Goal: Book appointment/travel/reservation

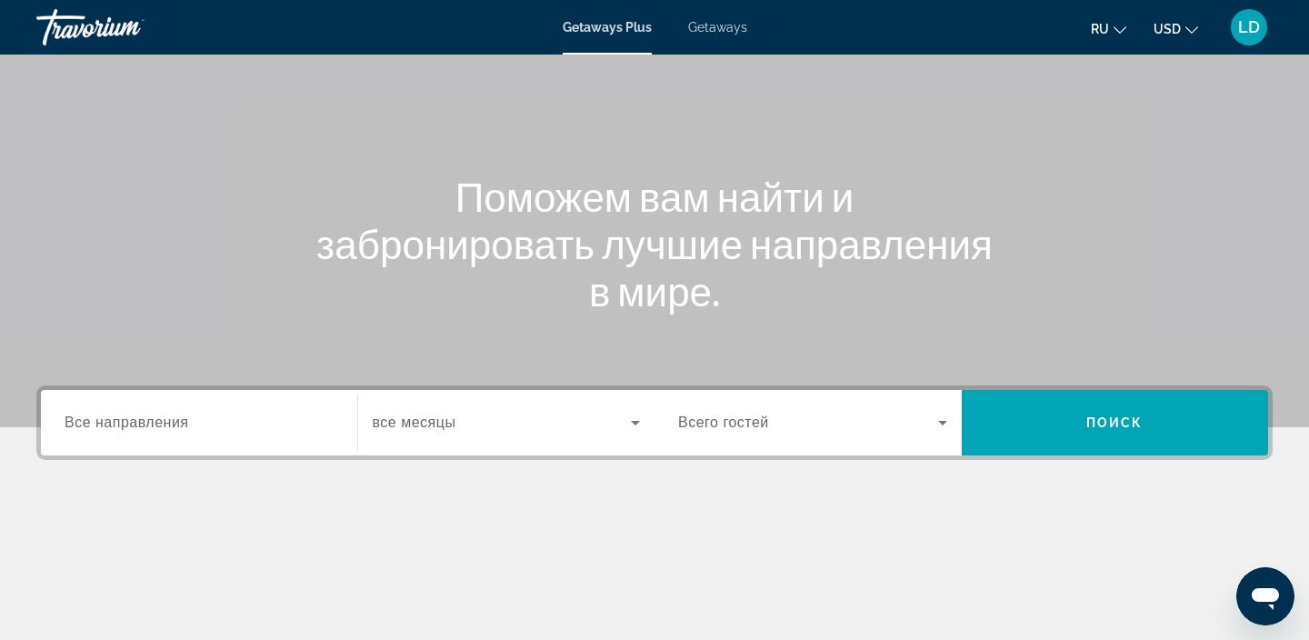
scroll to position [114, 0]
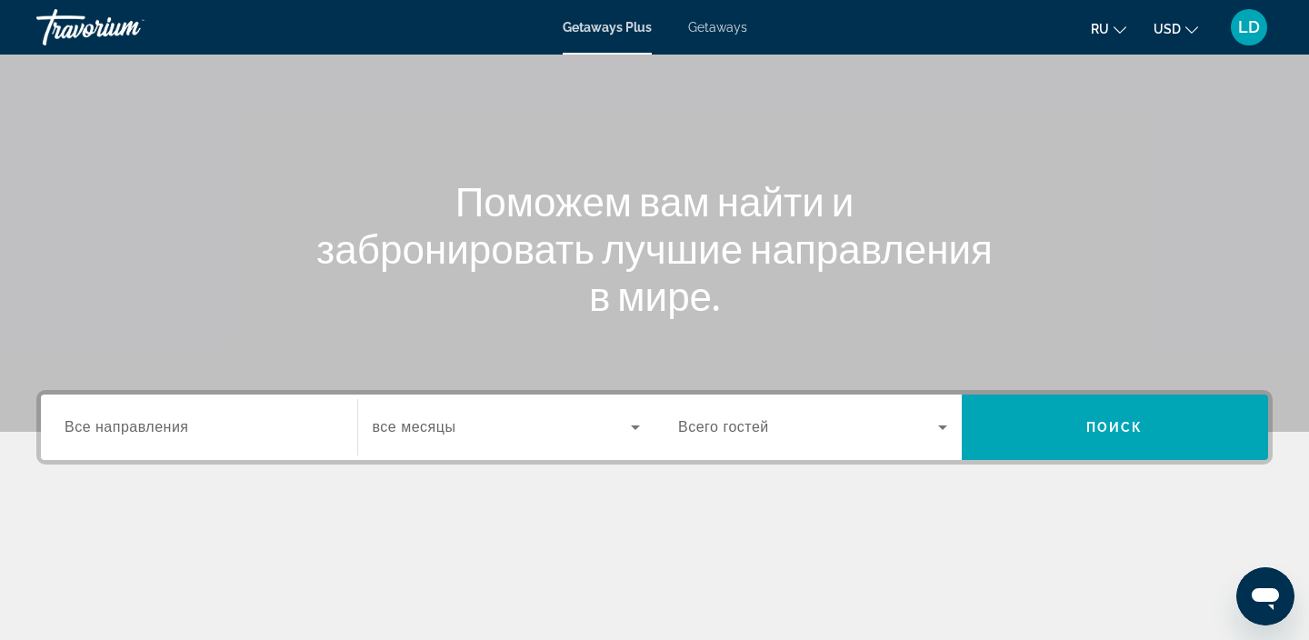
click at [154, 425] on span "Все направления" at bounding box center [127, 426] width 125 height 15
click at [154, 425] on input "Destination Все направления" at bounding box center [199, 428] width 269 height 22
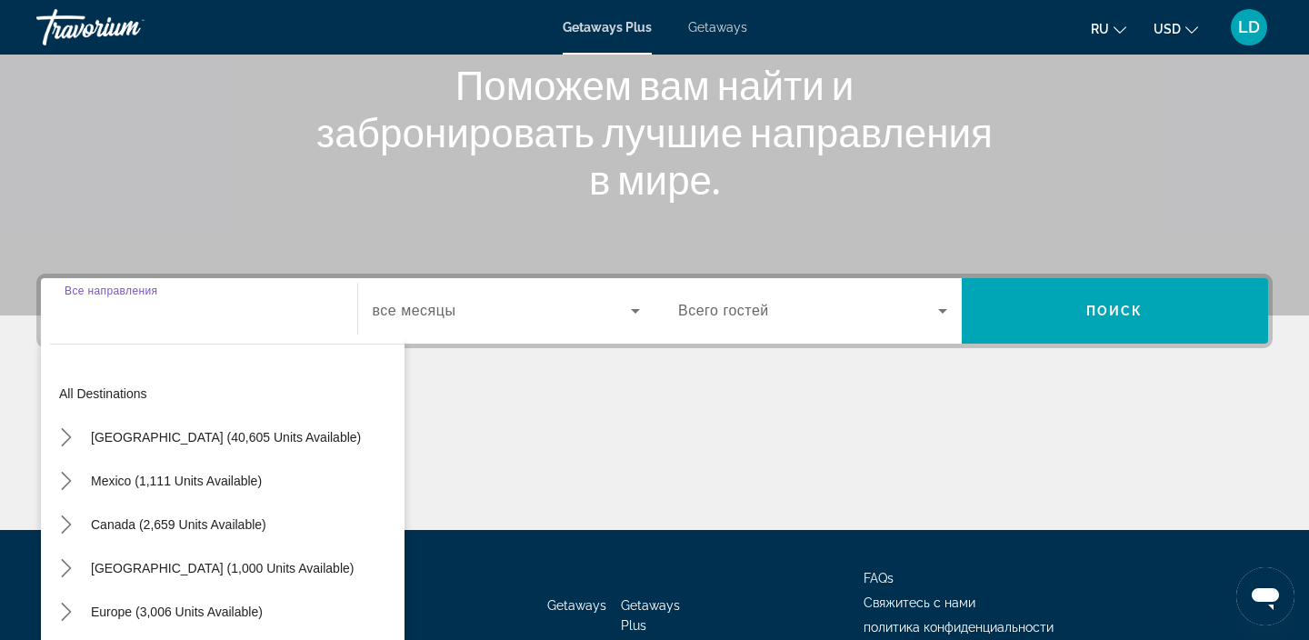
scroll to position [343, 0]
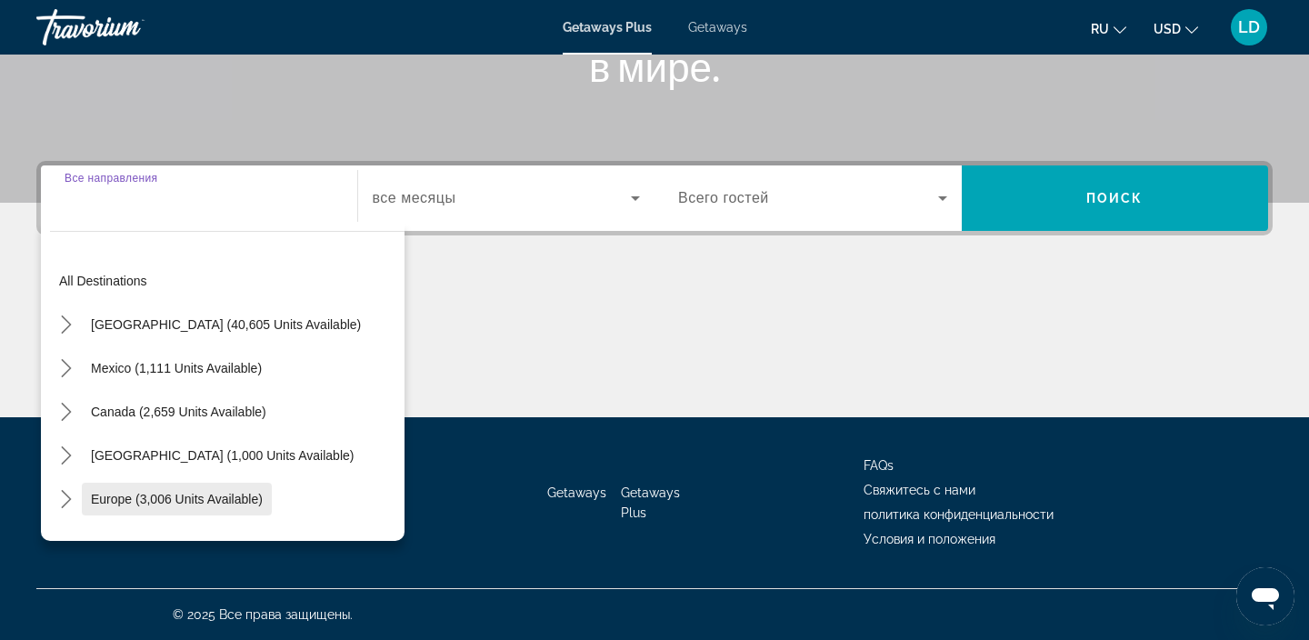
click at [226, 508] on span "Select destination: Europe (3,006 units available)" at bounding box center [177, 499] width 190 height 44
type input "**********"
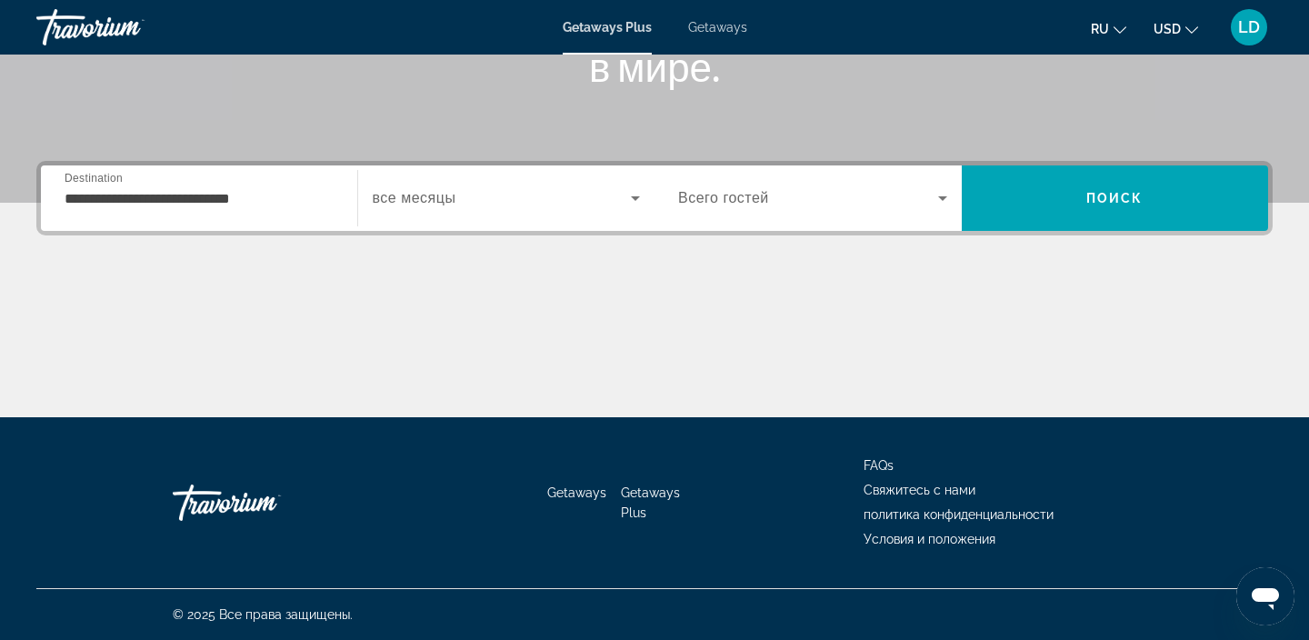
click at [447, 197] on span "все месяцы" at bounding box center [415, 197] width 84 height 15
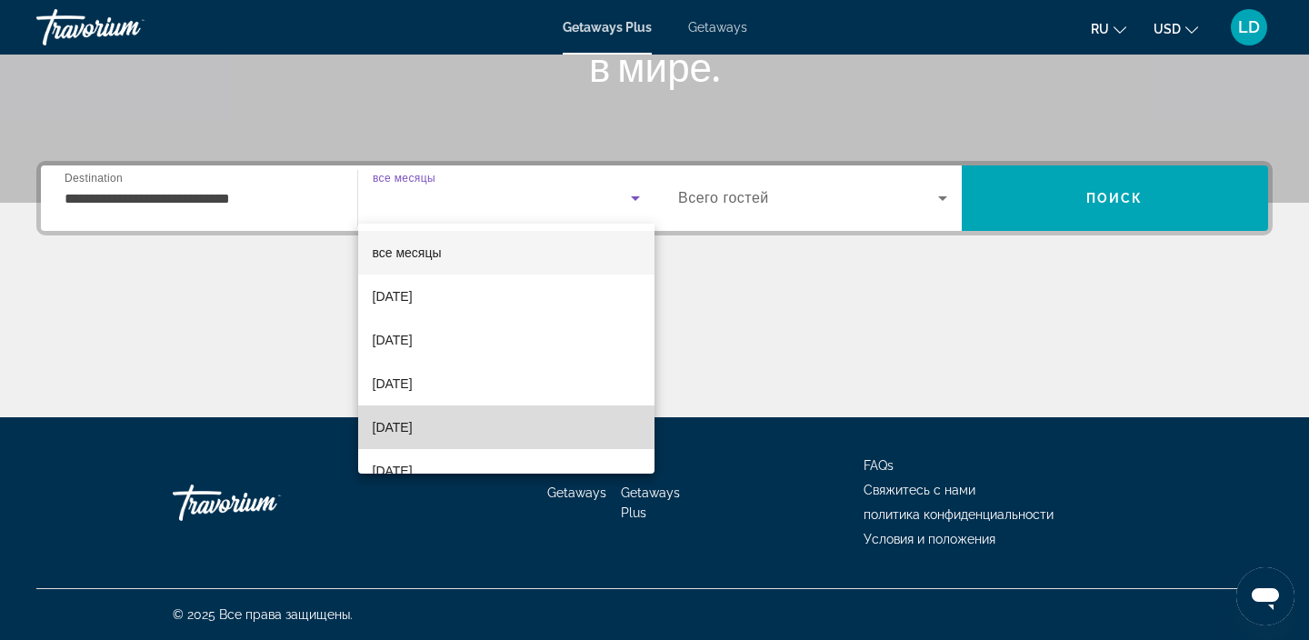
click at [412, 423] on span "[DATE]" at bounding box center [393, 427] width 40 height 22
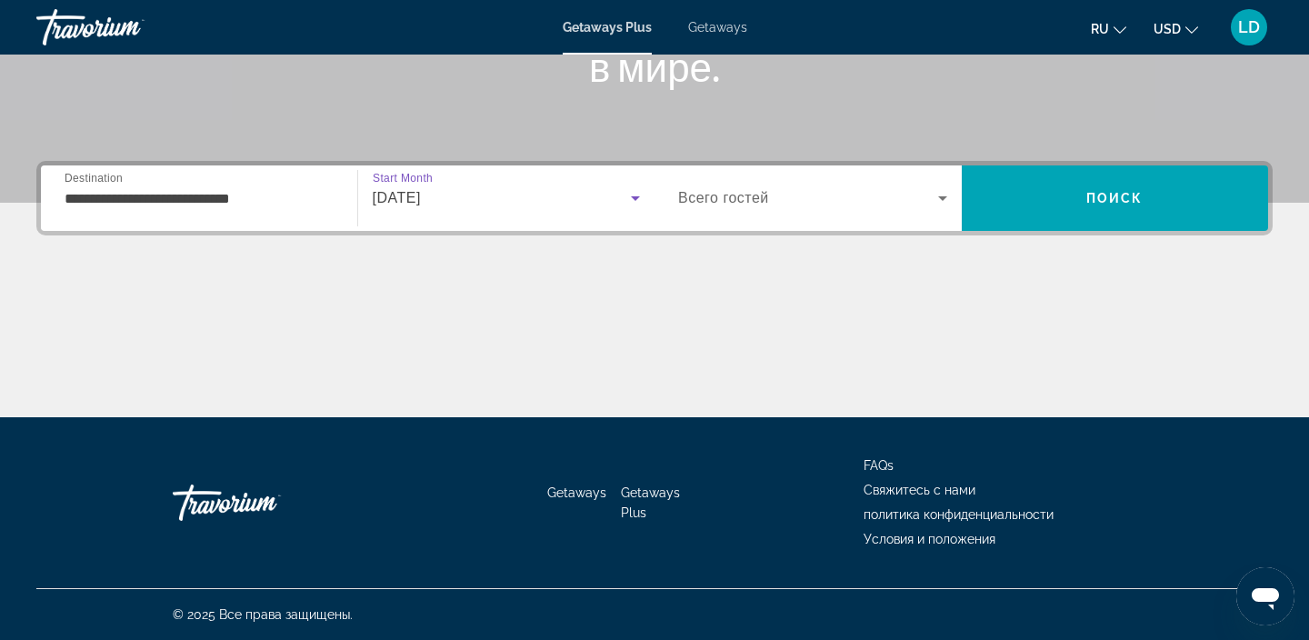
click at [265, 203] on input "**********" at bounding box center [199, 199] width 269 height 22
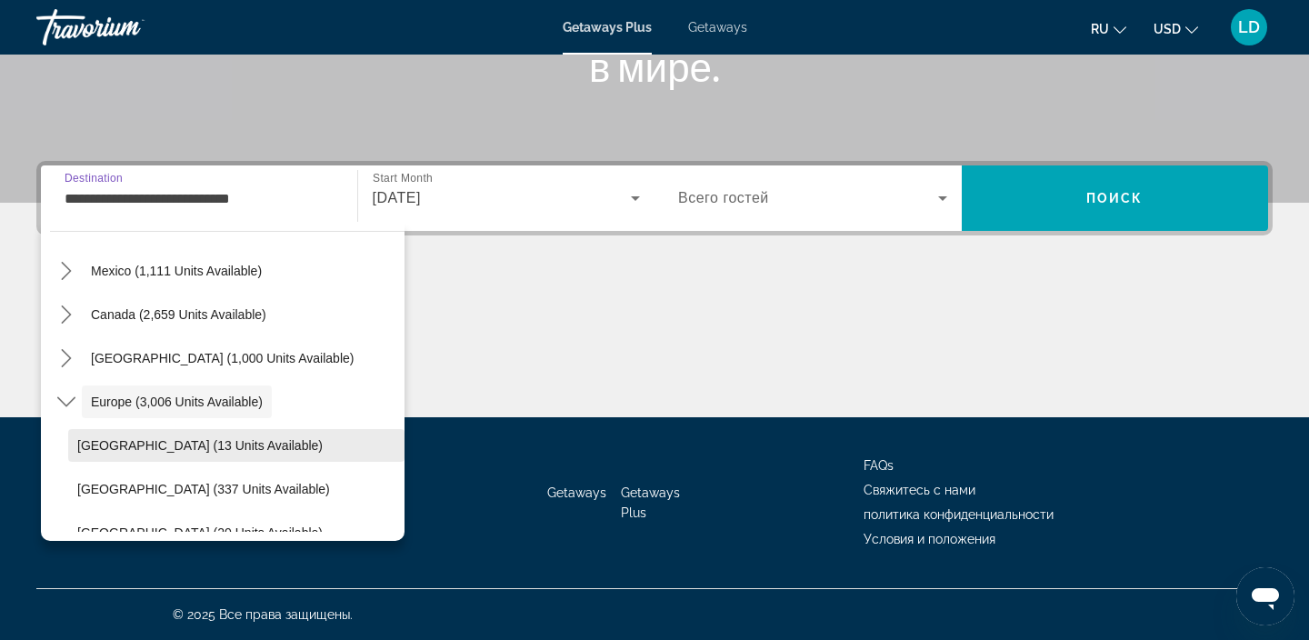
scroll to position [0, 0]
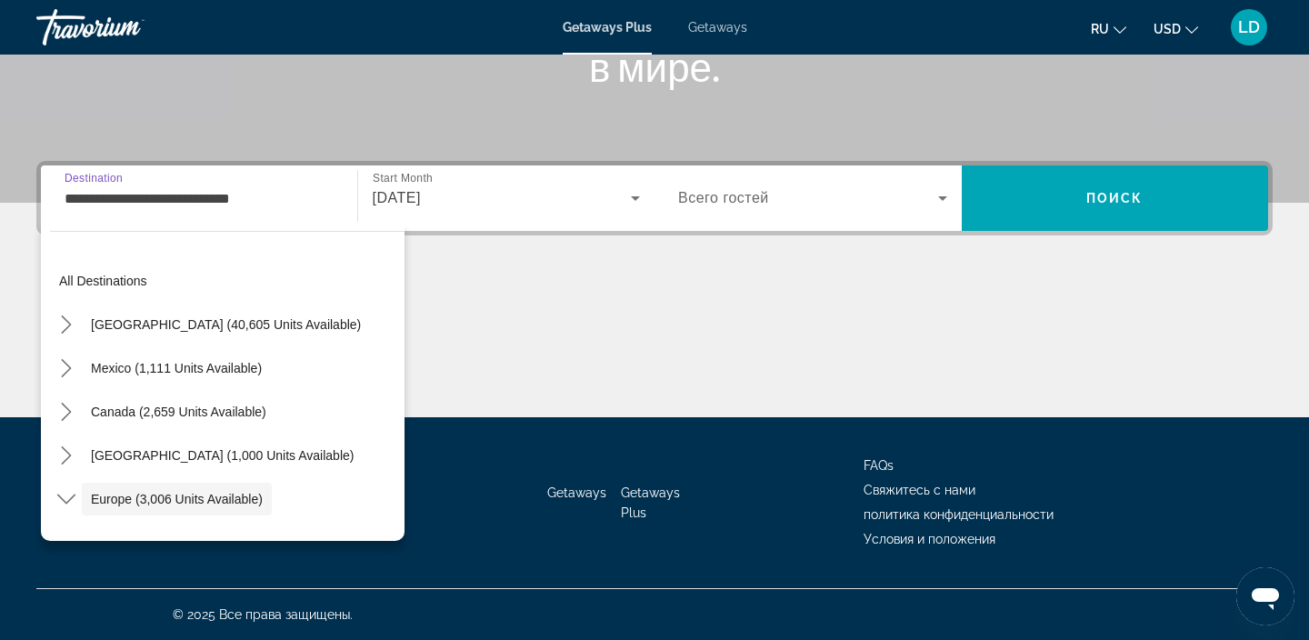
click at [940, 205] on icon "Search widget" at bounding box center [943, 198] width 22 height 22
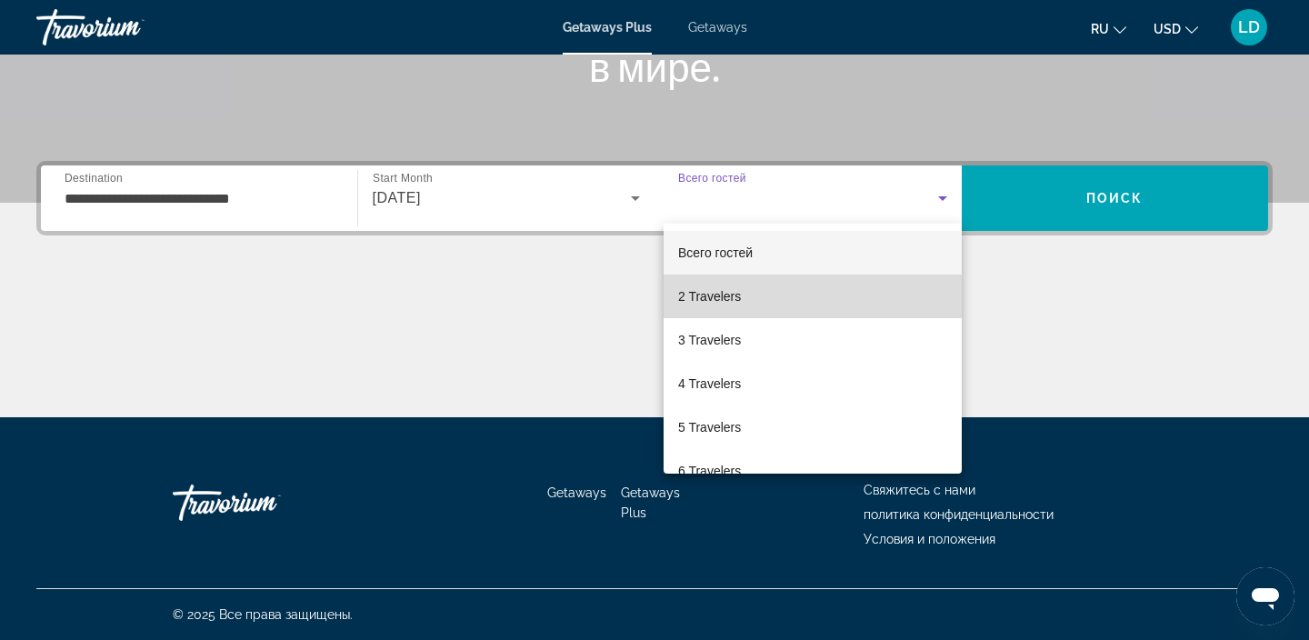
click at [707, 297] on span "2 Travelers" at bounding box center [709, 296] width 63 height 22
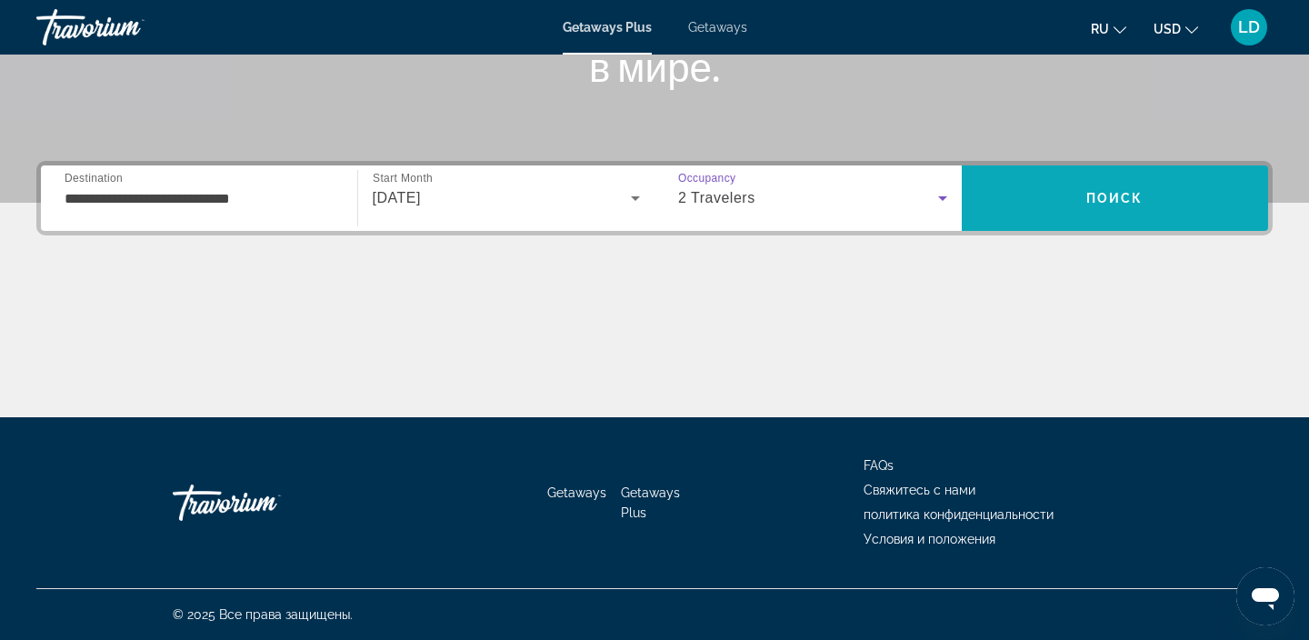
click at [1110, 189] on span "Search" at bounding box center [1115, 198] width 307 height 44
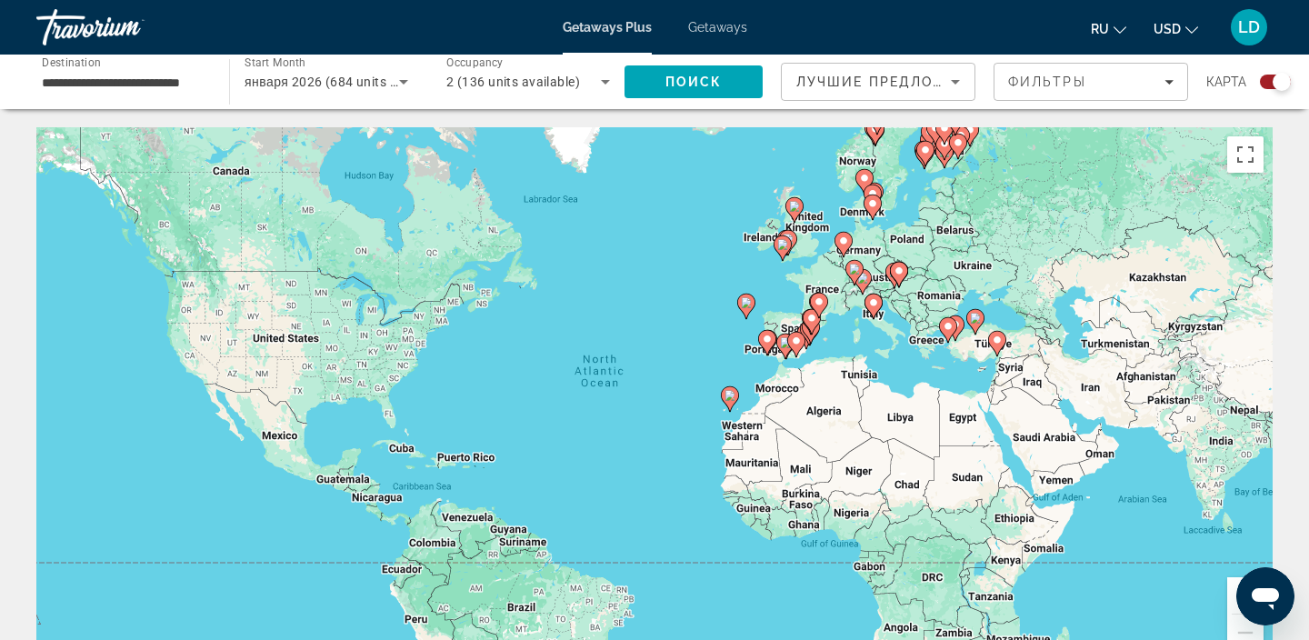
click at [911, 337] on div "To activate drag with keyboard, press Alt + Enter. Once in keyboard drag state,…" at bounding box center [654, 399] width 1236 height 545
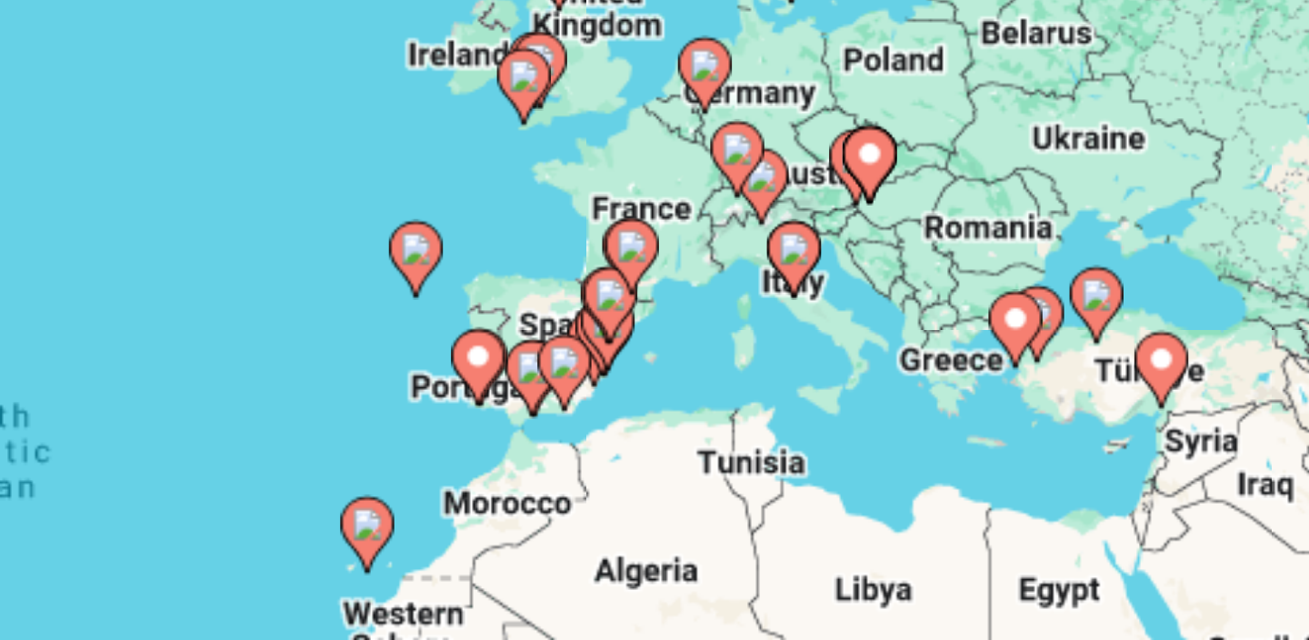
click at [888, 320] on div "To activate drag with keyboard, press Alt + Enter. Once in keyboard drag state,…" at bounding box center [654, 399] width 1236 height 545
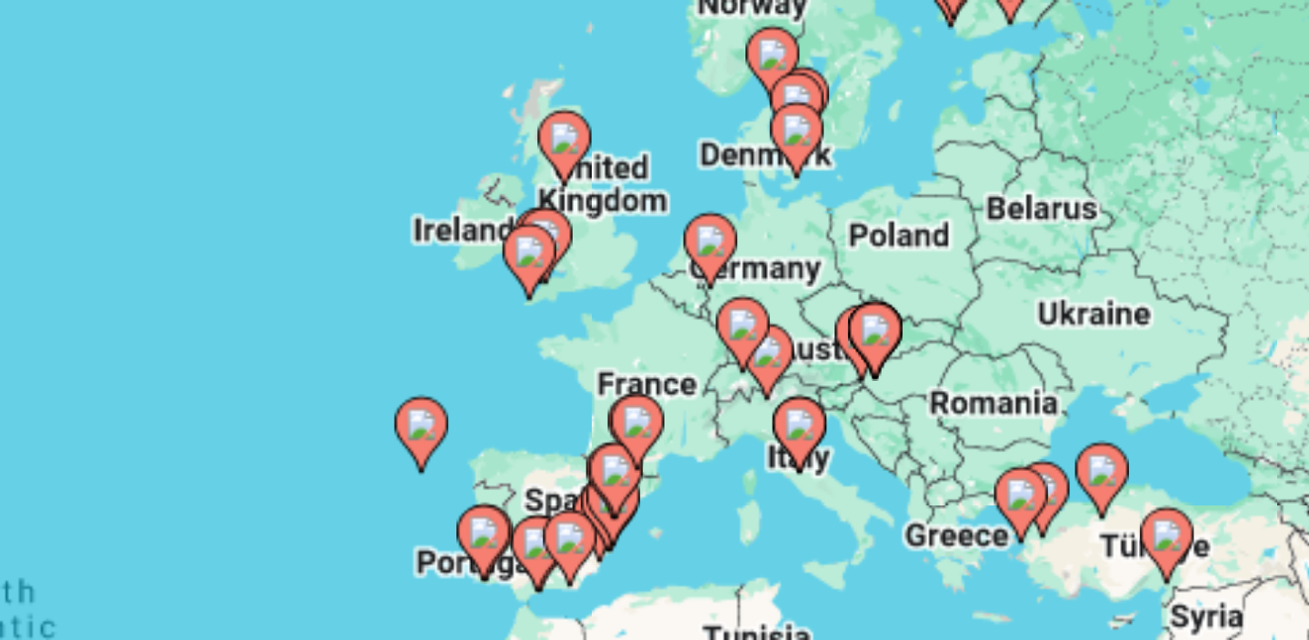
click at [897, 278] on icon "Main content" at bounding box center [899, 275] width 16 height 24
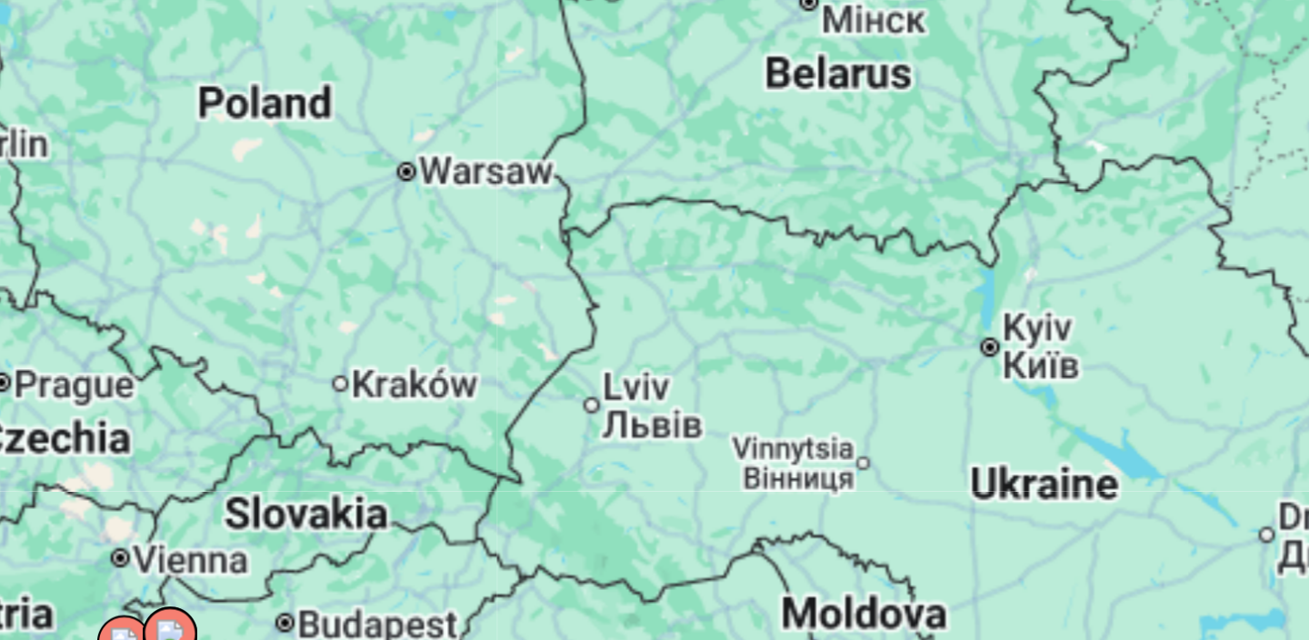
drag, startPoint x: 842, startPoint y: 334, endPoint x: 981, endPoint y: 191, distance: 199.3
click at [981, 191] on div "To activate drag with keyboard, press Alt + Enter. Once in keyboard drag state,…" at bounding box center [654, 399] width 1236 height 545
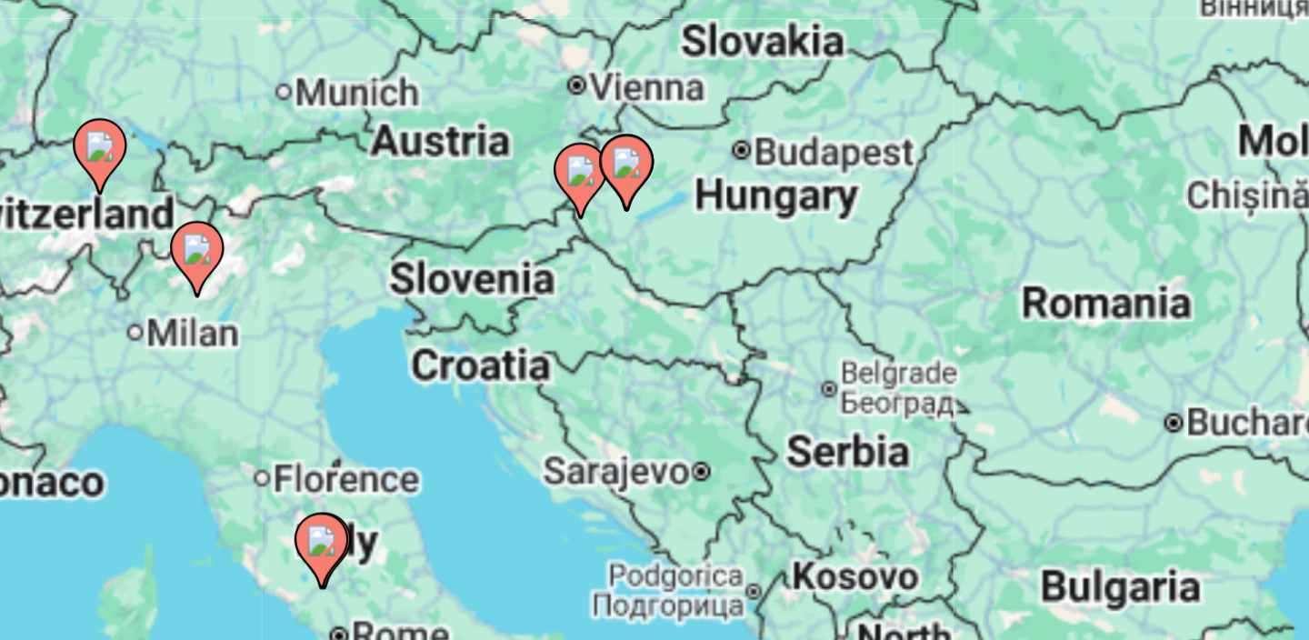
drag, startPoint x: 842, startPoint y: 264, endPoint x: 874, endPoint y: 213, distance: 60.5
click at [874, 213] on div "To activate drag with keyboard, press Alt + Enter. Once in keyboard drag state,…" at bounding box center [654, 399] width 1236 height 545
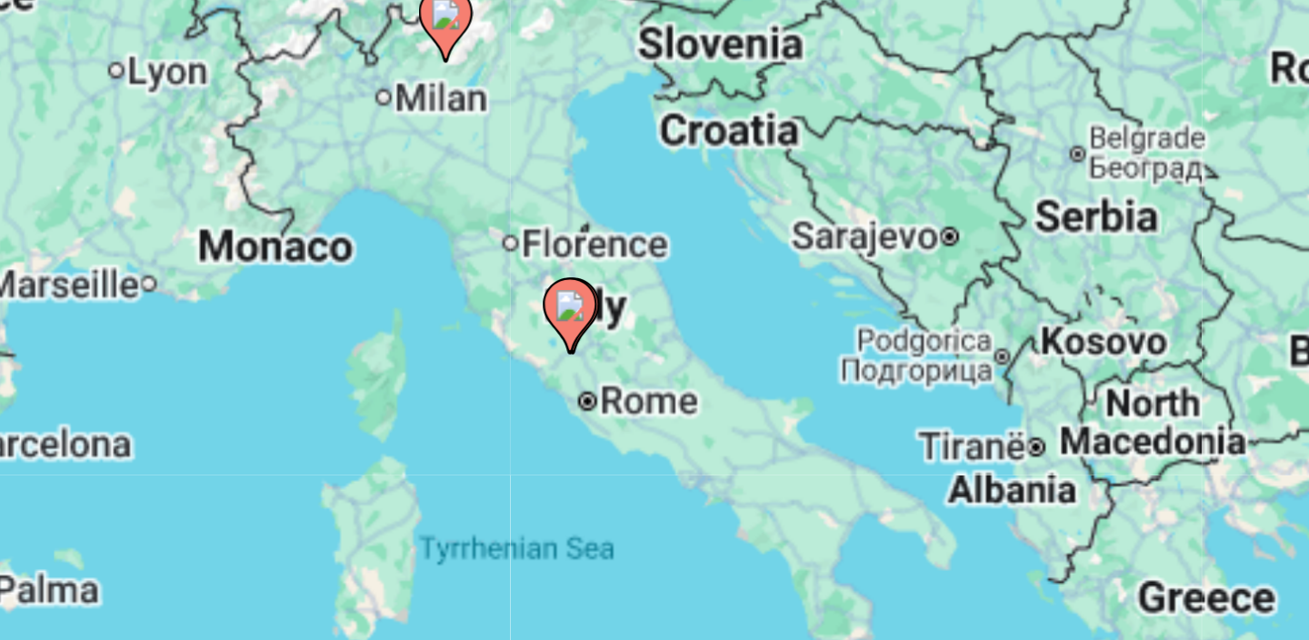
drag, startPoint x: 798, startPoint y: 305, endPoint x: 848, endPoint y: 260, distance: 67.0
click at [848, 270] on div "To activate drag with keyboard, press Alt + Enter. Once in keyboard drag state,…" at bounding box center [654, 399] width 1236 height 545
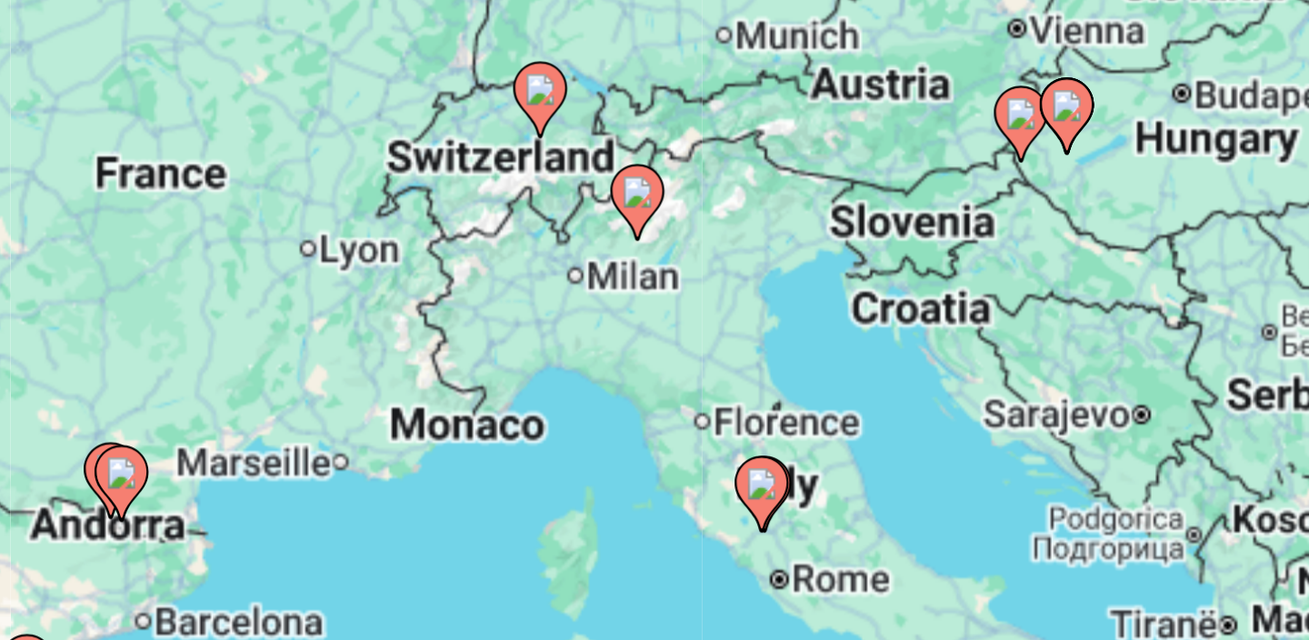
drag, startPoint x: 827, startPoint y: 242, endPoint x: 892, endPoint y: 308, distance: 92.6
click at [892, 308] on div "To activate drag with keyboard, press Alt + Enter. Once in keyboard drag state,…" at bounding box center [654, 399] width 1236 height 545
click at [822, 228] on image "Main content" at bounding box center [819, 224] width 11 height 11
type input "**********"
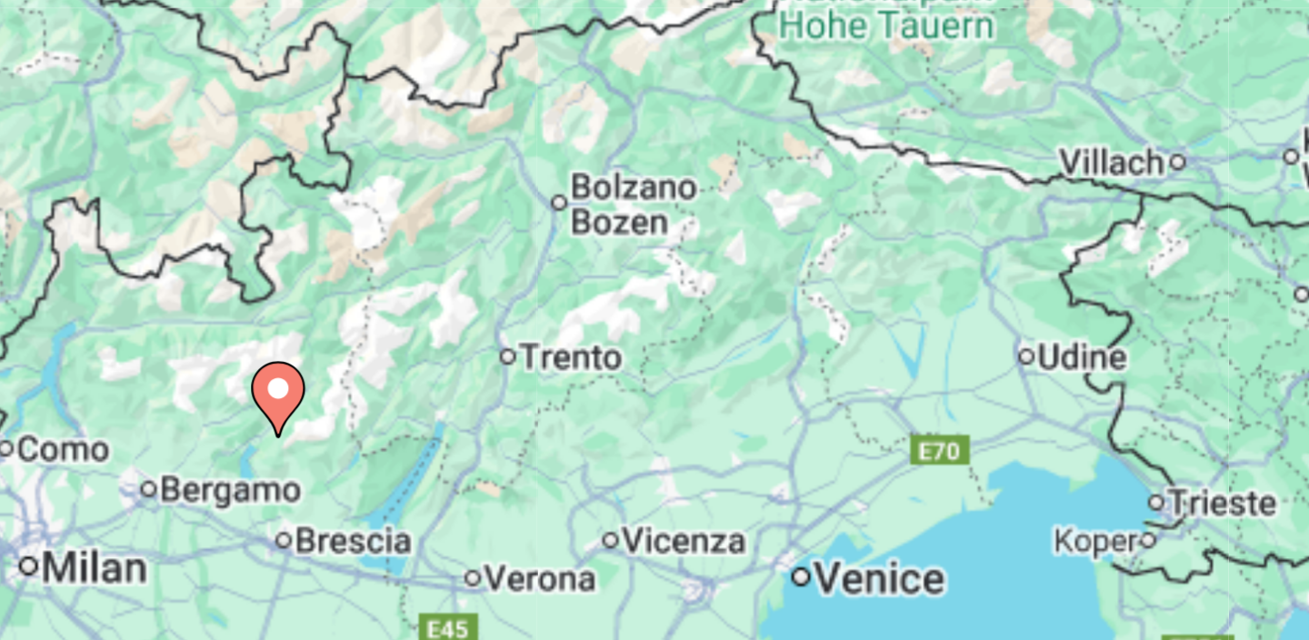
drag, startPoint x: 770, startPoint y: 314, endPoint x: 833, endPoint y: 203, distance: 127.4
click at [825, 206] on div "To navigate, press the arrow keys. To activate drag with keyboard, press Alt + …" at bounding box center [654, 399] width 1236 height 545
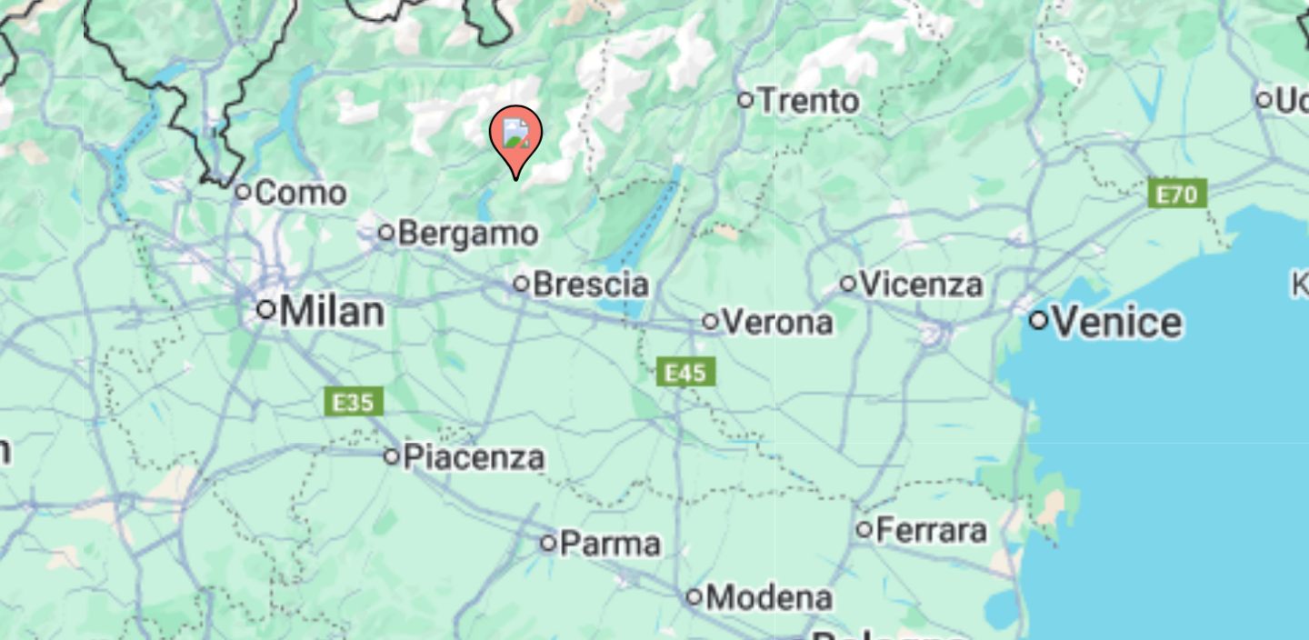
drag, startPoint x: 784, startPoint y: 225, endPoint x: 788, endPoint y: 243, distance: 18.5
click at [788, 243] on div "To navigate, press the arrow keys. To activate drag with keyboard, press Alt + …" at bounding box center [654, 399] width 1236 height 545
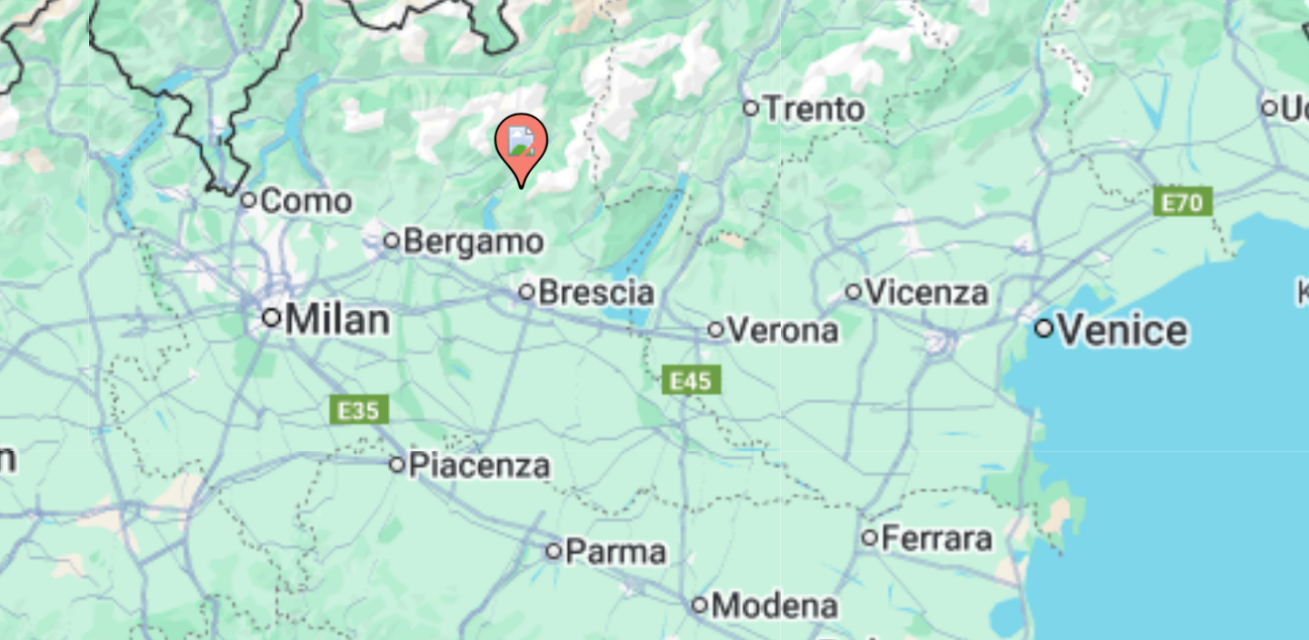
click at [779, 215] on icon "Main content" at bounding box center [780, 211] width 16 height 24
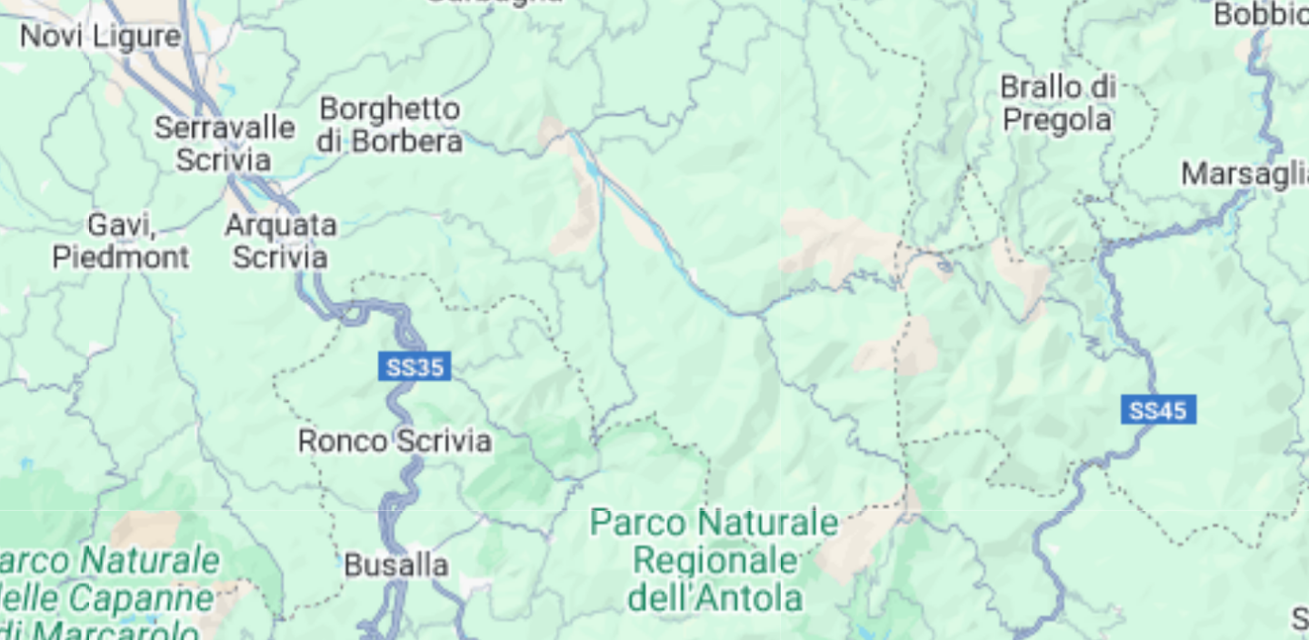
drag, startPoint x: 904, startPoint y: 219, endPoint x: 806, endPoint y: 382, distance: 190.0
click at [806, 382] on div "Main content" at bounding box center [654, 399] width 1236 height 545
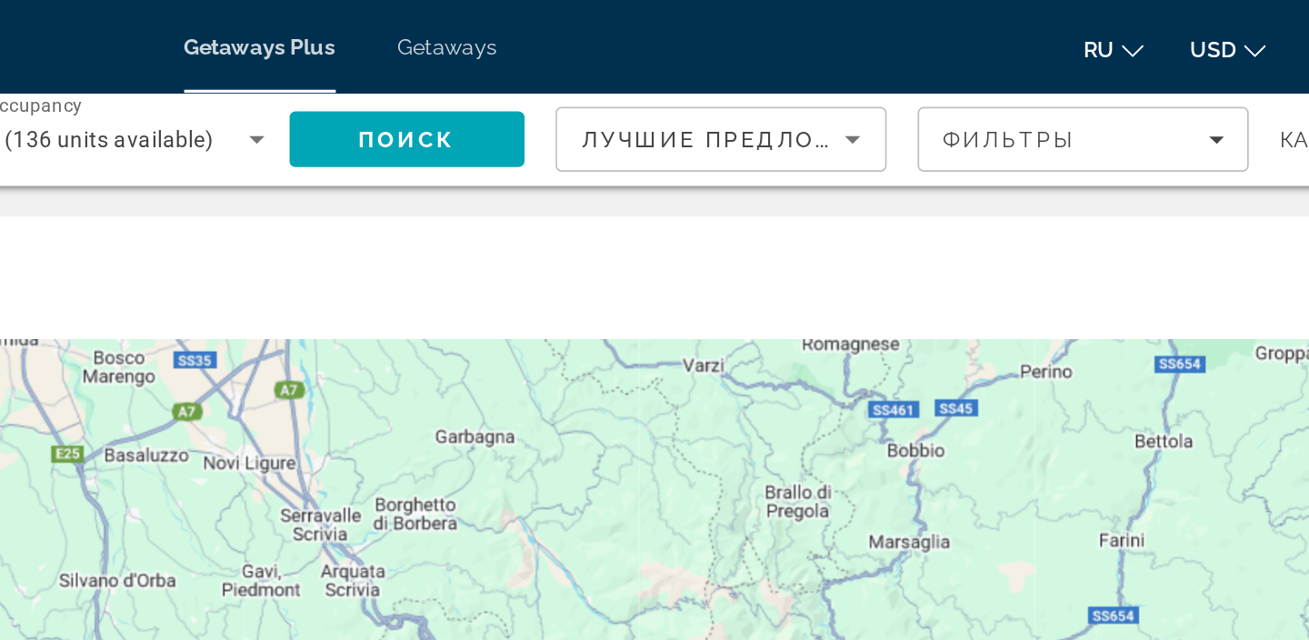
drag, startPoint x: 877, startPoint y: 272, endPoint x: 847, endPoint y: 385, distance: 116.6
click at [847, 385] on div "Main content" at bounding box center [654, 399] width 1236 height 545
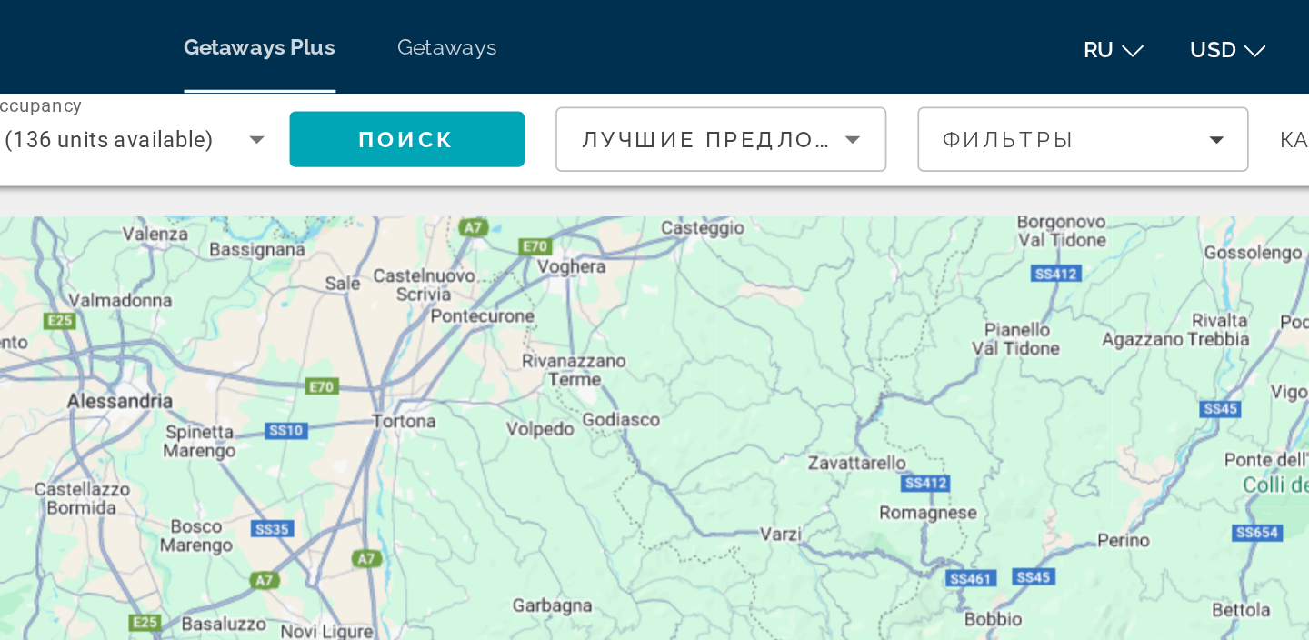
drag, startPoint x: 832, startPoint y: 240, endPoint x: 876, endPoint y: 345, distance: 114.5
click at [876, 345] on div "Main content" at bounding box center [654, 399] width 1236 height 545
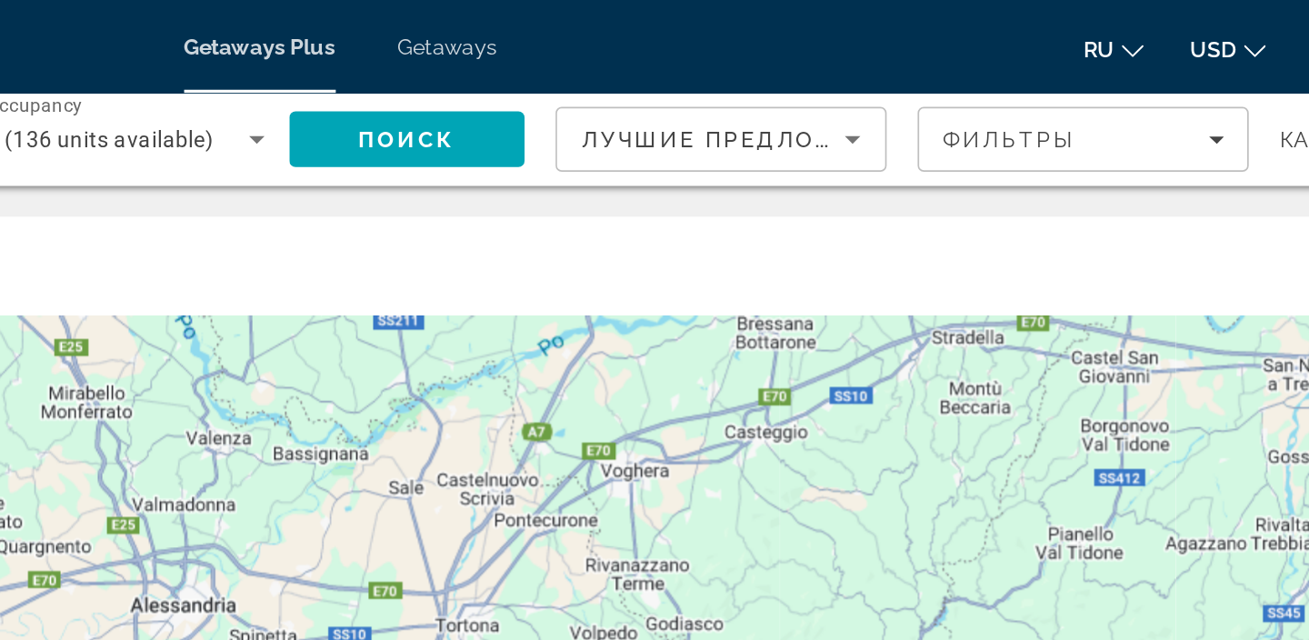
drag, startPoint x: 794, startPoint y: 197, endPoint x: 832, endPoint y: 319, distance: 127.6
click at [832, 319] on div "Main content" at bounding box center [654, 399] width 1236 height 545
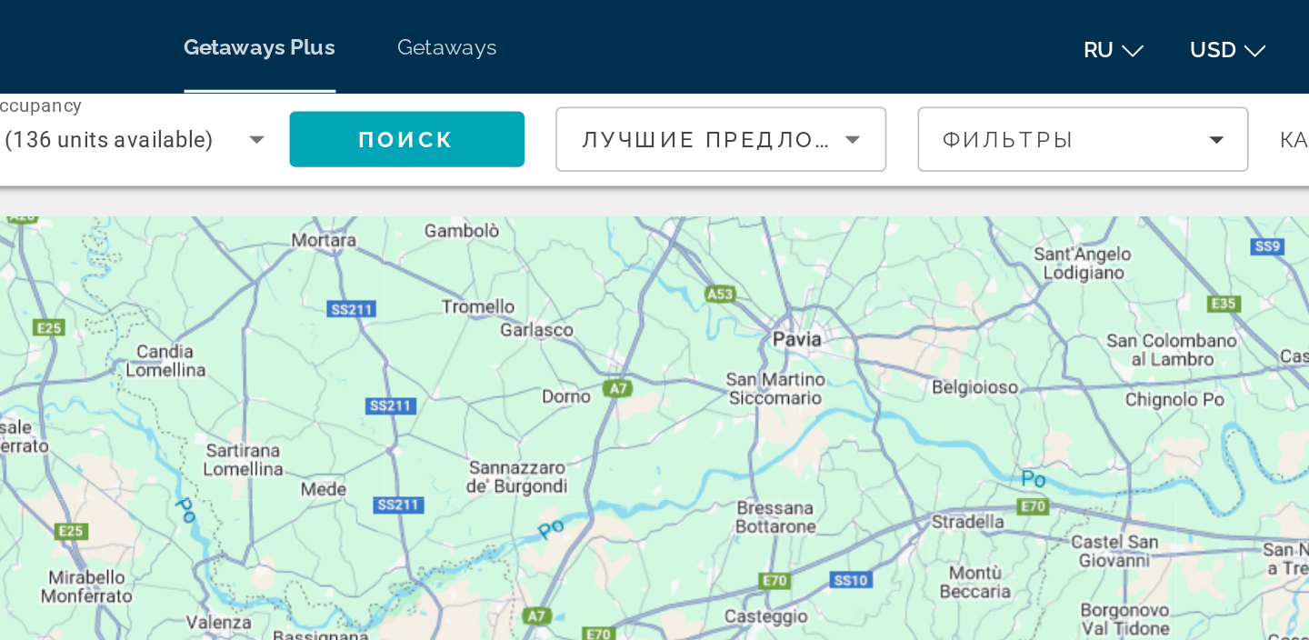
drag, startPoint x: 861, startPoint y: 183, endPoint x: 861, endPoint y: 281, distance: 98.2
click at [861, 281] on div "Main content" at bounding box center [654, 399] width 1236 height 545
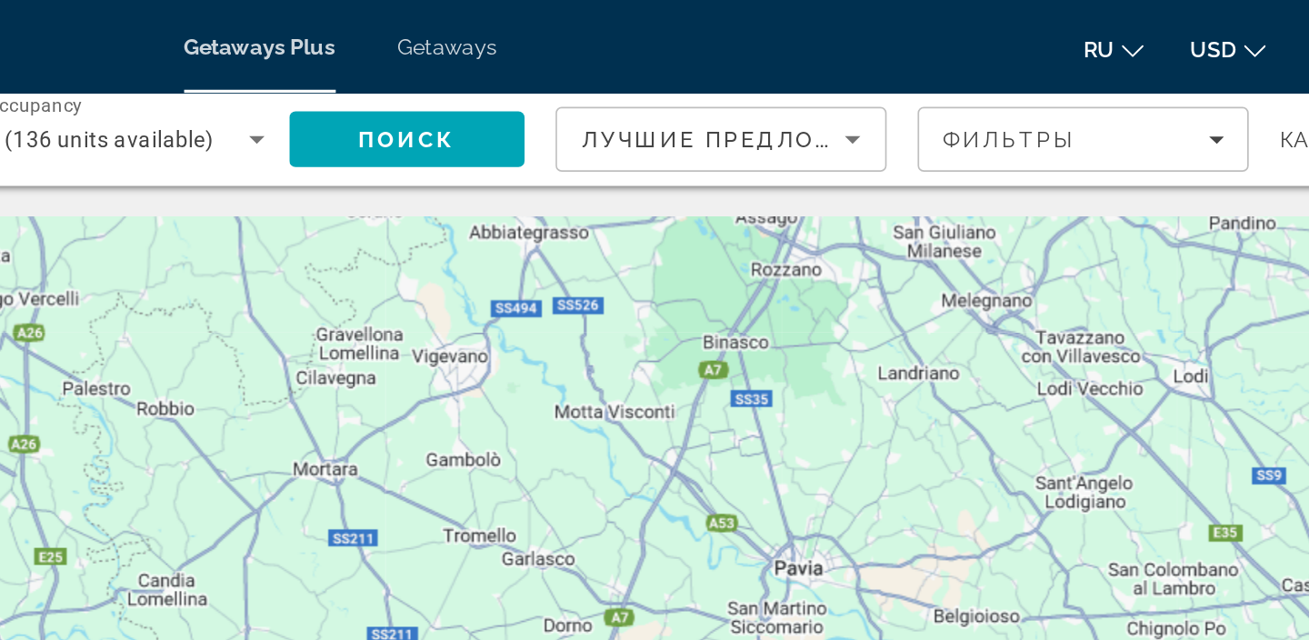
drag, startPoint x: 849, startPoint y: 178, endPoint x: 850, endPoint y: 313, distance: 134.5
click at [850, 313] on div "Main content" at bounding box center [654, 399] width 1236 height 545
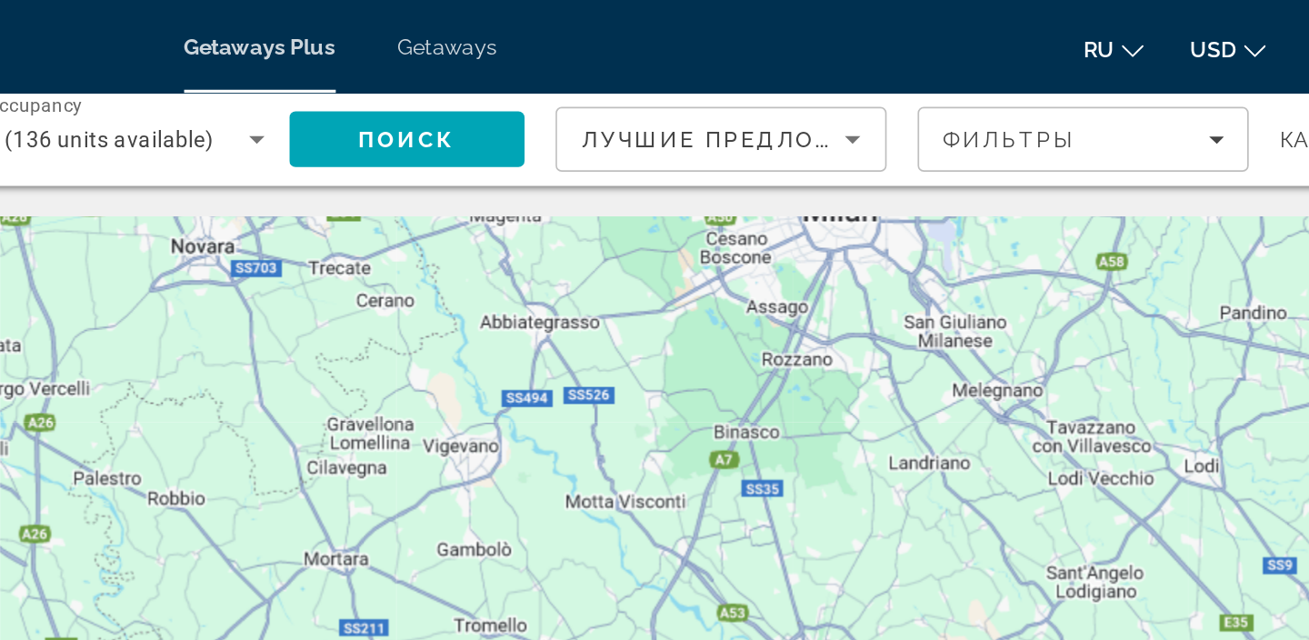
drag, startPoint x: 783, startPoint y: 226, endPoint x: 799, endPoint y: 324, distance: 98.6
click at [799, 324] on div "Main content" at bounding box center [654, 399] width 1236 height 545
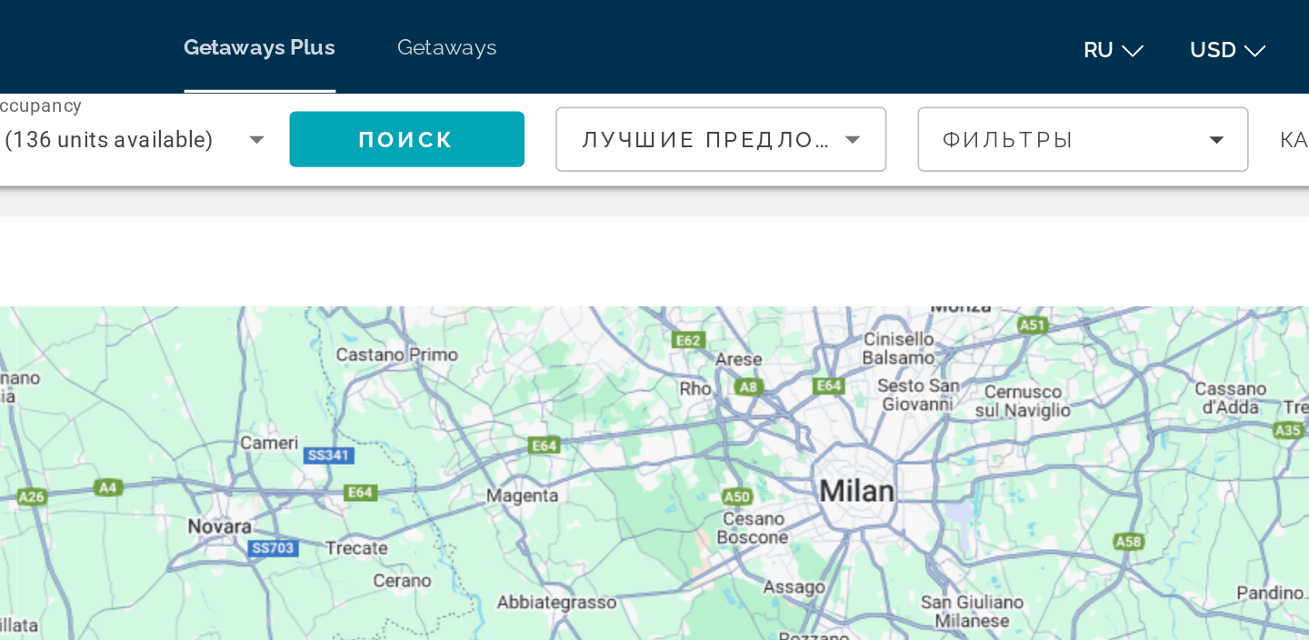
drag, startPoint x: 832, startPoint y: 172, endPoint x: 819, endPoint y: 316, distance: 145.1
click at [819, 316] on div "Main content" at bounding box center [654, 399] width 1236 height 545
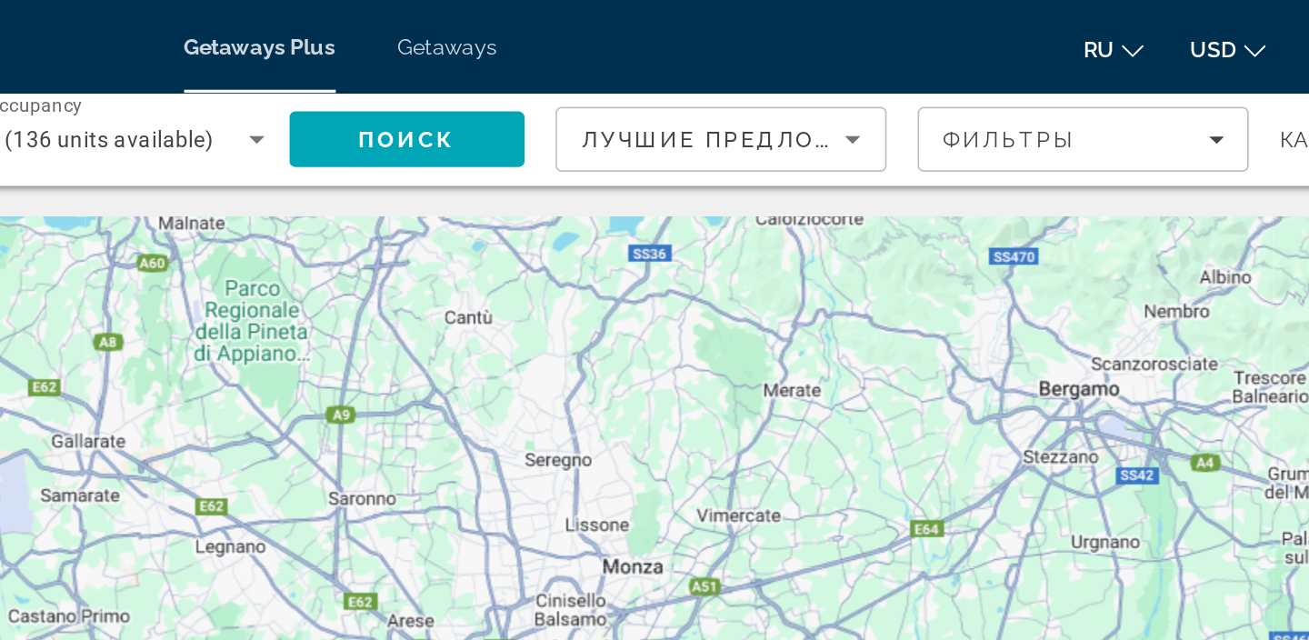
drag, startPoint x: 1128, startPoint y: 160, endPoint x: 990, endPoint y: 363, distance: 245.3
click at [990, 363] on div "Main content" at bounding box center [654, 399] width 1236 height 545
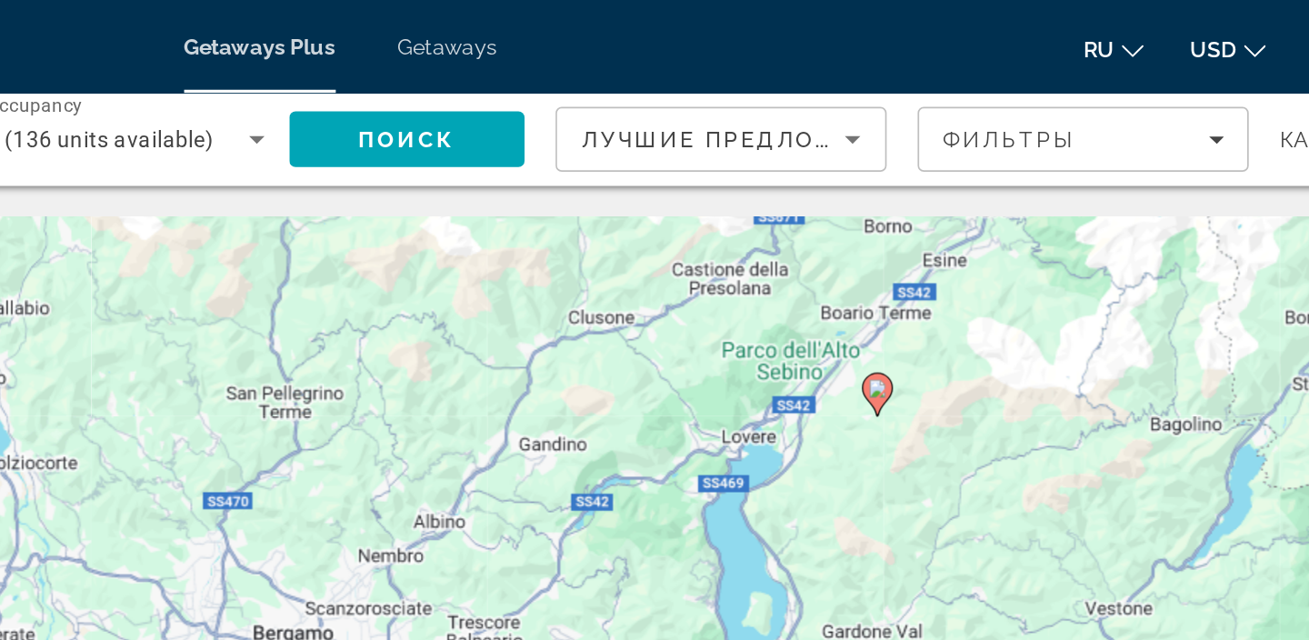
drag, startPoint x: 1074, startPoint y: 249, endPoint x: 551, endPoint y: 302, distance: 525.3
click at [551, 302] on div "To activate drag with keyboard, press Alt + Enter. Once in keyboard drag state,…" at bounding box center [654, 399] width 1236 height 545
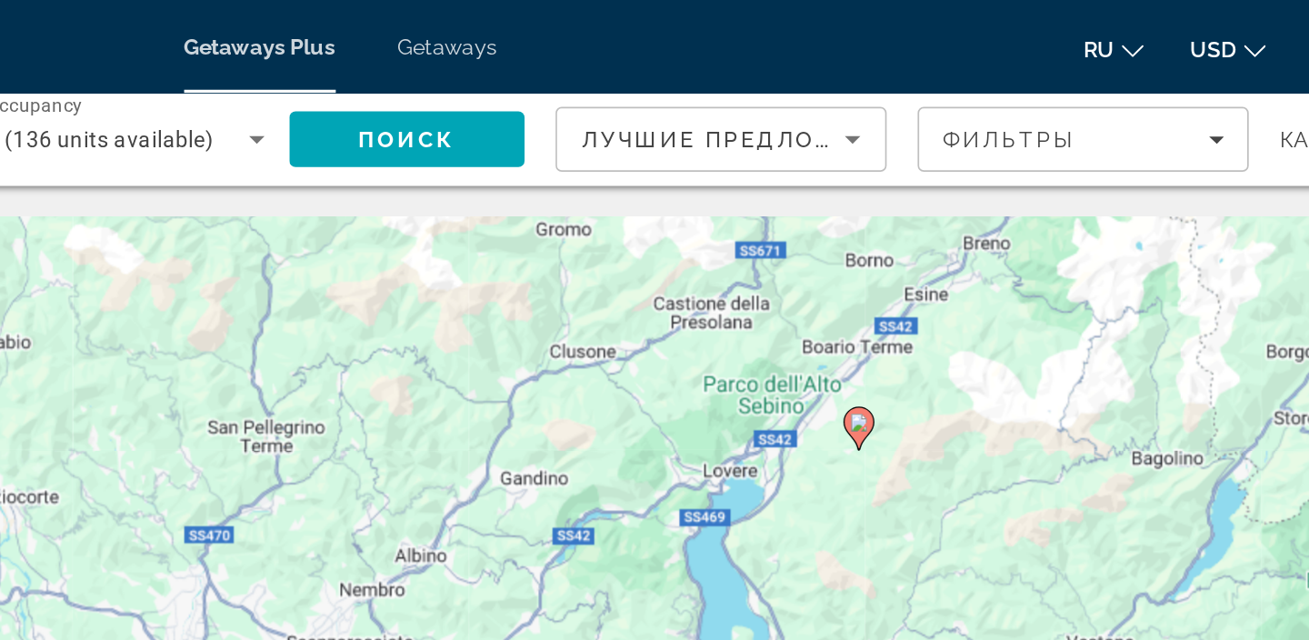
drag, startPoint x: 1011, startPoint y: 257, endPoint x: 999, endPoint y: 280, distance: 25.6
click at [999, 280] on div "To activate drag with keyboard, press Alt + Enter. Once in keyboard drag state,…" at bounding box center [654, 399] width 1236 height 545
click at [959, 257] on icon "Main content" at bounding box center [959, 252] width 16 height 24
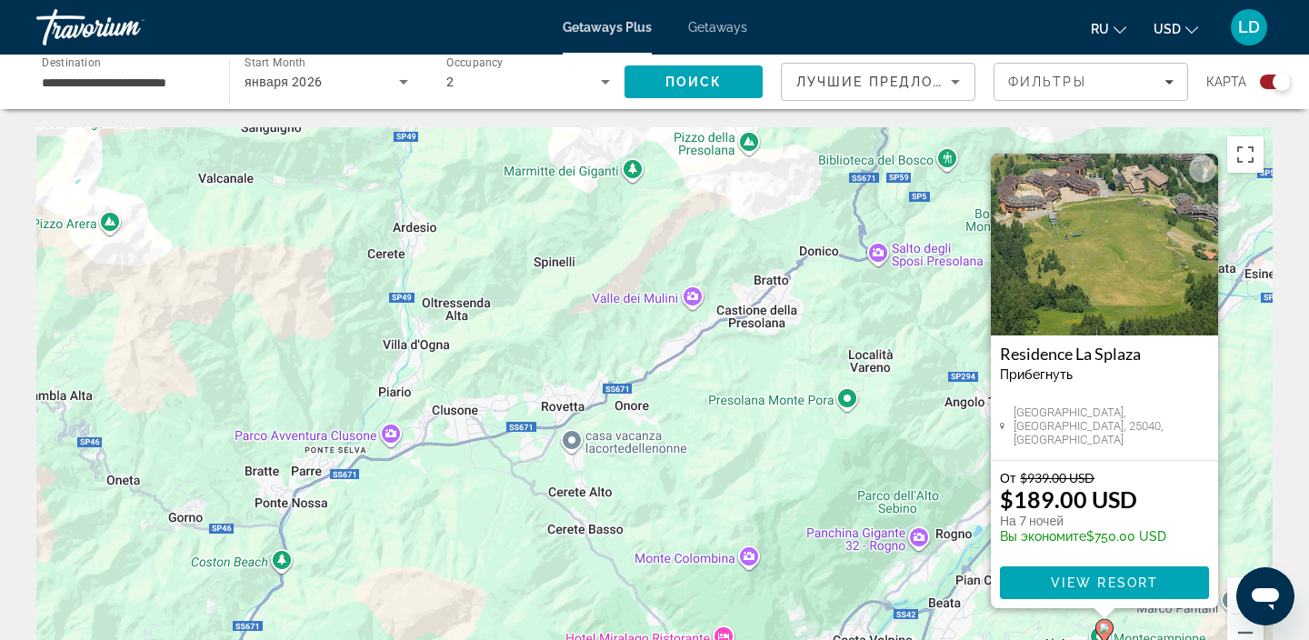
drag, startPoint x: 914, startPoint y: 333, endPoint x: 897, endPoint y: 348, distance: 23.2
click at [897, 348] on div "To activate drag with keyboard, press Alt + Enter. Once in keyboard drag state,…" at bounding box center [654, 399] width 1236 height 545
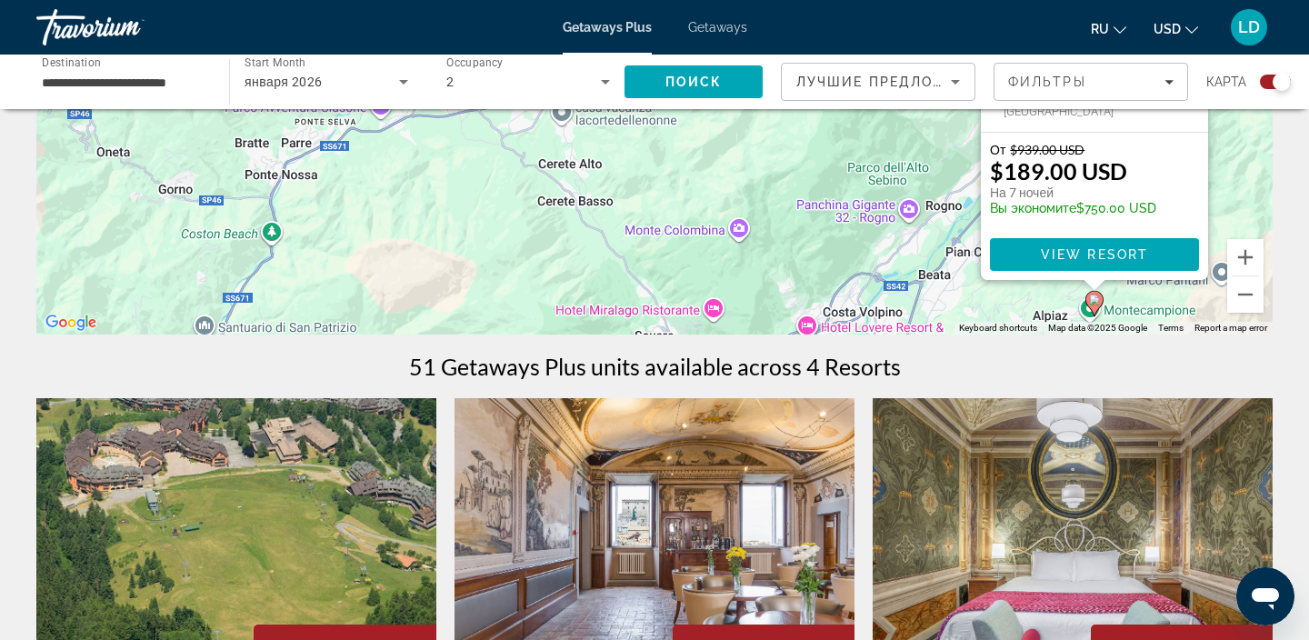
scroll to position [272, 0]
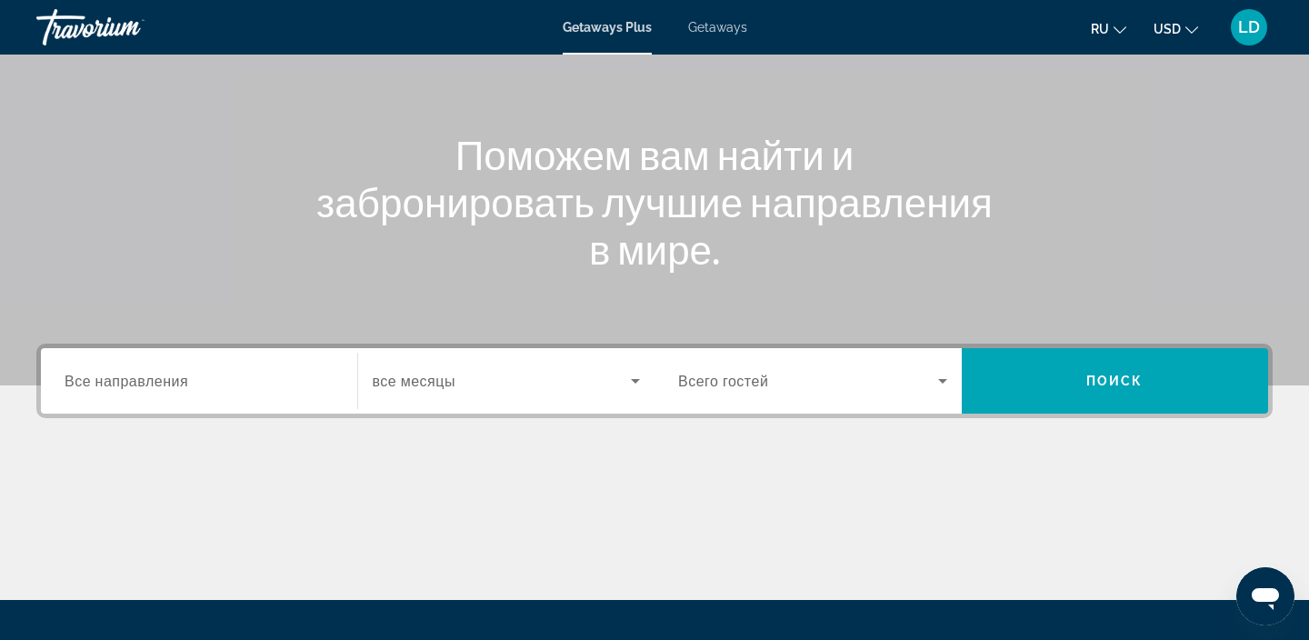
scroll to position [216, 0]
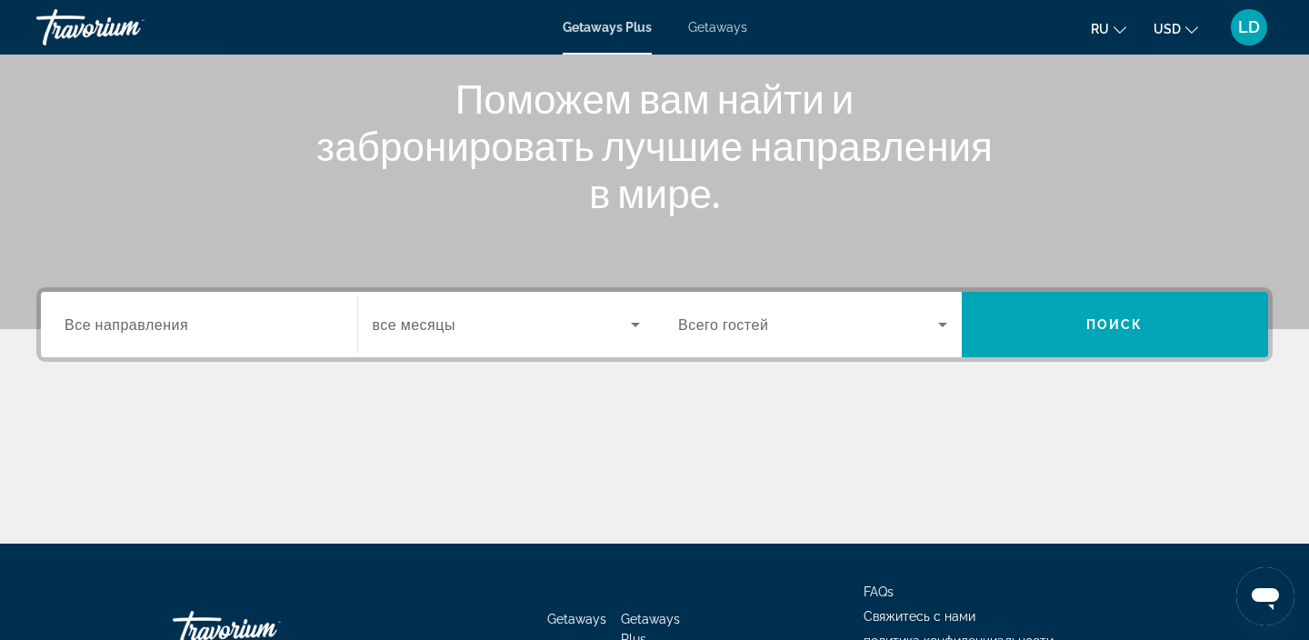
click at [91, 316] on span "Все направления" at bounding box center [127, 323] width 124 height 17
click at [91, 316] on input "Destination Все направления" at bounding box center [199, 326] width 269 height 22
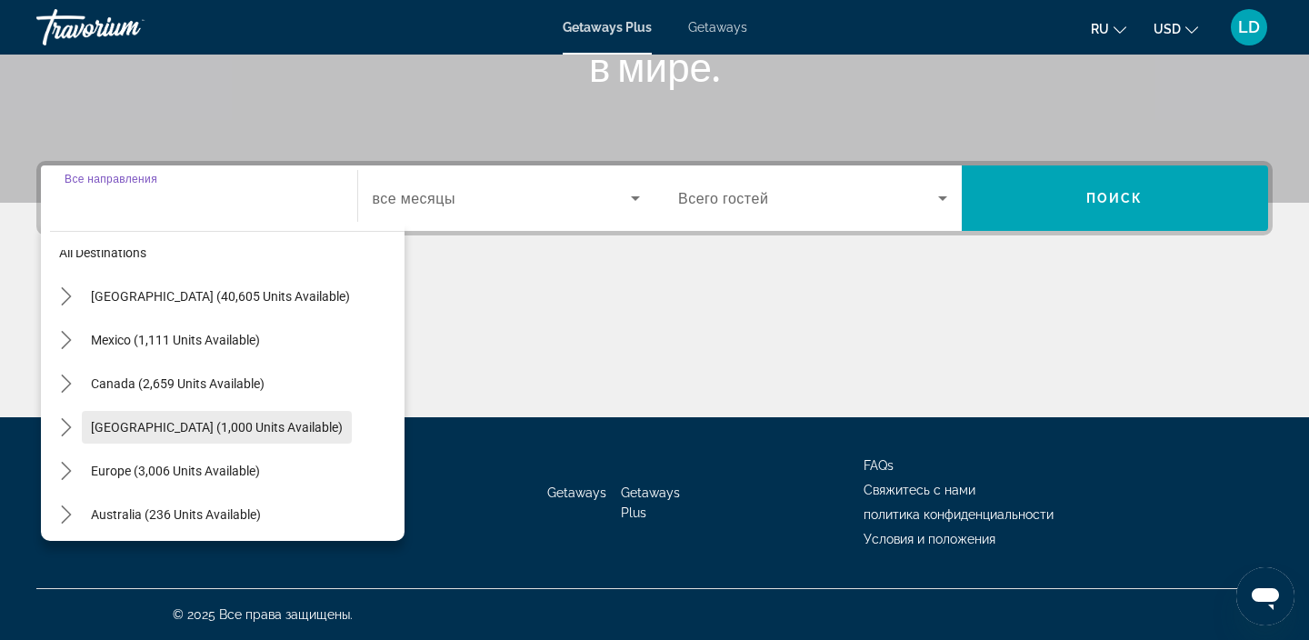
scroll to position [29, 0]
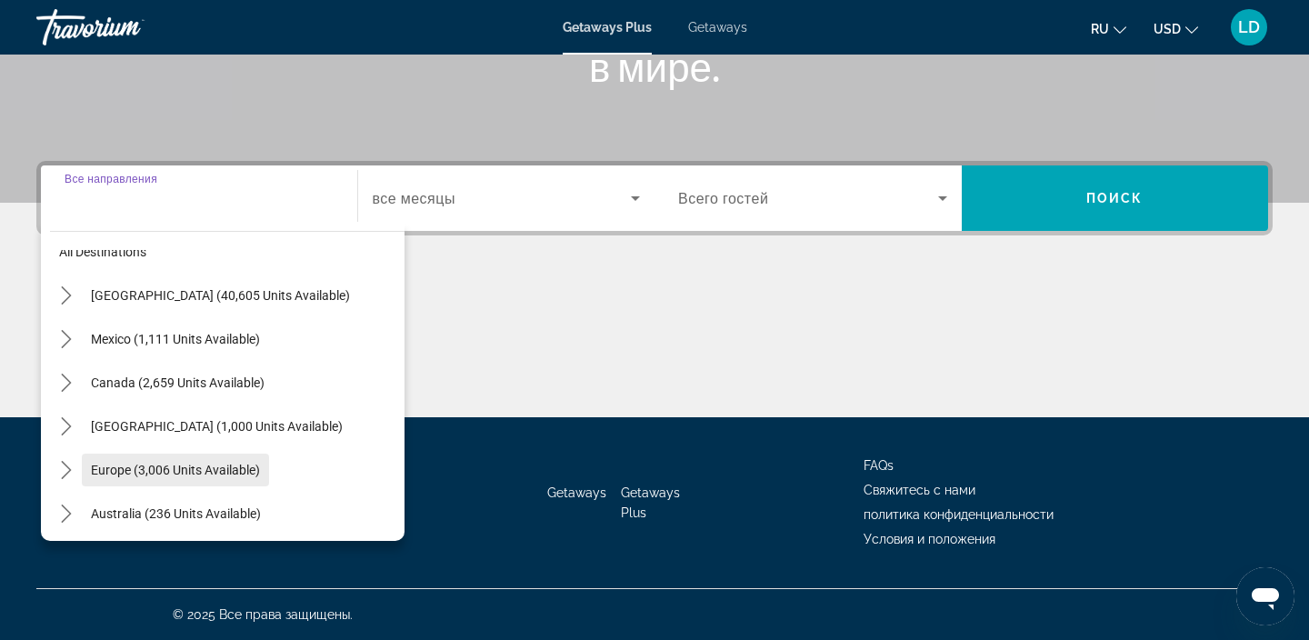
click at [160, 466] on span "Europe (3,006 units available)" at bounding box center [175, 470] width 169 height 15
type input "**********"
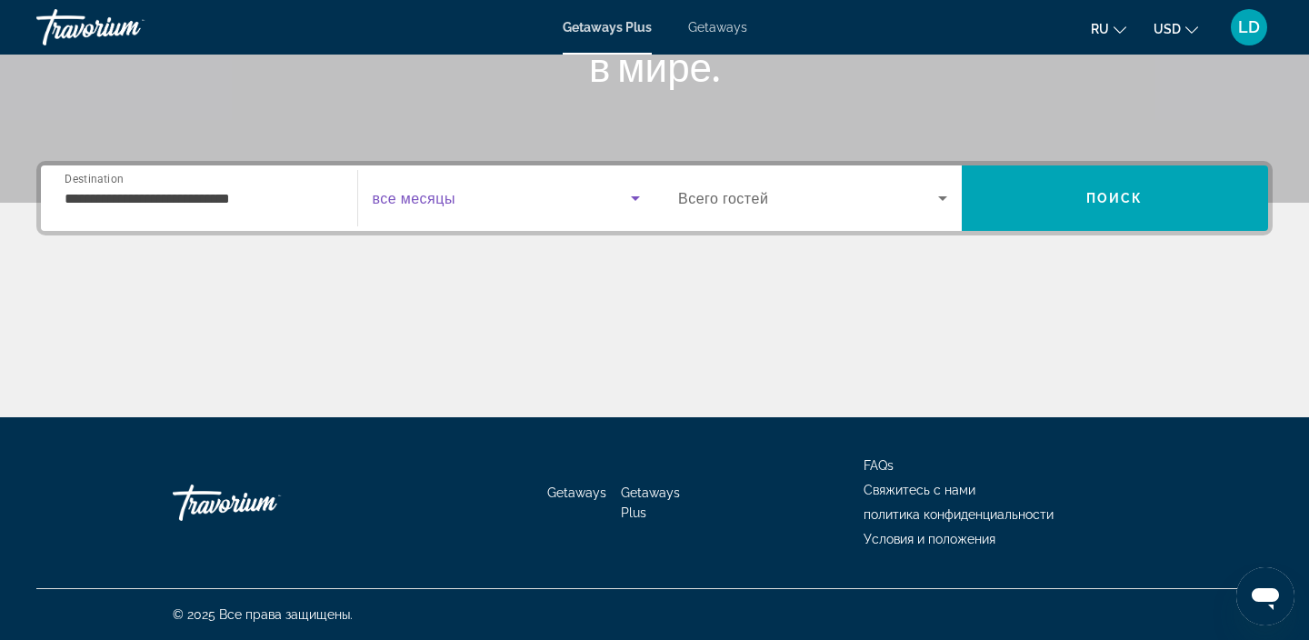
click at [636, 192] on icon "Search widget" at bounding box center [635, 198] width 22 height 22
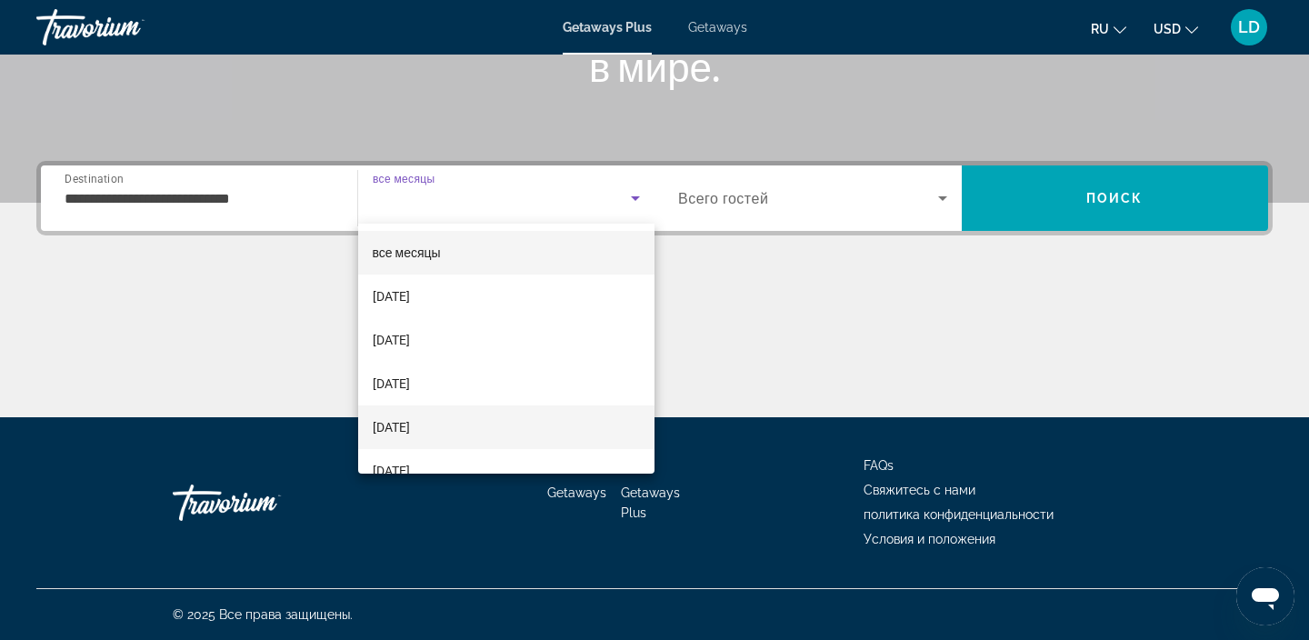
click at [408, 432] on span "[DATE]" at bounding box center [391, 427] width 37 height 22
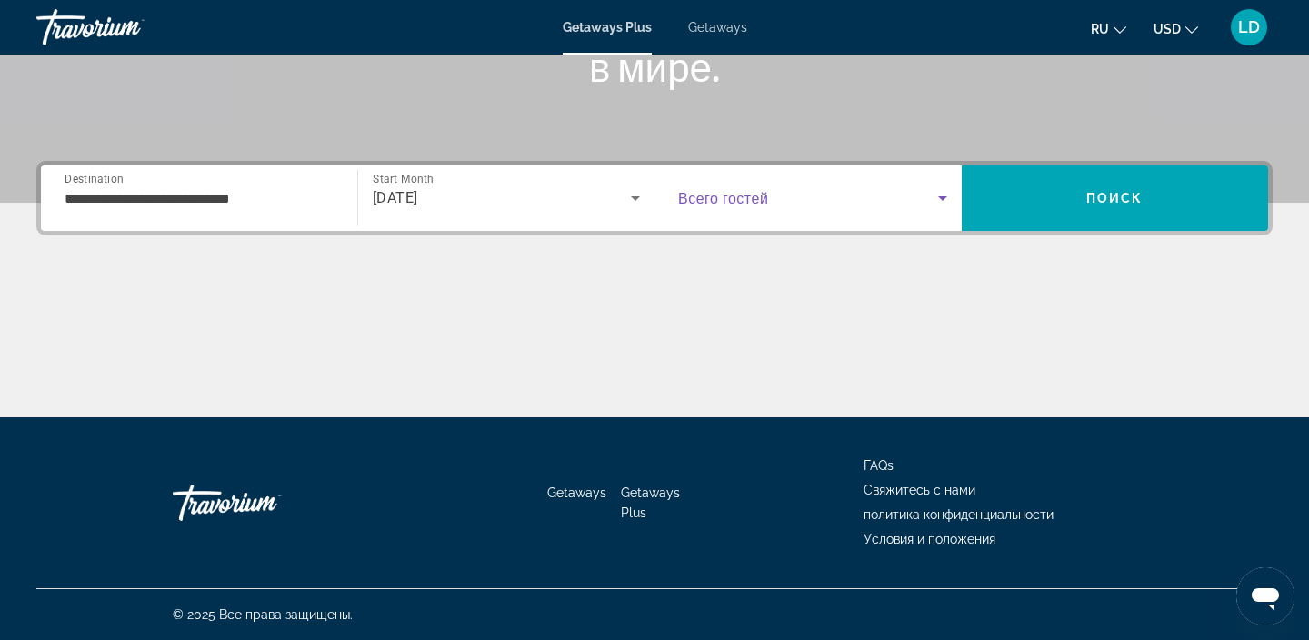
click at [932, 200] on icon "Search widget" at bounding box center [943, 198] width 22 height 22
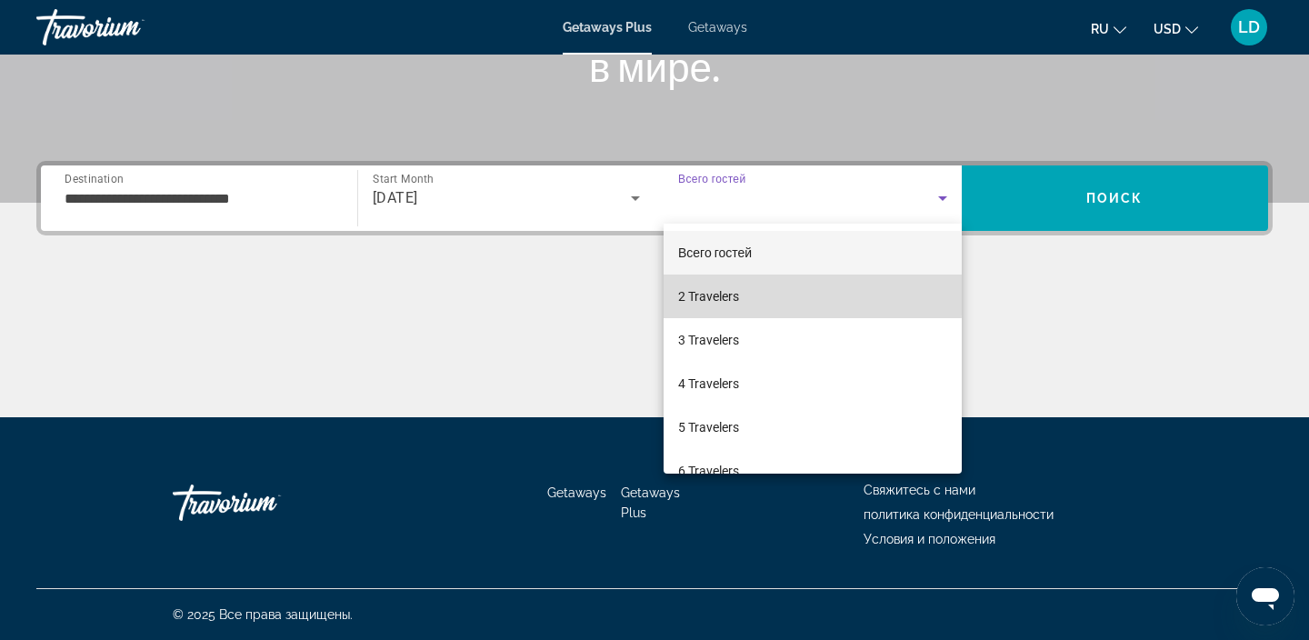
click at [695, 294] on span "2 Travelers" at bounding box center [708, 296] width 61 height 22
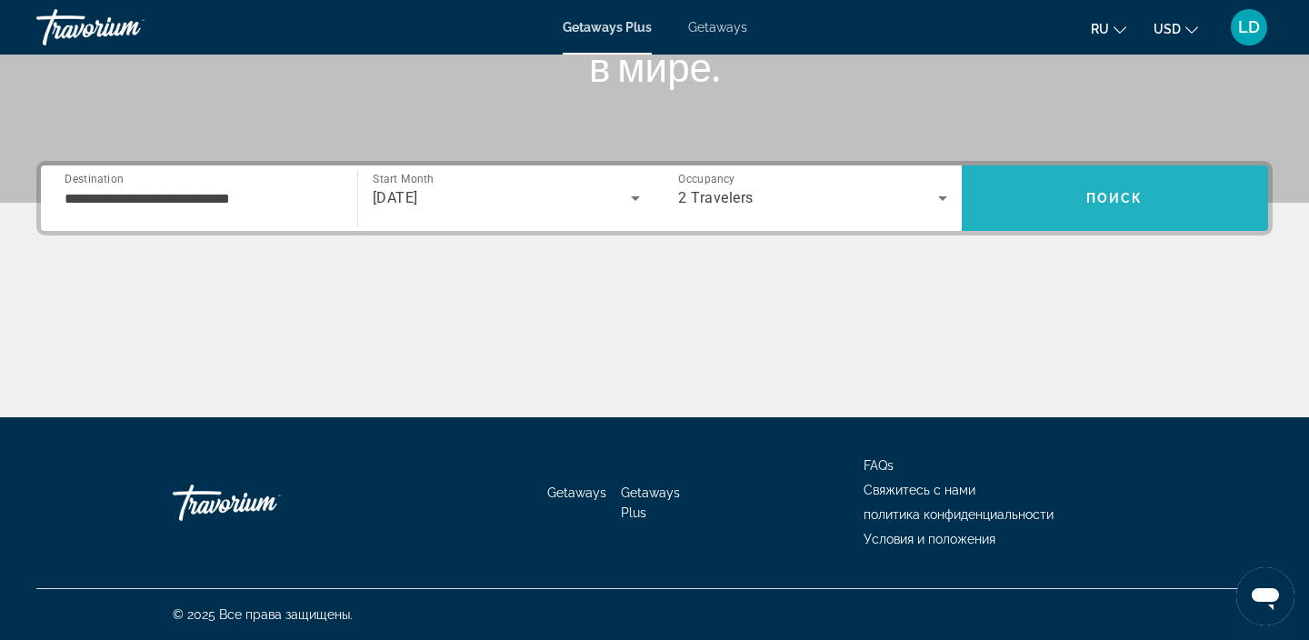
click at [1105, 196] on span "Поиск" at bounding box center [1114, 198] width 57 height 15
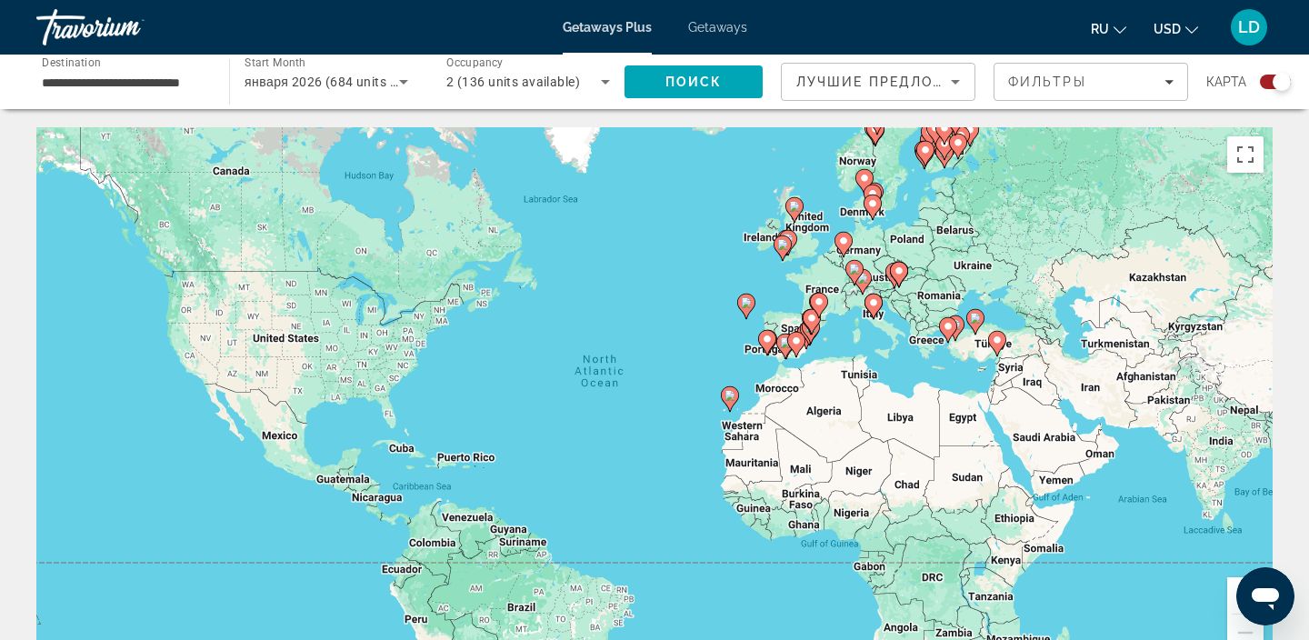
click at [731, 398] on image "Main content" at bounding box center [729, 395] width 11 height 11
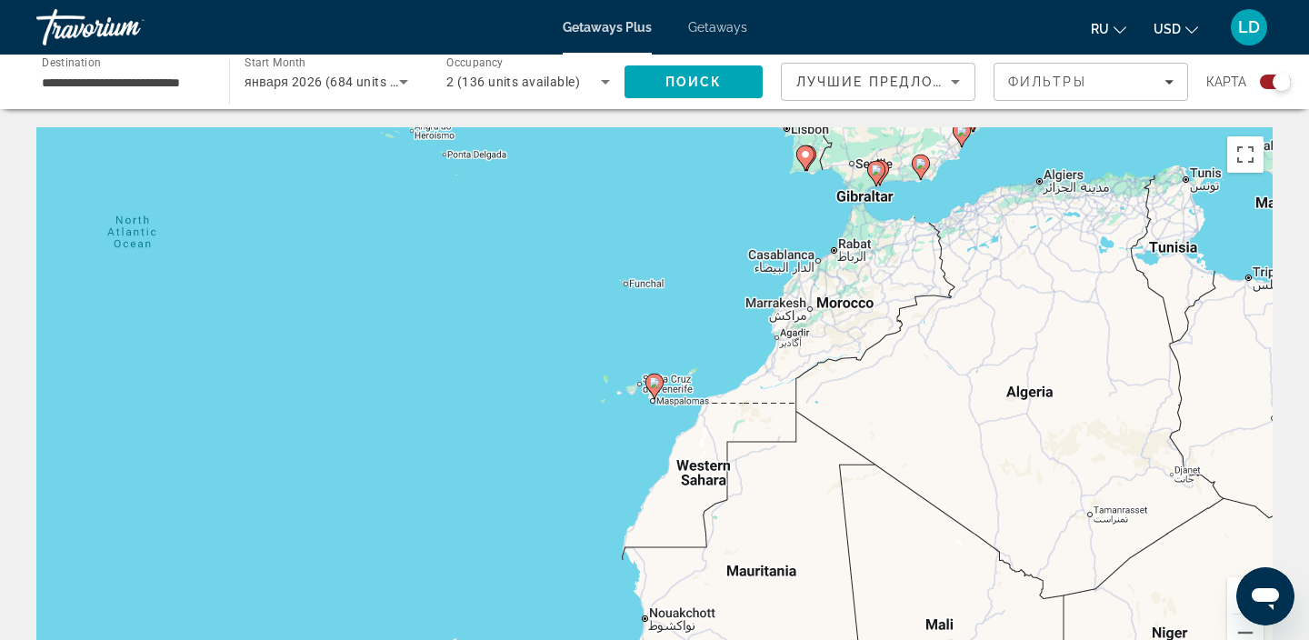
click at [656, 393] on icon "Main content" at bounding box center [654, 387] width 16 height 24
type input "**********"
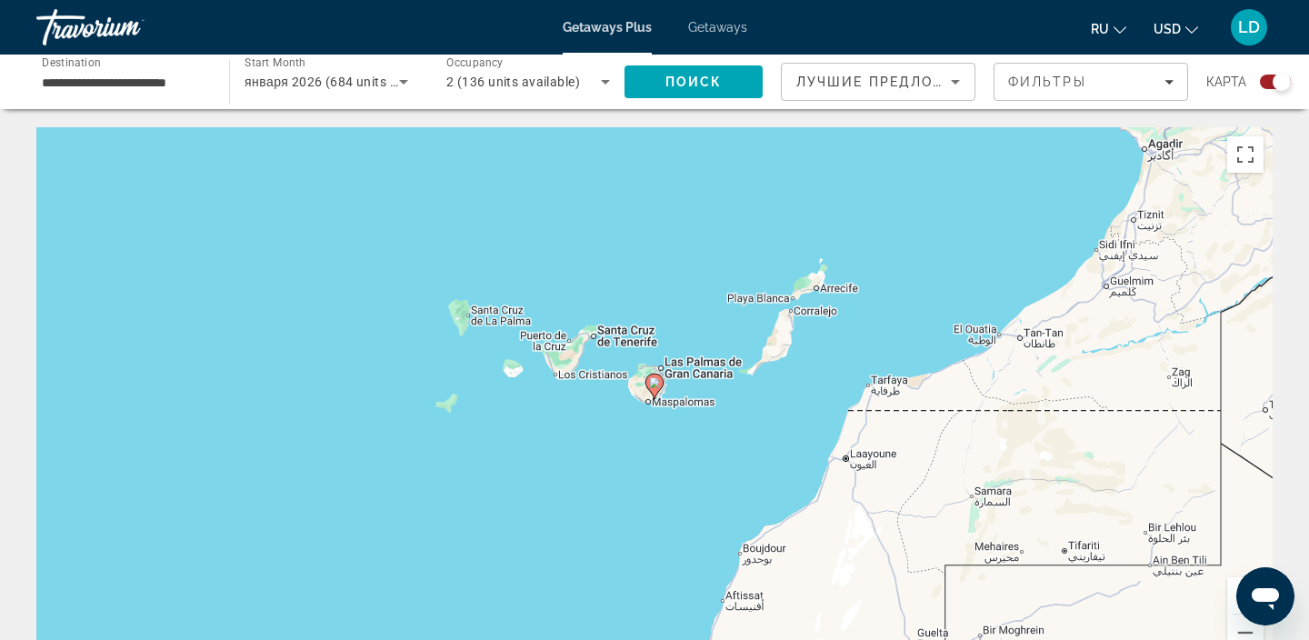
click at [654, 385] on image "Main content" at bounding box center [654, 382] width 11 height 11
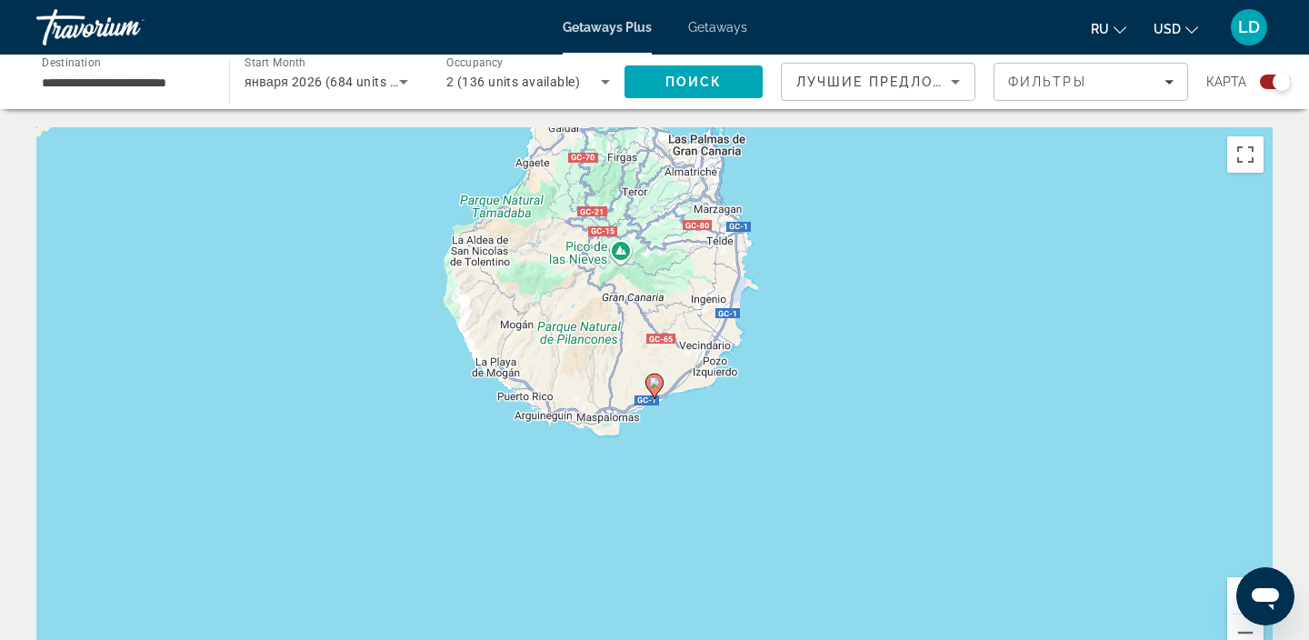
click at [654, 386] on image "Main content" at bounding box center [654, 382] width 11 height 11
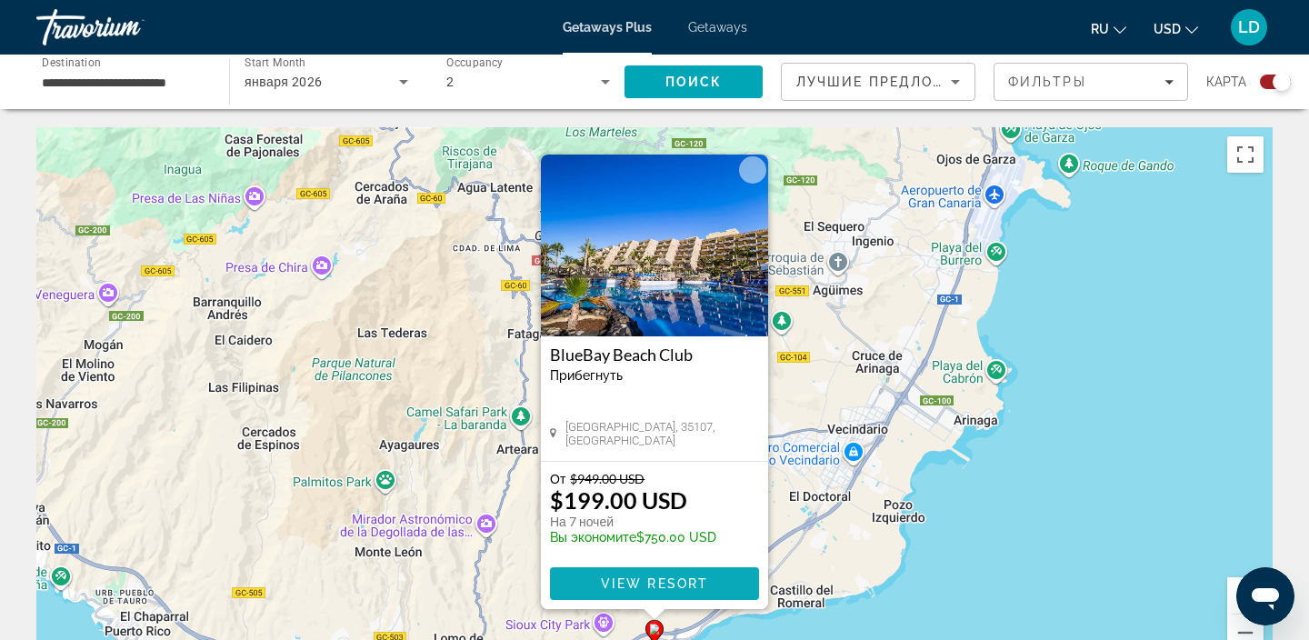
click at [634, 582] on span "View Resort" at bounding box center [654, 583] width 107 height 15
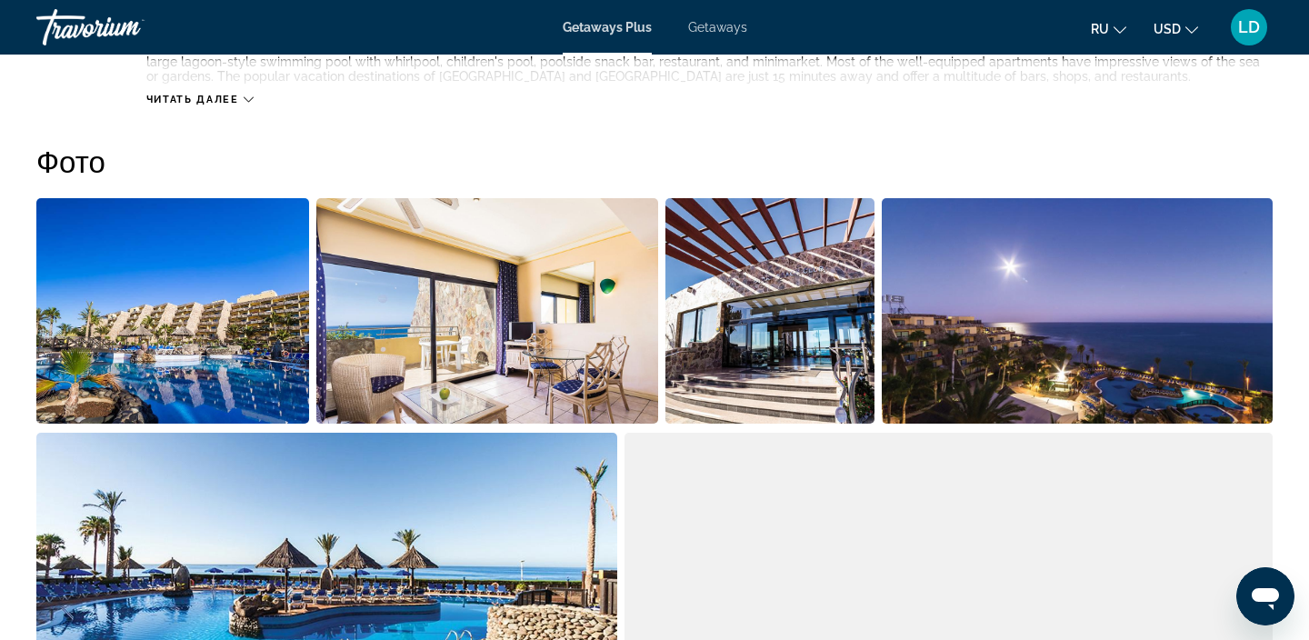
scroll to position [788, 0]
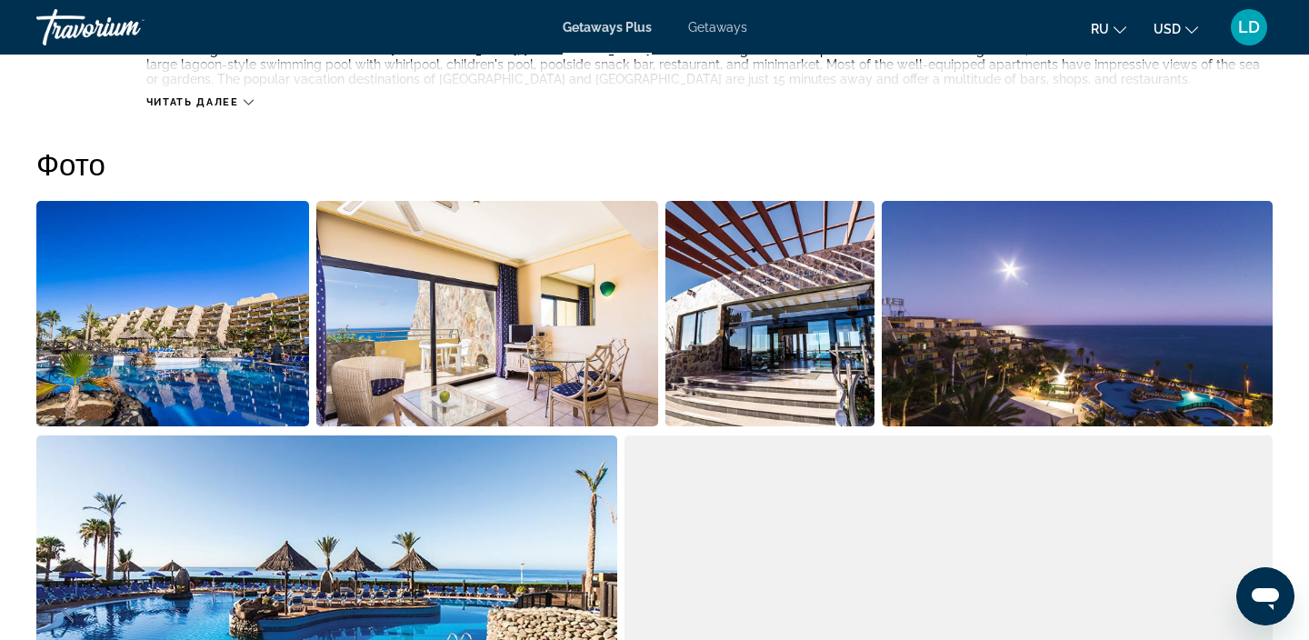
click at [149, 322] on img "Open full-screen image slider" at bounding box center [172, 313] width 273 height 225
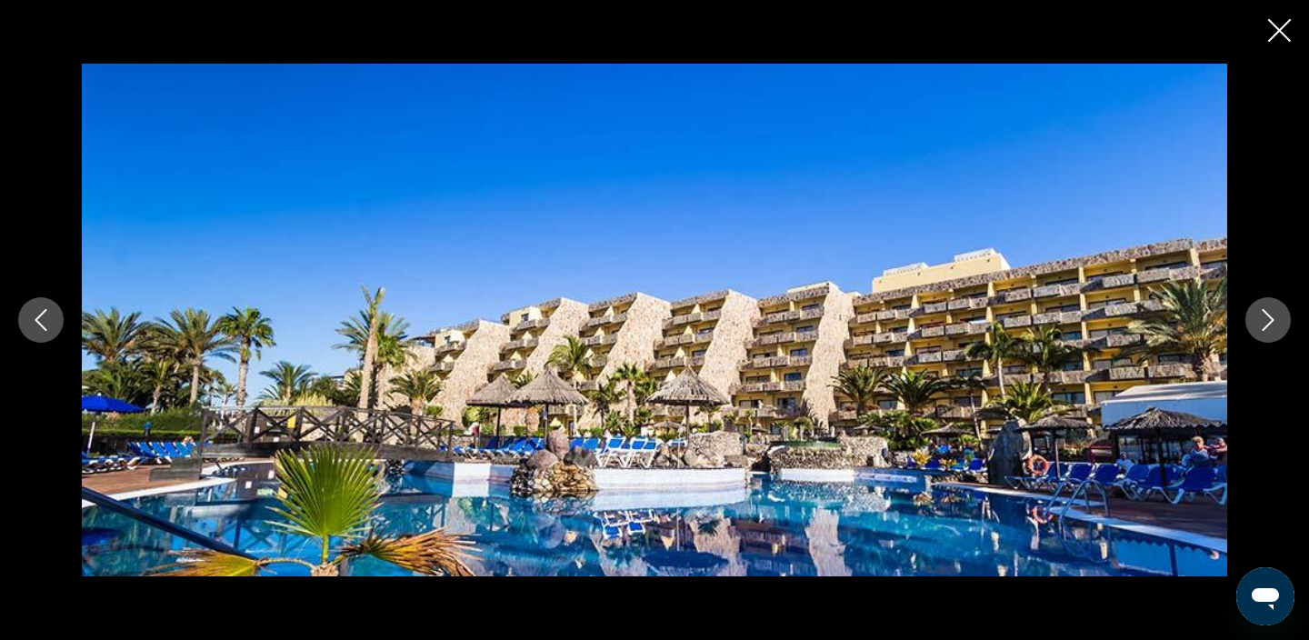
click at [1261, 322] on icon "Next image" at bounding box center [1268, 320] width 22 height 22
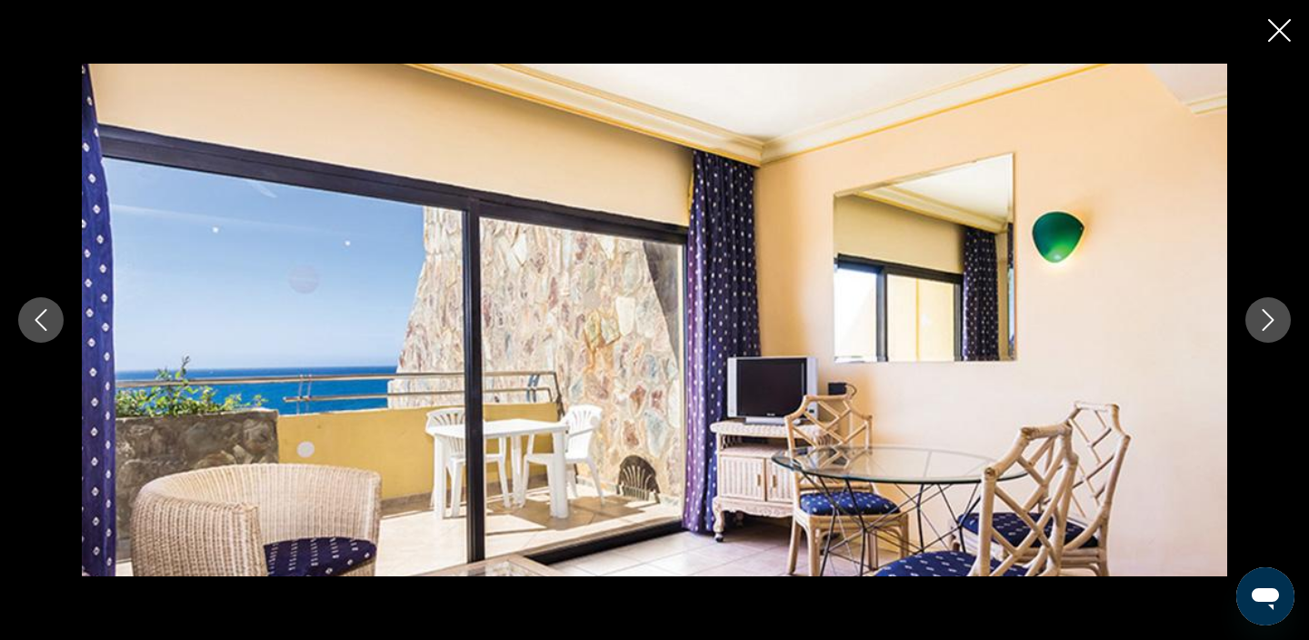
click at [1261, 322] on icon "Next image" at bounding box center [1268, 320] width 22 height 22
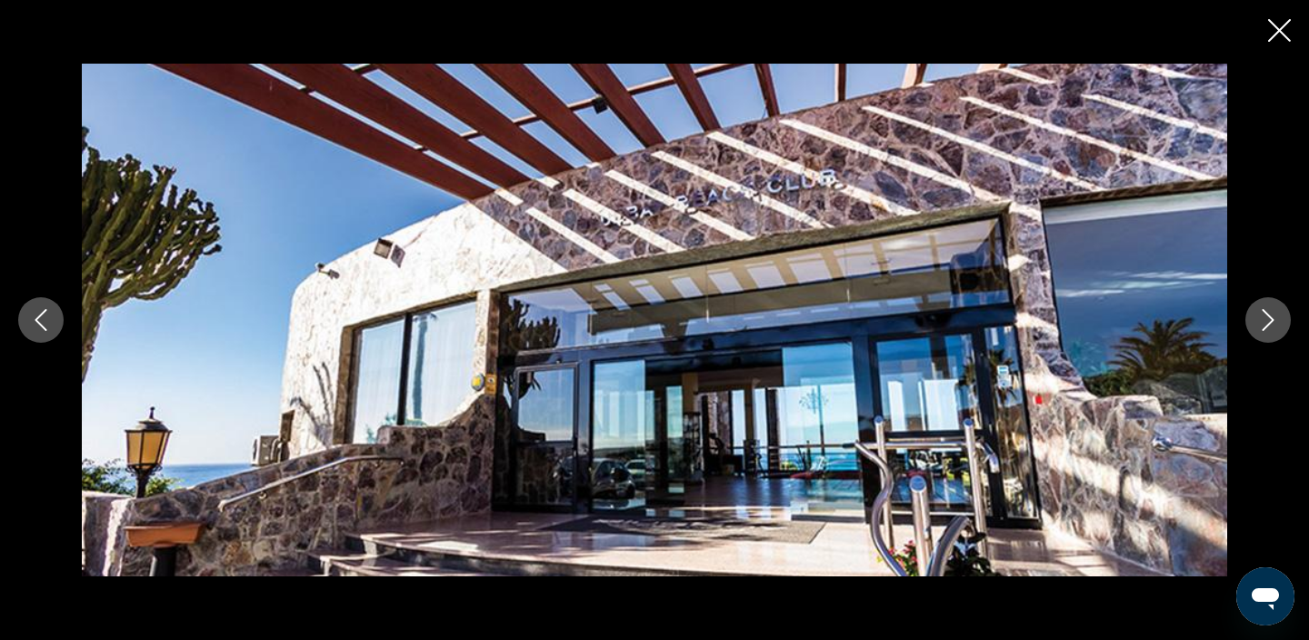
click at [1261, 322] on icon "Next image" at bounding box center [1268, 320] width 22 height 22
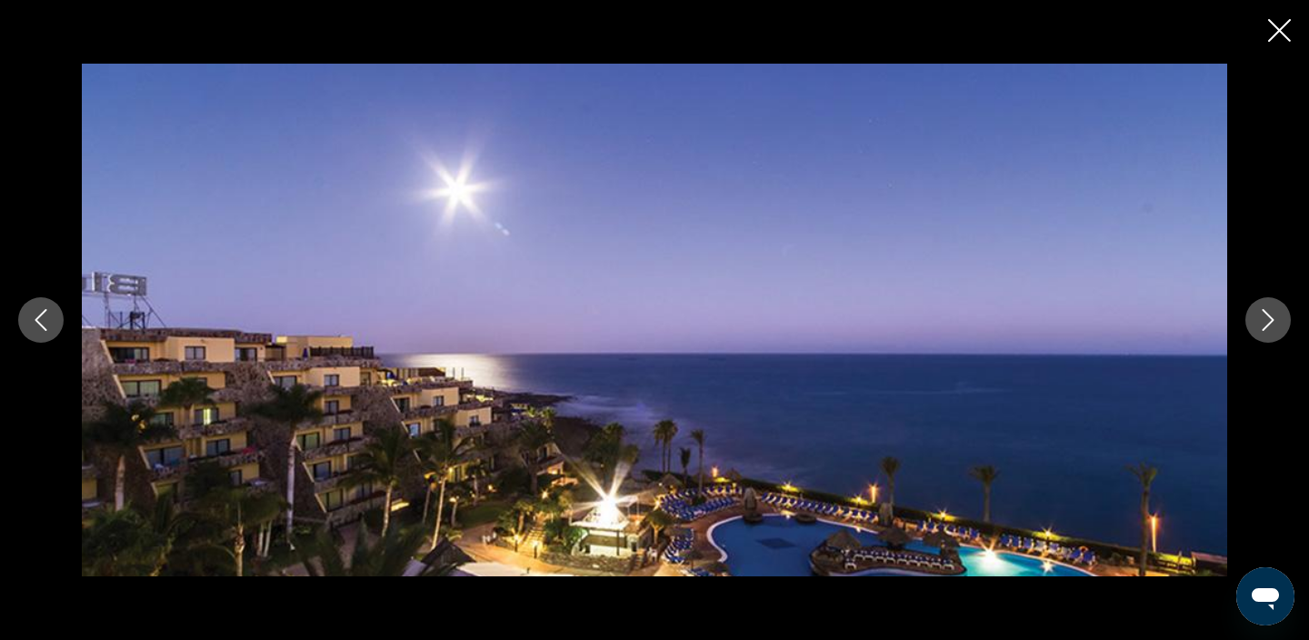
click at [1261, 322] on icon "Next image" at bounding box center [1268, 320] width 22 height 22
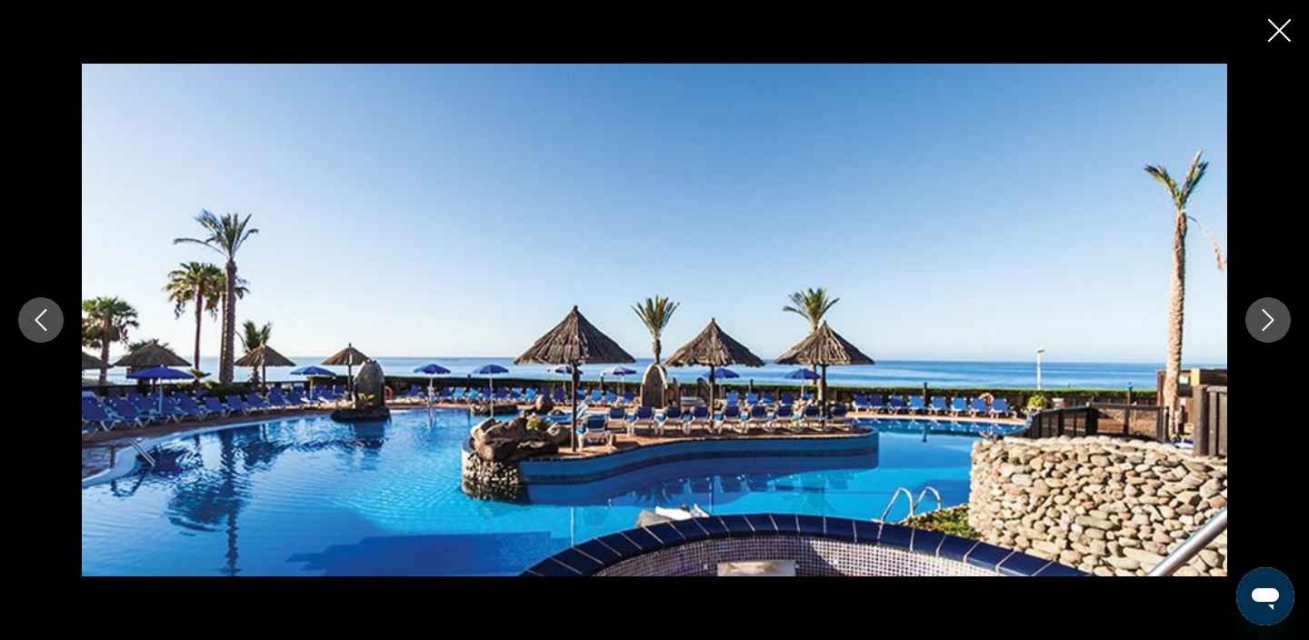
click at [1261, 322] on icon "Next image" at bounding box center [1268, 320] width 22 height 22
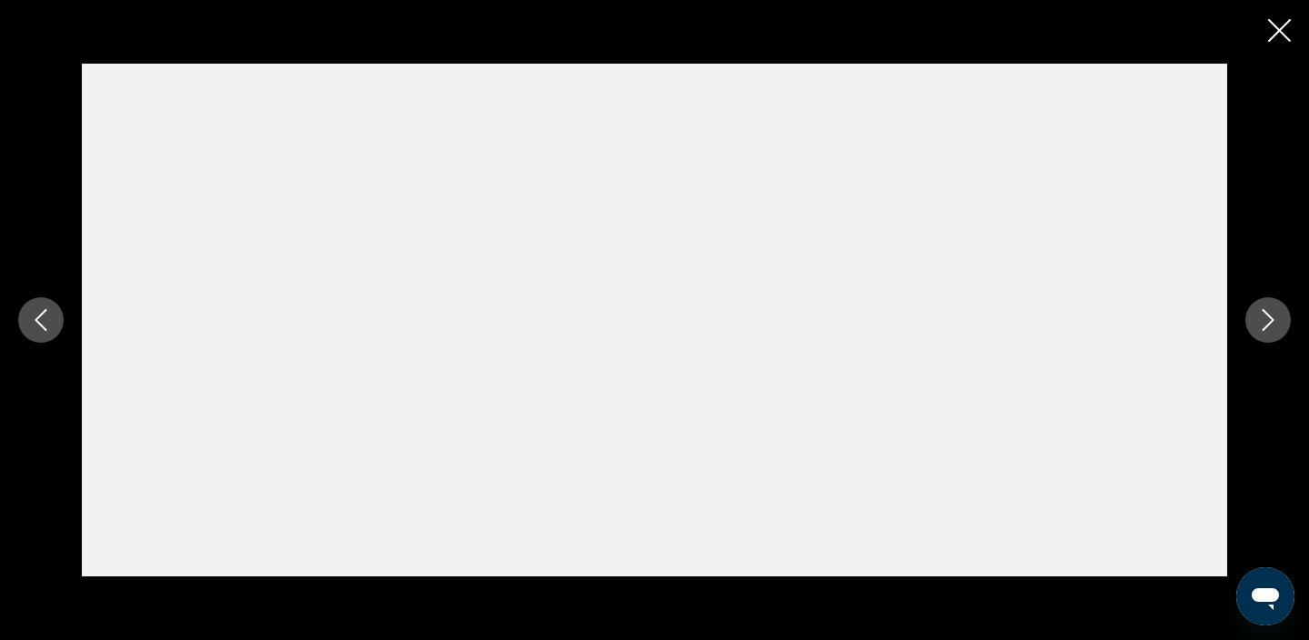
click at [1261, 322] on icon "Next image" at bounding box center [1268, 320] width 22 height 22
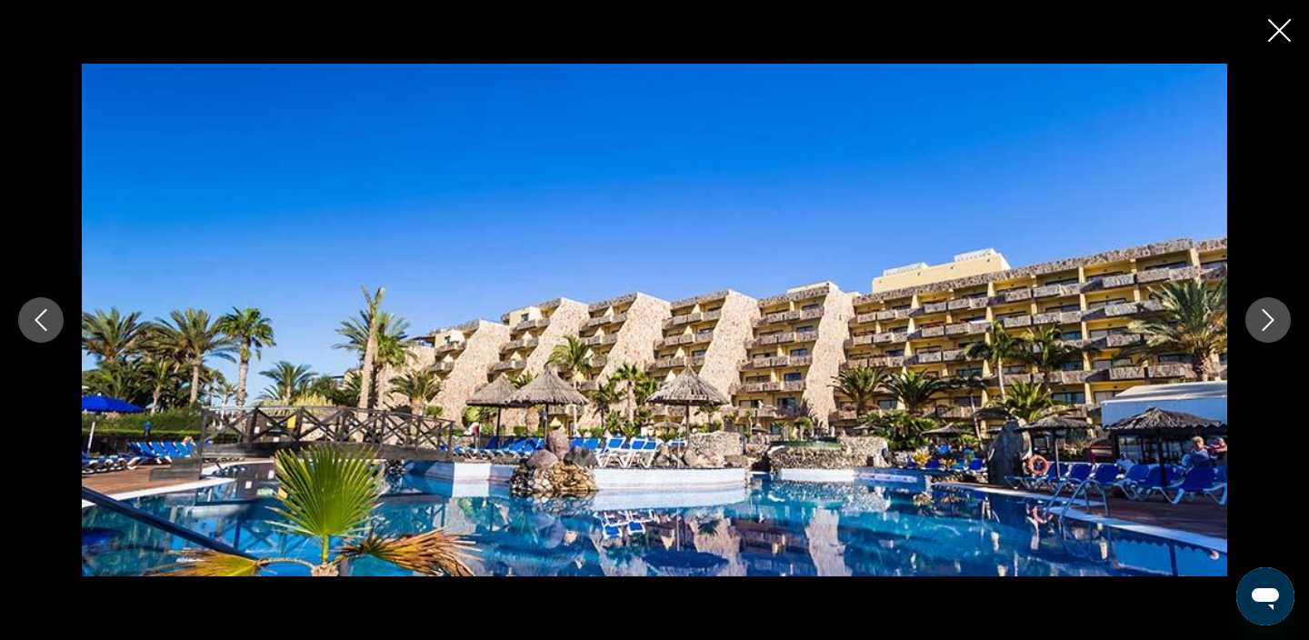
click at [1277, 35] on icon "Close slideshow" at bounding box center [1279, 30] width 23 height 23
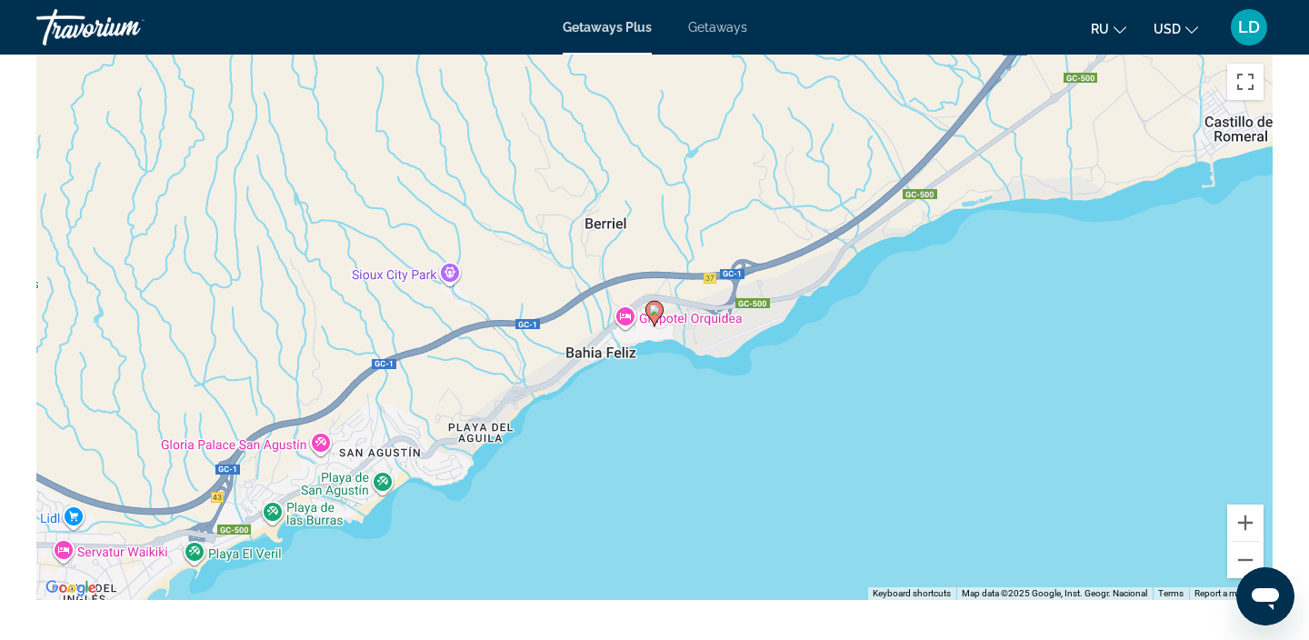
scroll to position [2493, 0]
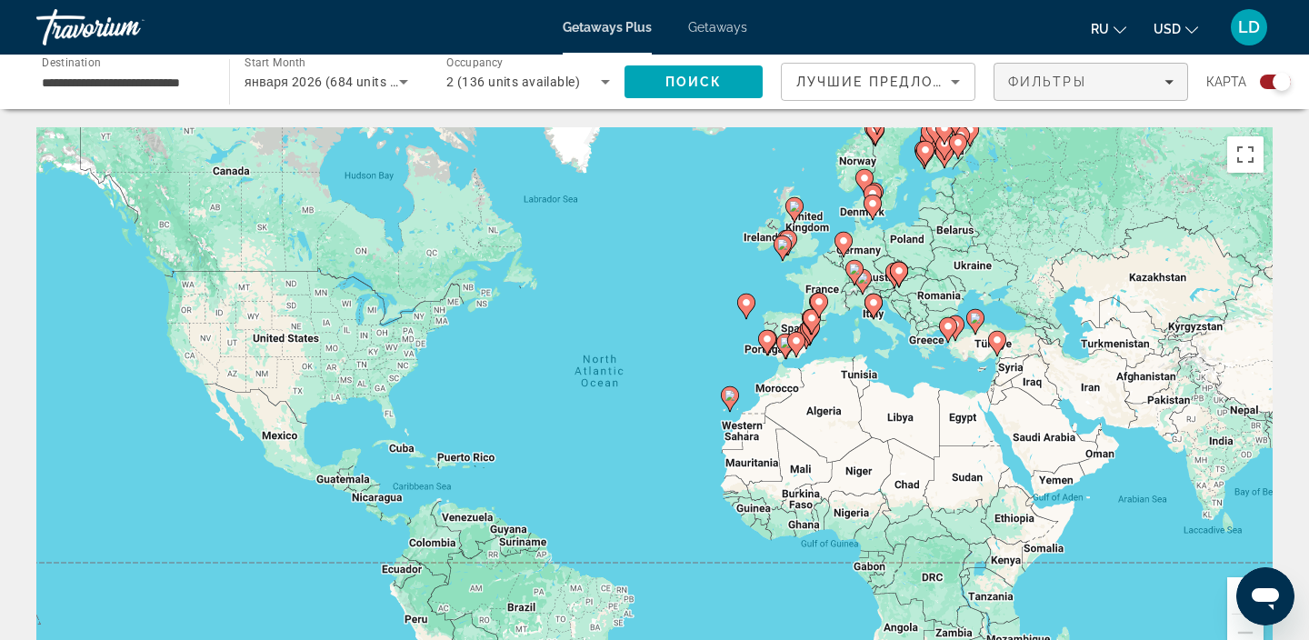
click at [1175, 83] on span "Filters" at bounding box center [1090, 82] width 193 height 44
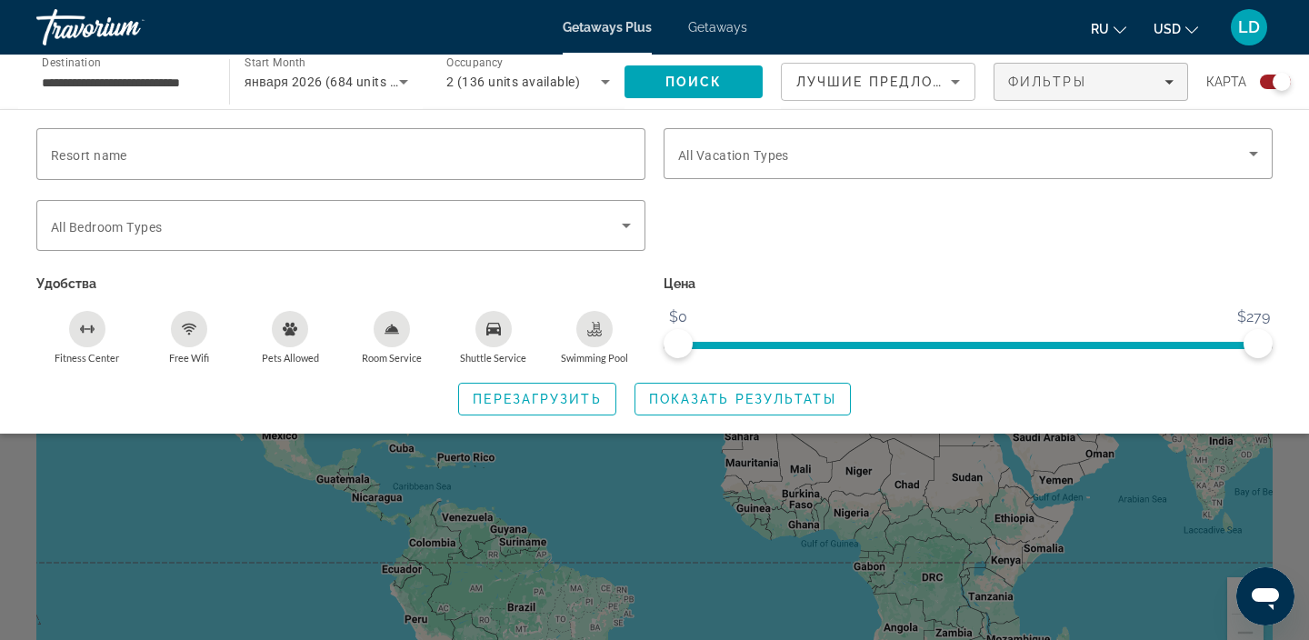
click at [181, 339] on div "Free Wifi" at bounding box center [189, 329] width 36 height 36
click at [724, 85] on span "Search" at bounding box center [693, 82] width 138 height 44
click at [1061, 453] on div "Search widget" at bounding box center [654, 456] width 1309 height 367
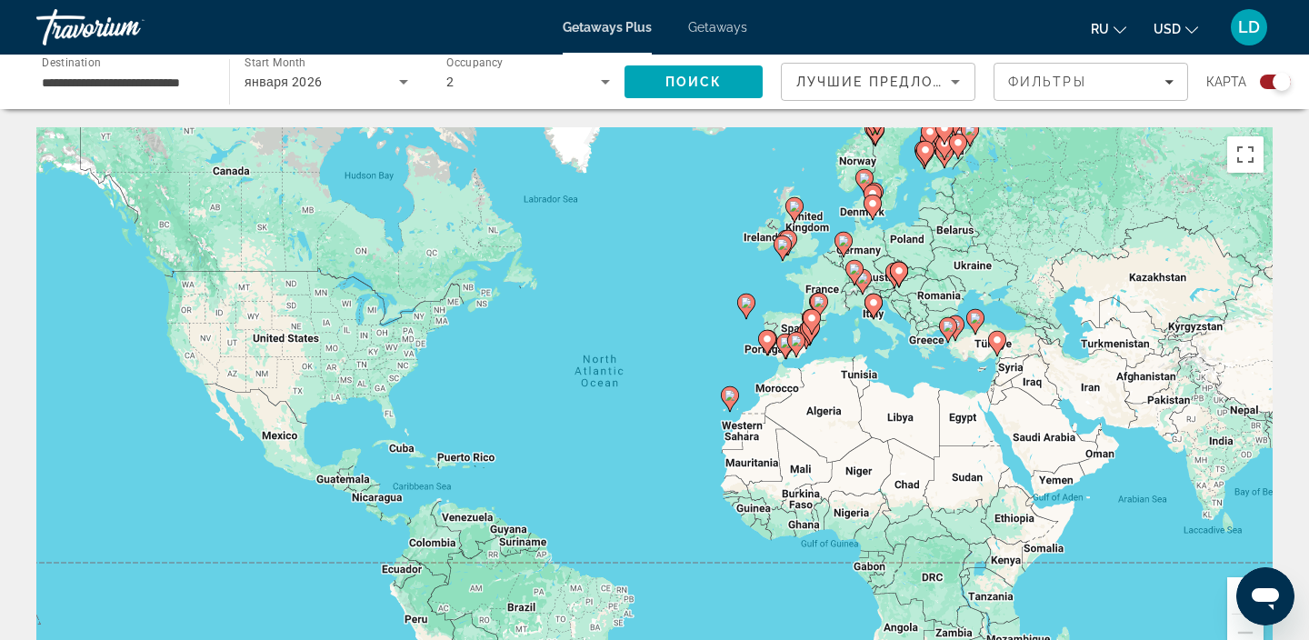
click at [745, 309] on icon "Main content" at bounding box center [746, 307] width 16 height 24
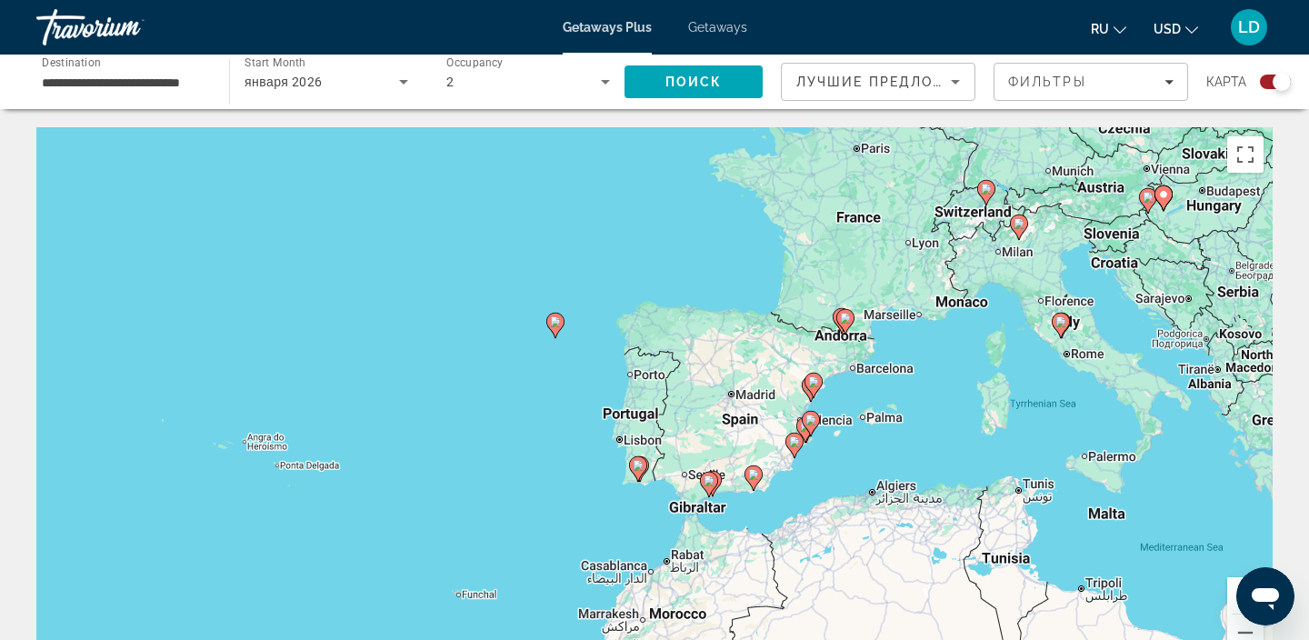
drag, startPoint x: 681, startPoint y: 420, endPoint x: 569, endPoint y: 355, distance: 129.1
click at [569, 355] on div "To activate drag with keyboard, press Alt + Enter. Once in keyboard drag state,…" at bounding box center [654, 399] width 1236 height 545
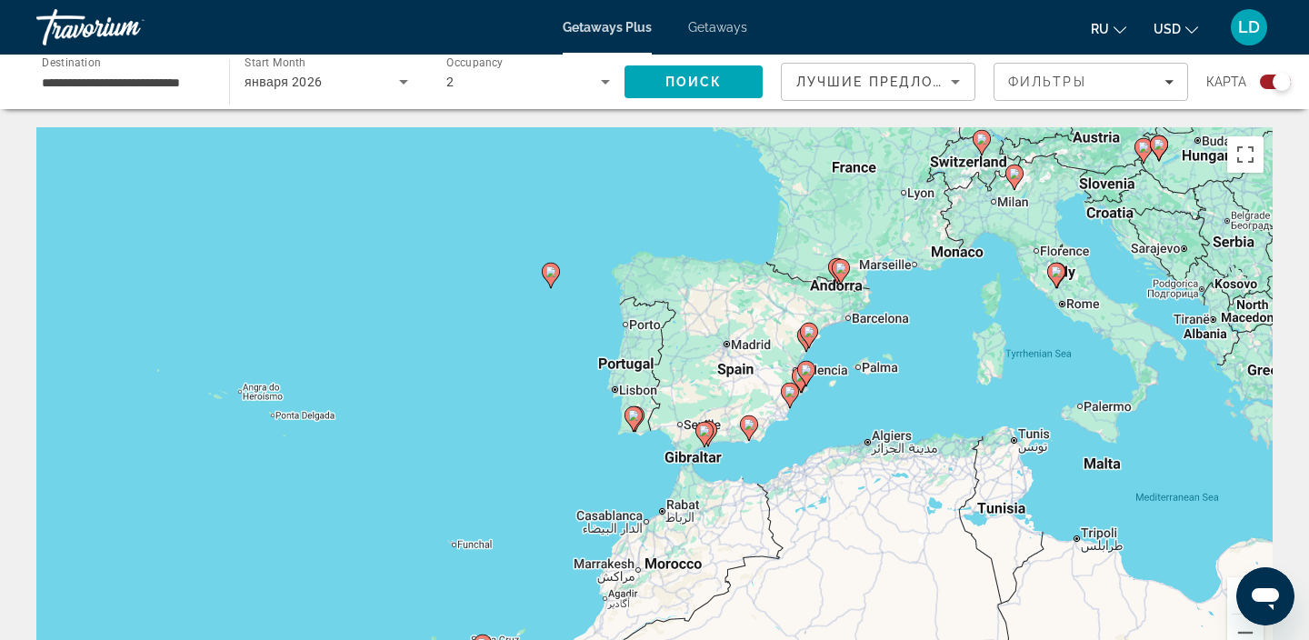
drag, startPoint x: 664, startPoint y: 515, endPoint x: 657, endPoint y: 456, distance: 59.4
click at [657, 456] on div "To activate drag with keyboard, press Alt + Enter. Once in keyboard drag state,…" at bounding box center [654, 399] width 1236 height 545
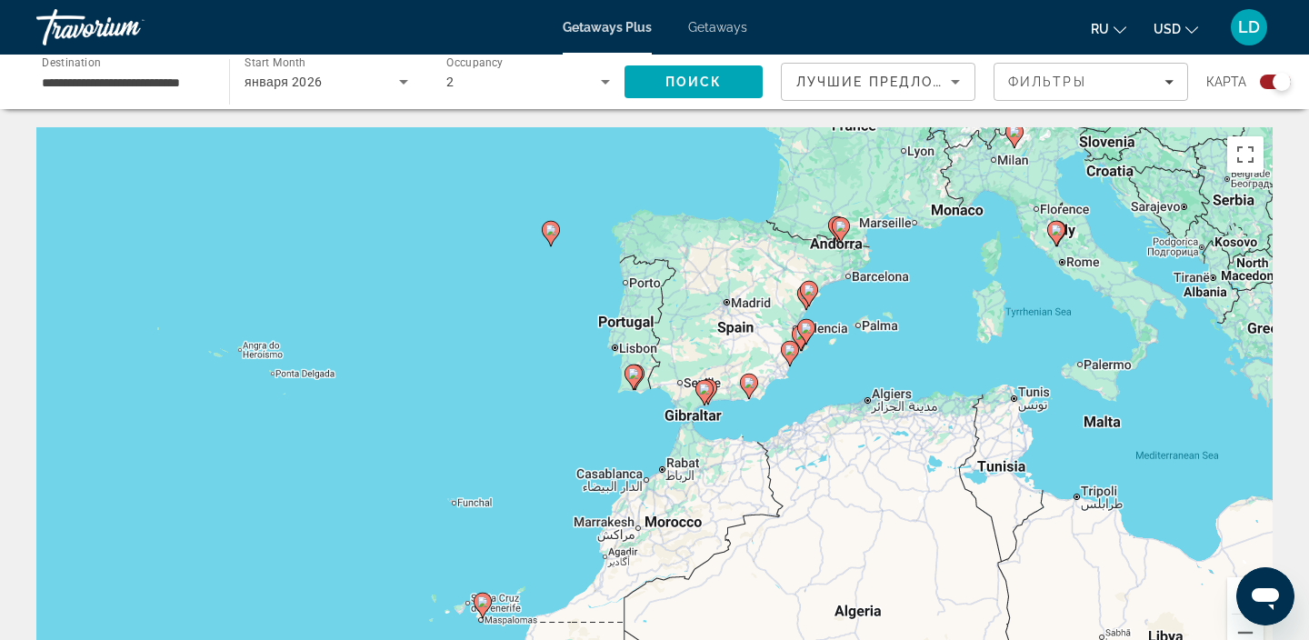
drag, startPoint x: 785, startPoint y: 448, endPoint x: 785, endPoint y: 398, distance: 50.0
click at [785, 398] on div "To activate drag with keyboard, press Alt + Enter. Once in keyboard drag state,…" at bounding box center [654, 399] width 1236 height 545
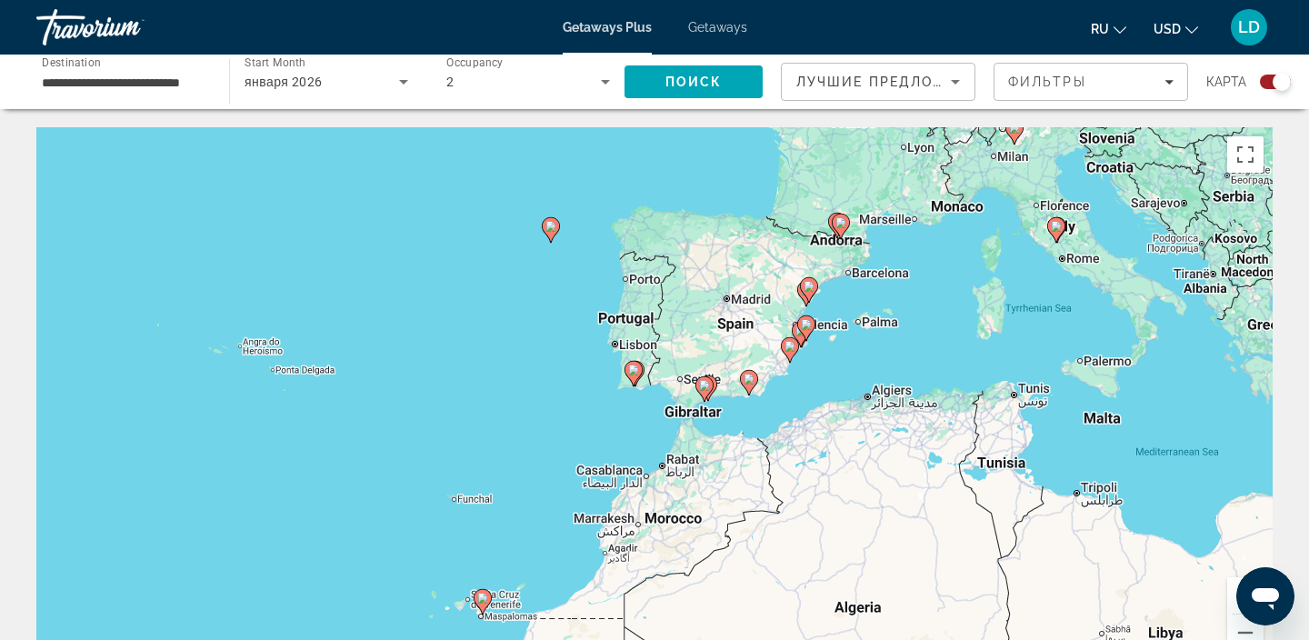
click at [841, 228] on icon "Main content" at bounding box center [841, 227] width 16 height 24
type input "**********"
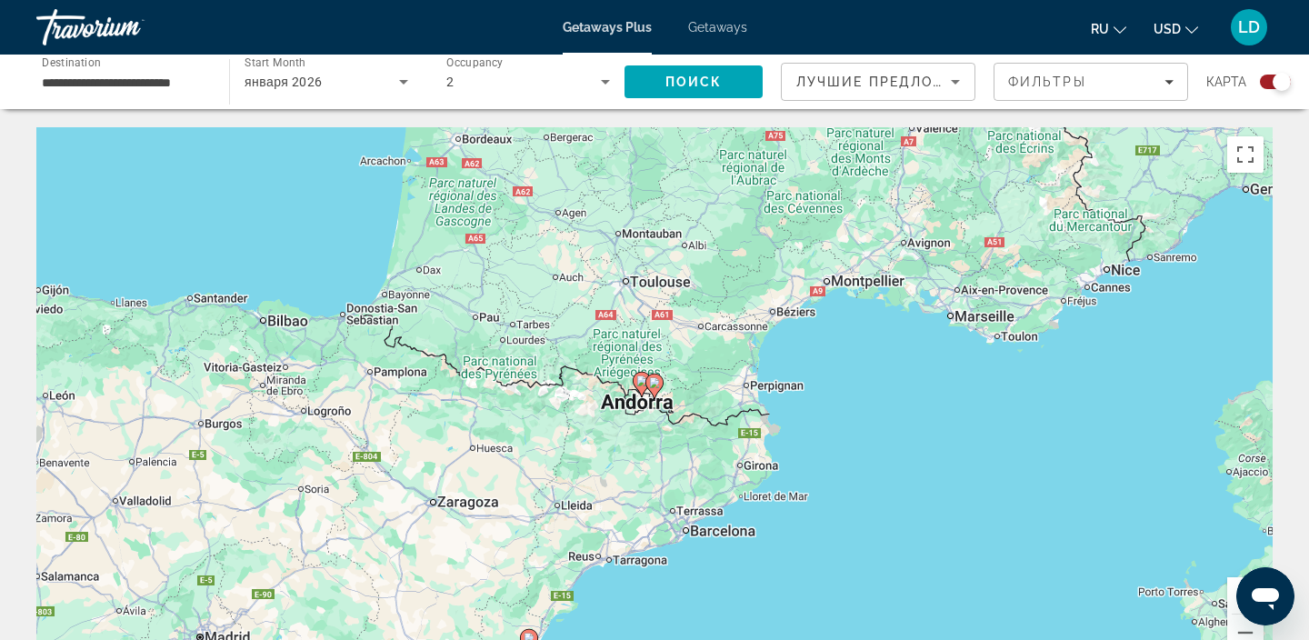
click at [651, 395] on gmp-advanced-marker "Main content" at bounding box center [654, 386] width 18 height 27
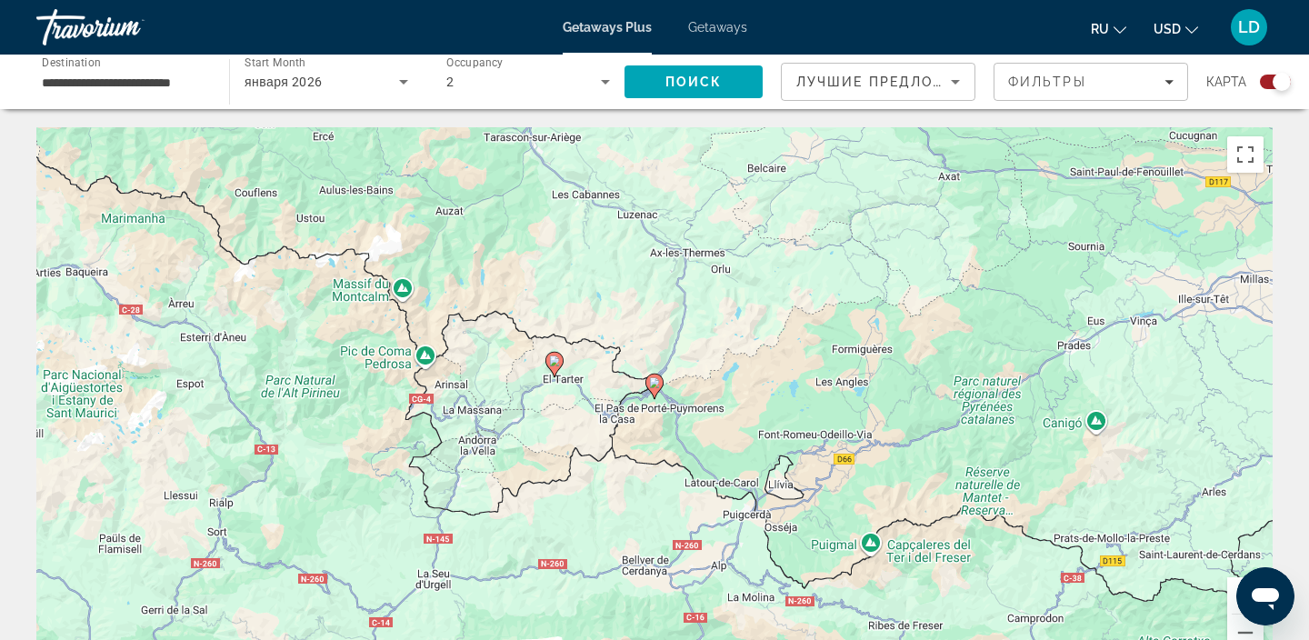
click at [654, 386] on image "Main content" at bounding box center [654, 382] width 11 height 11
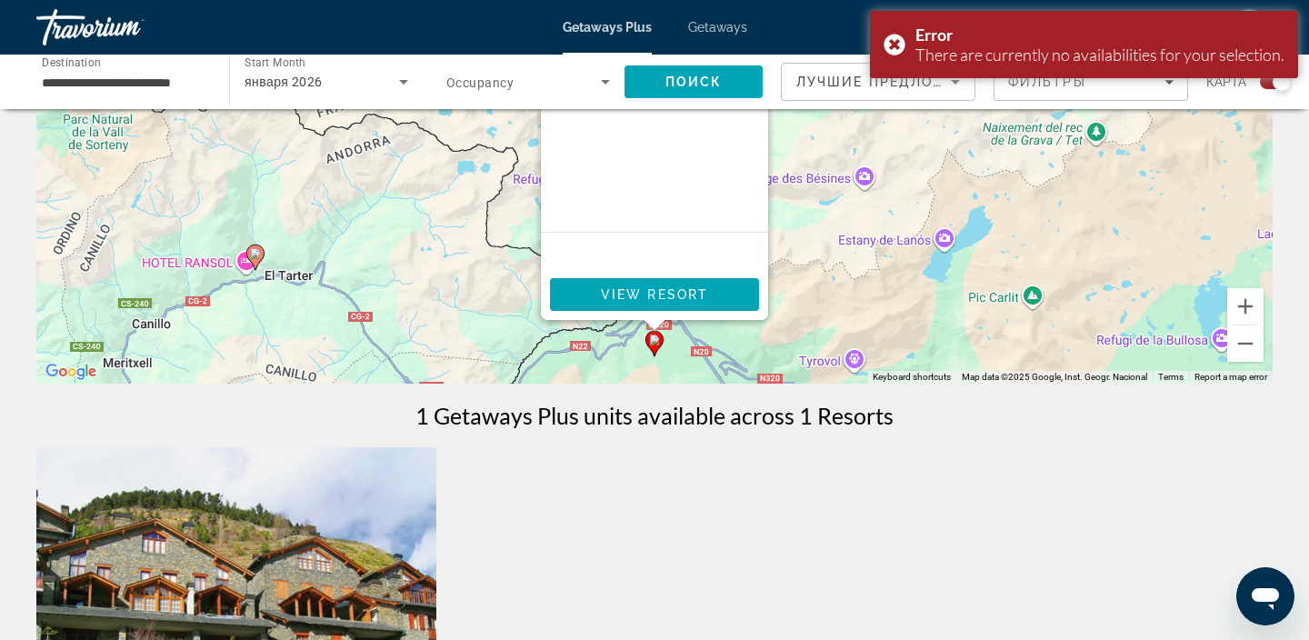
scroll to position [307, 0]
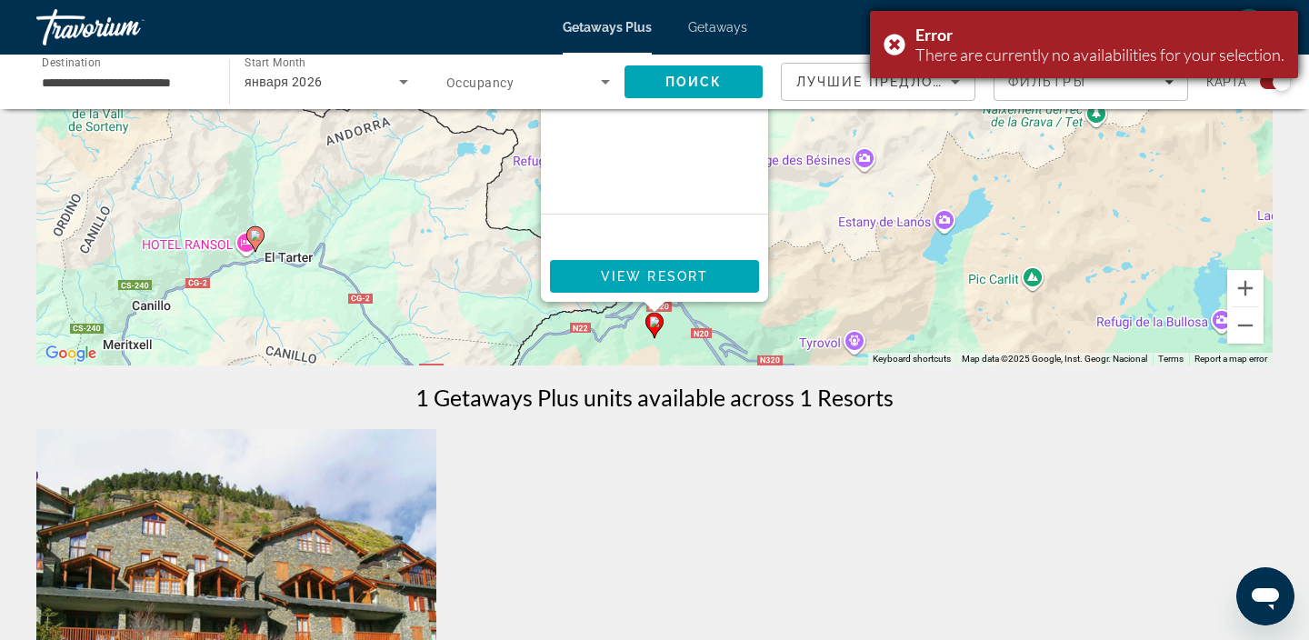
click at [883, 43] on div "Error There are currently no availabilities for your selection." at bounding box center [1084, 44] width 428 height 67
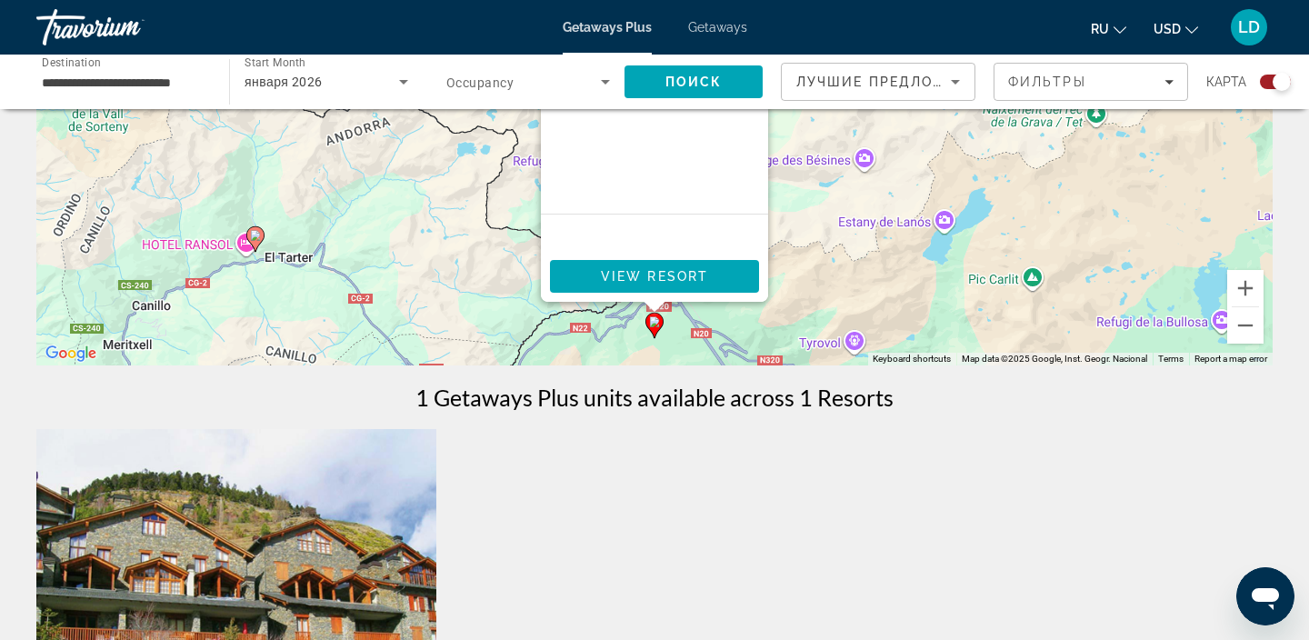
click at [814, 252] on div "To activate drag with keyboard, press Alt + Enter. Once in keyboard drag state,…" at bounding box center [654, 92] width 1236 height 545
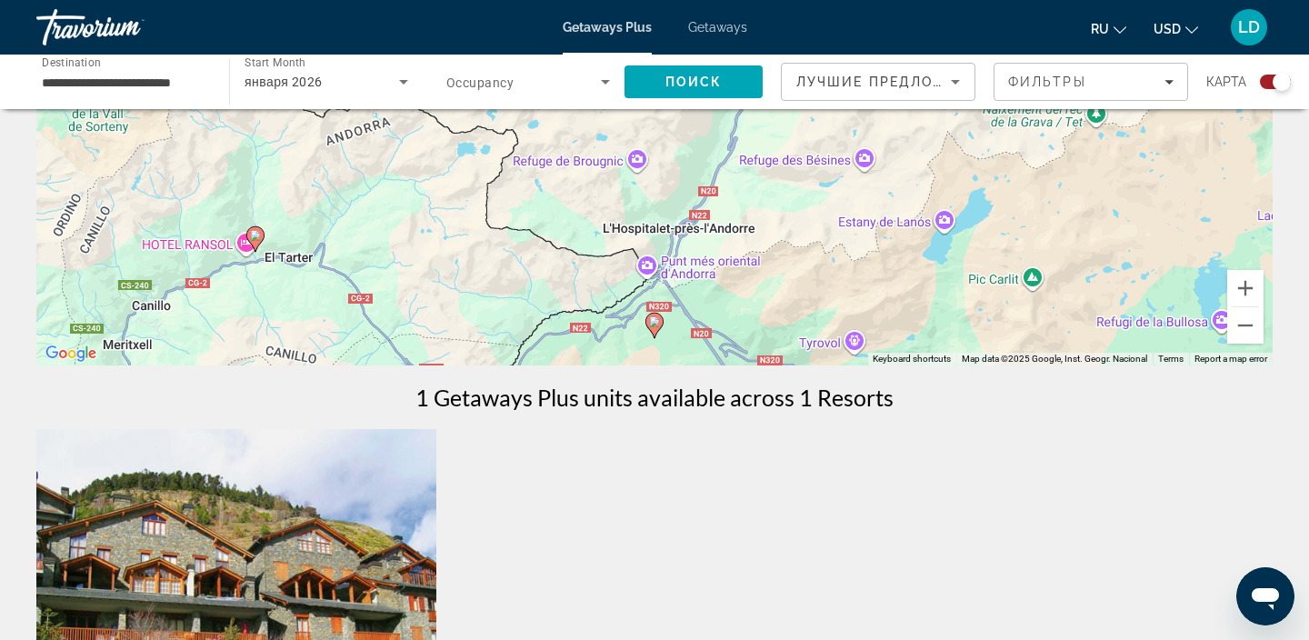
click at [814, 252] on div "To activate drag with keyboard, press Alt + Enter. Once in keyboard drag state,…" at bounding box center [654, 92] width 1236 height 545
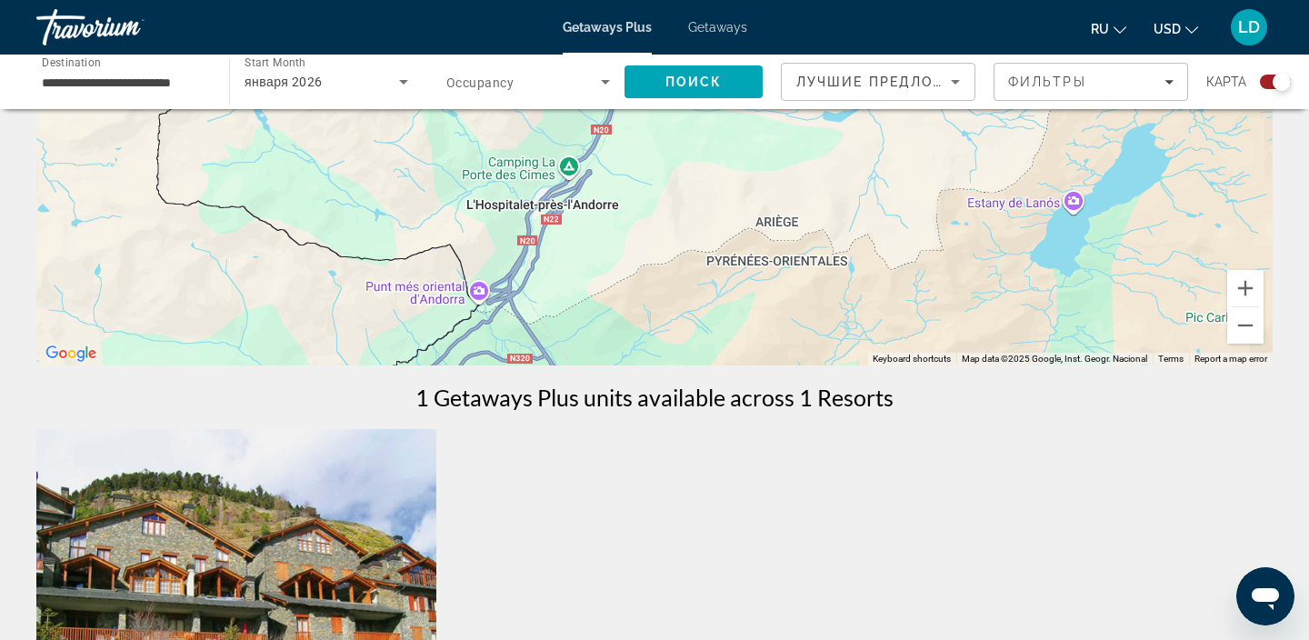
click at [618, 321] on div "To activate drag with keyboard, press Alt + Enter. Once in keyboard drag state,…" at bounding box center [654, 92] width 1236 height 545
click at [1238, 320] on button "Zoom out" at bounding box center [1245, 325] width 36 height 36
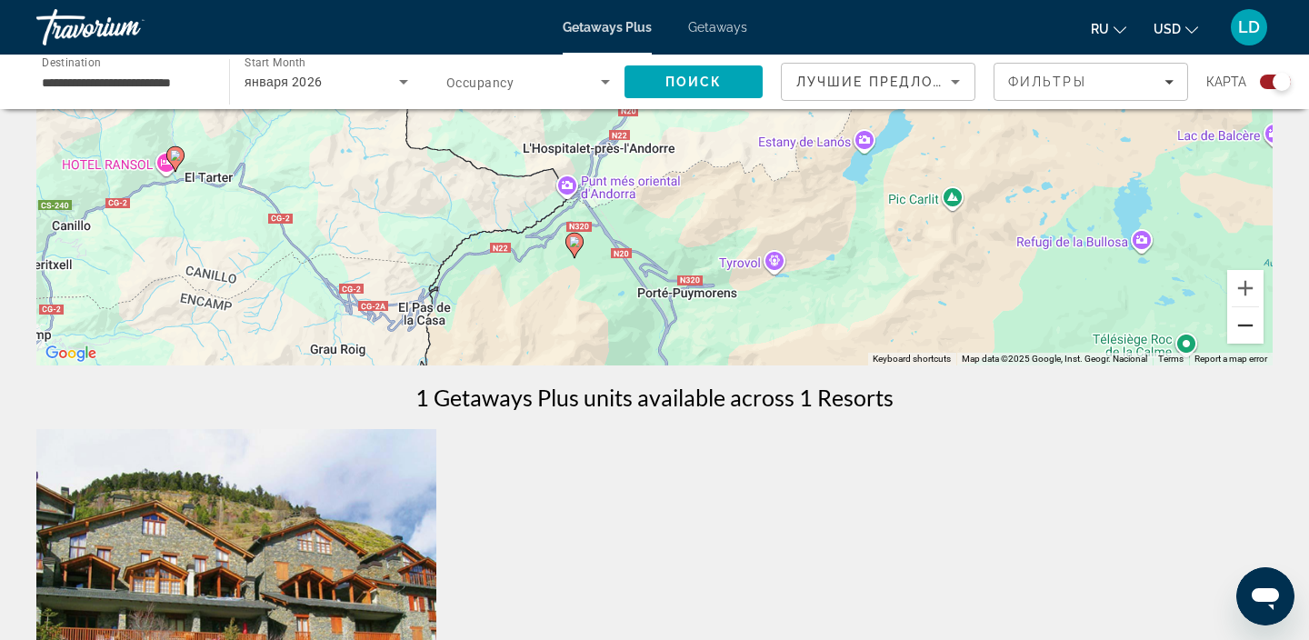
click at [1238, 320] on button "Zoom out" at bounding box center [1245, 325] width 36 height 36
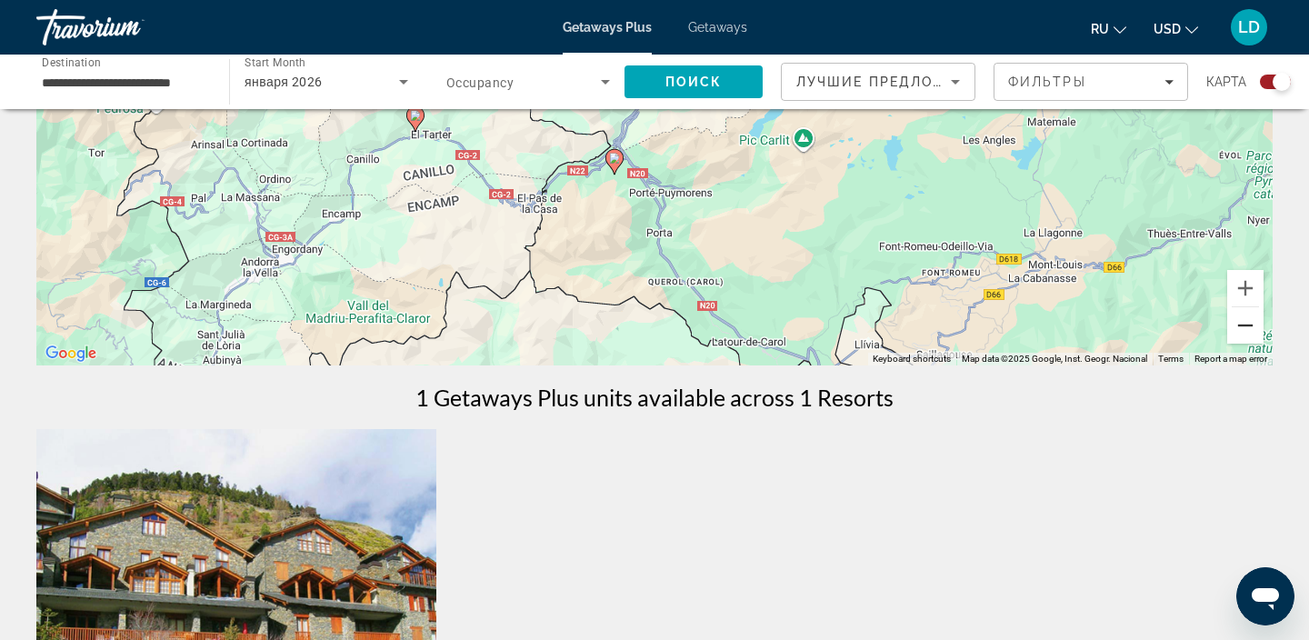
click at [1238, 320] on button "Zoom out" at bounding box center [1245, 325] width 36 height 36
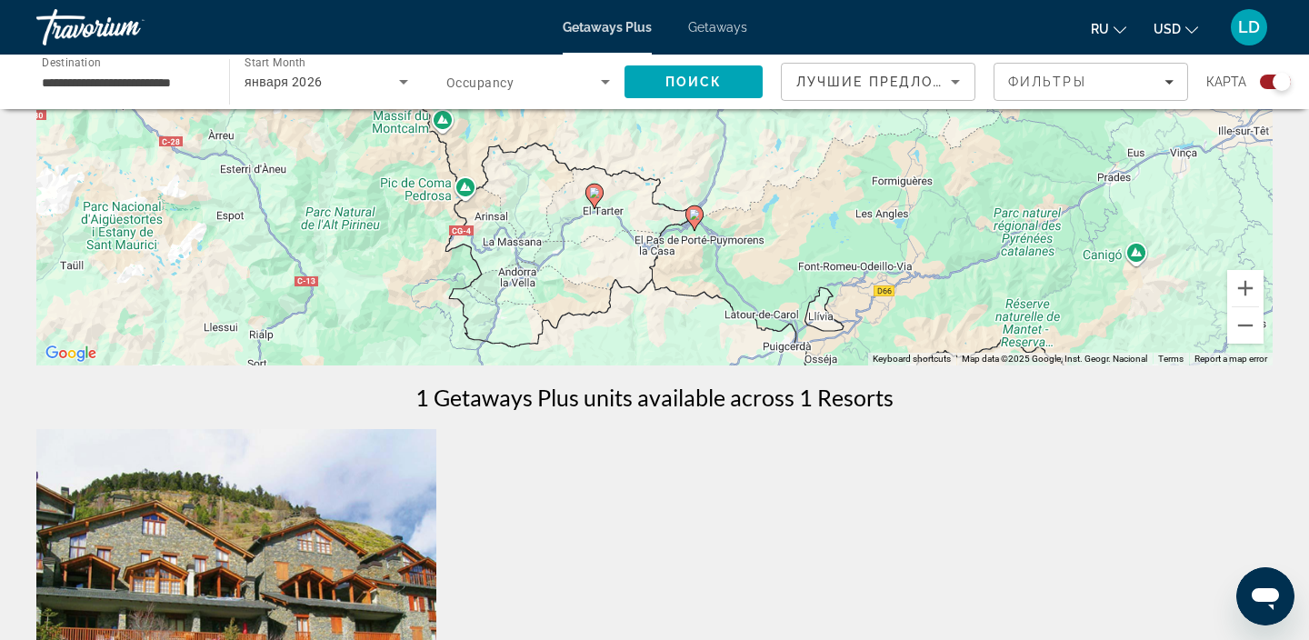
drag, startPoint x: 863, startPoint y: 209, endPoint x: 924, endPoint y: 315, distance: 121.8
click at [924, 315] on div "To activate drag with keyboard, press Alt + Enter. Once in keyboard drag state,…" at bounding box center [654, 92] width 1236 height 545
click at [594, 196] on image "Main content" at bounding box center [595, 193] width 11 height 11
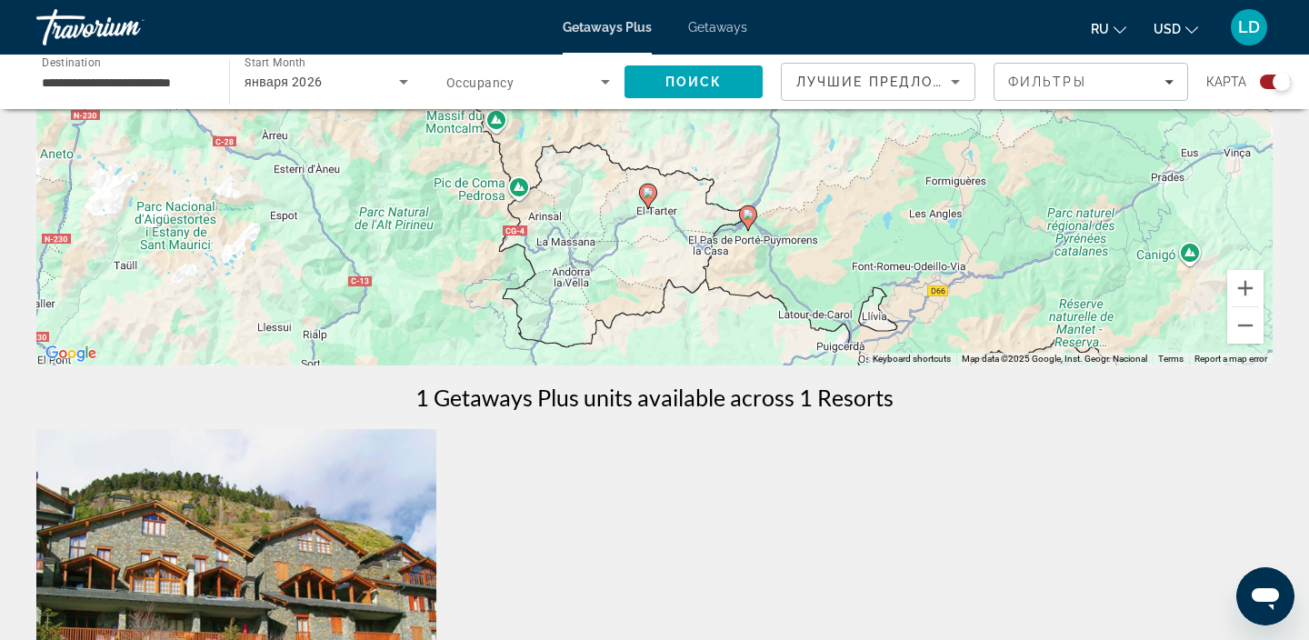
drag, startPoint x: 540, startPoint y: 232, endPoint x: 534, endPoint y: 353, distance: 121.1
click at [534, 353] on div "To activate drag with keyboard, press Alt + Enter. Once in keyboard drag state,…" at bounding box center [654, 92] width 1236 height 545
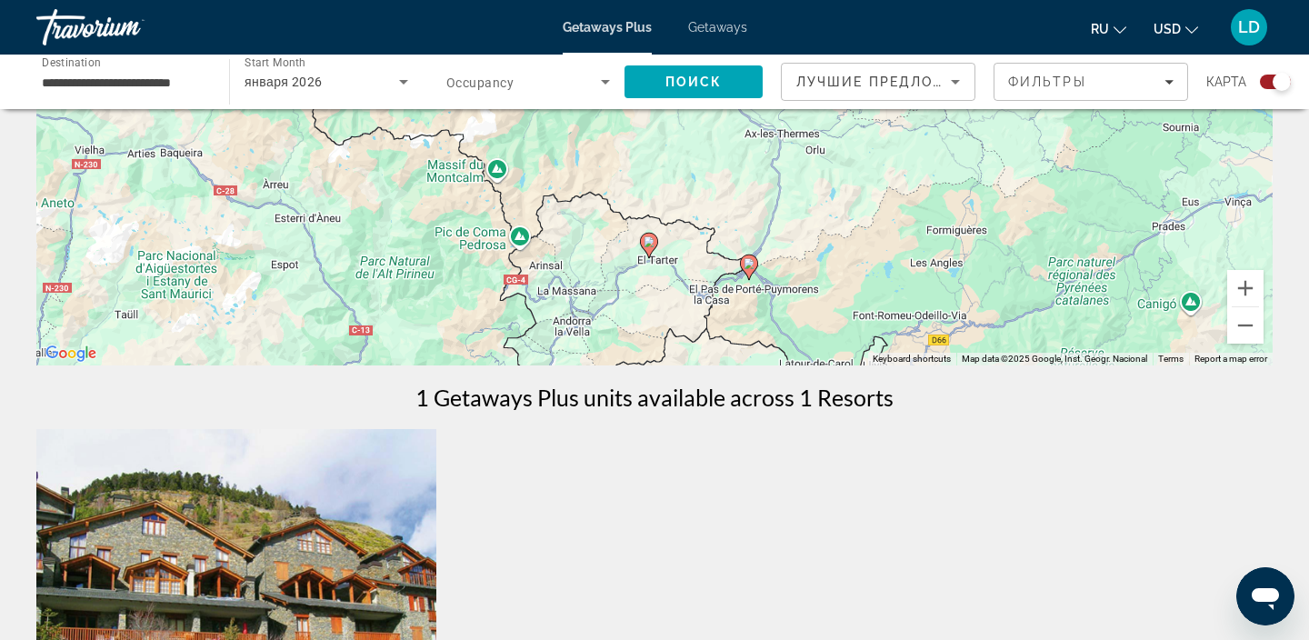
click at [649, 249] on icon "Main content" at bounding box center [649, 246] width 16 height 24
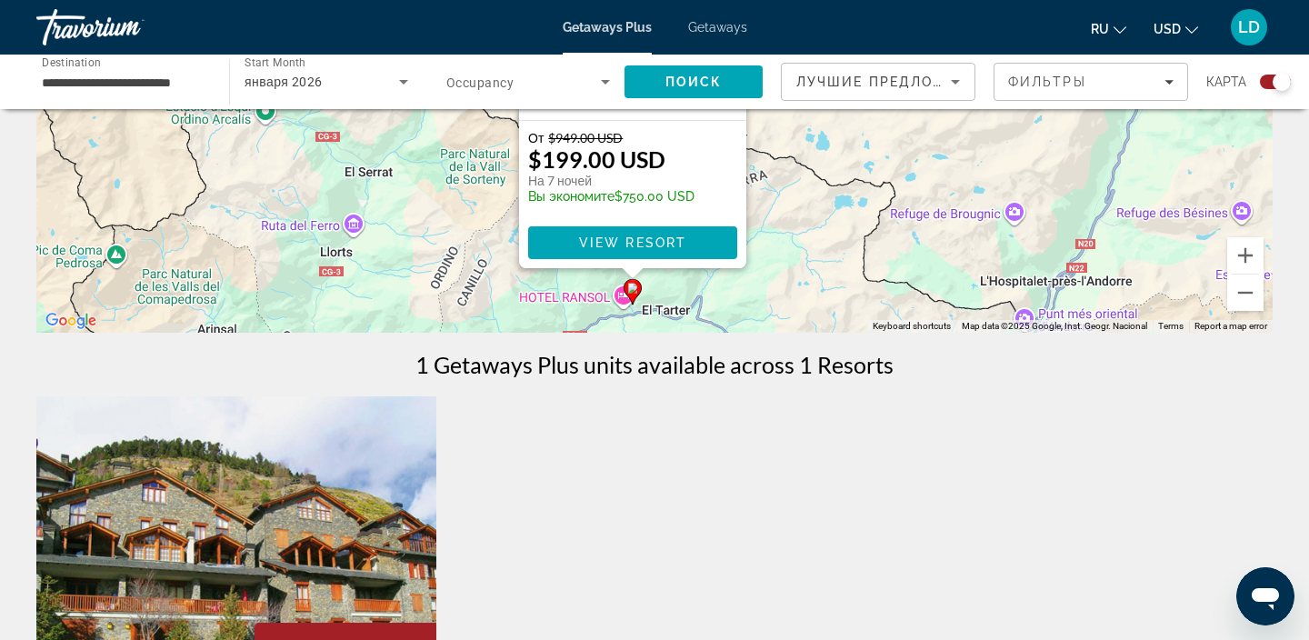
scroll to position [0, 0]
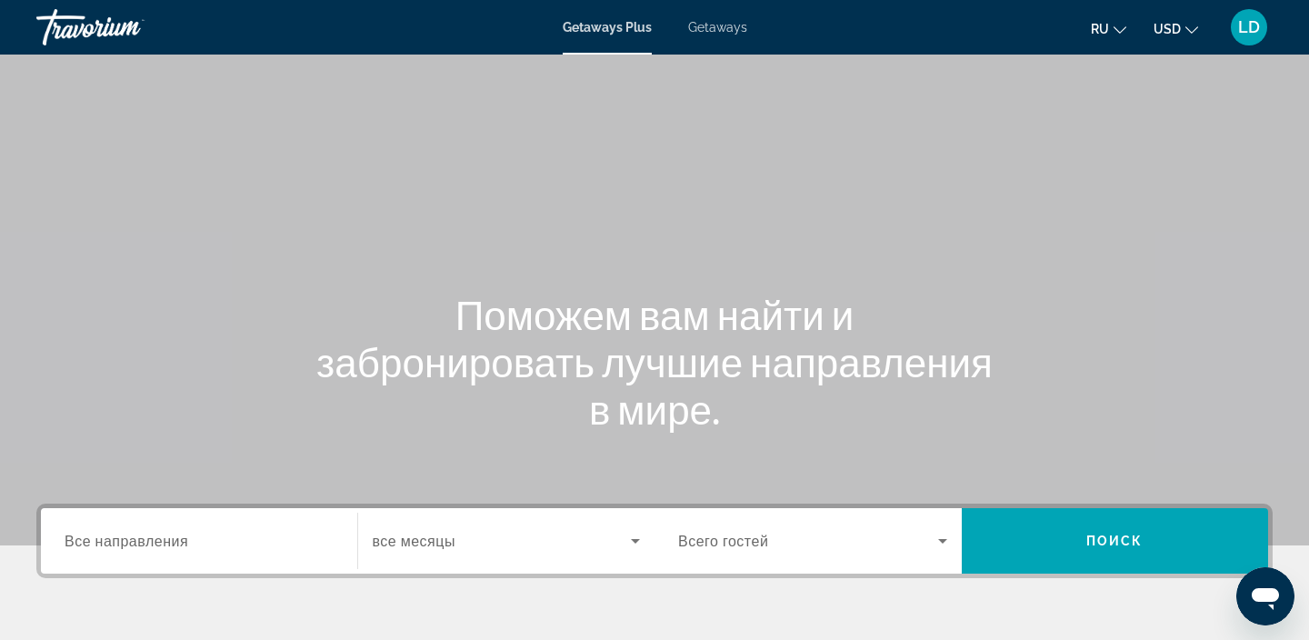
click at [225, 534] on input "Destination Все направления" at bounding box center [199, 542] width 269 height 22
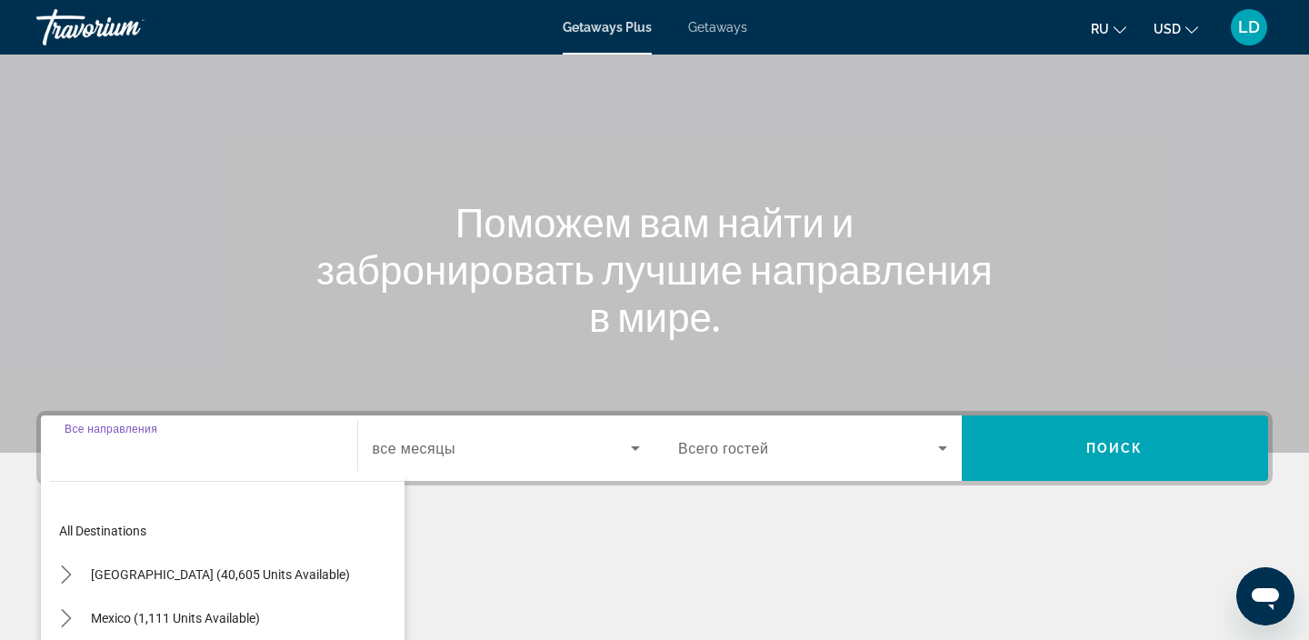
scroll to position [343, 0]
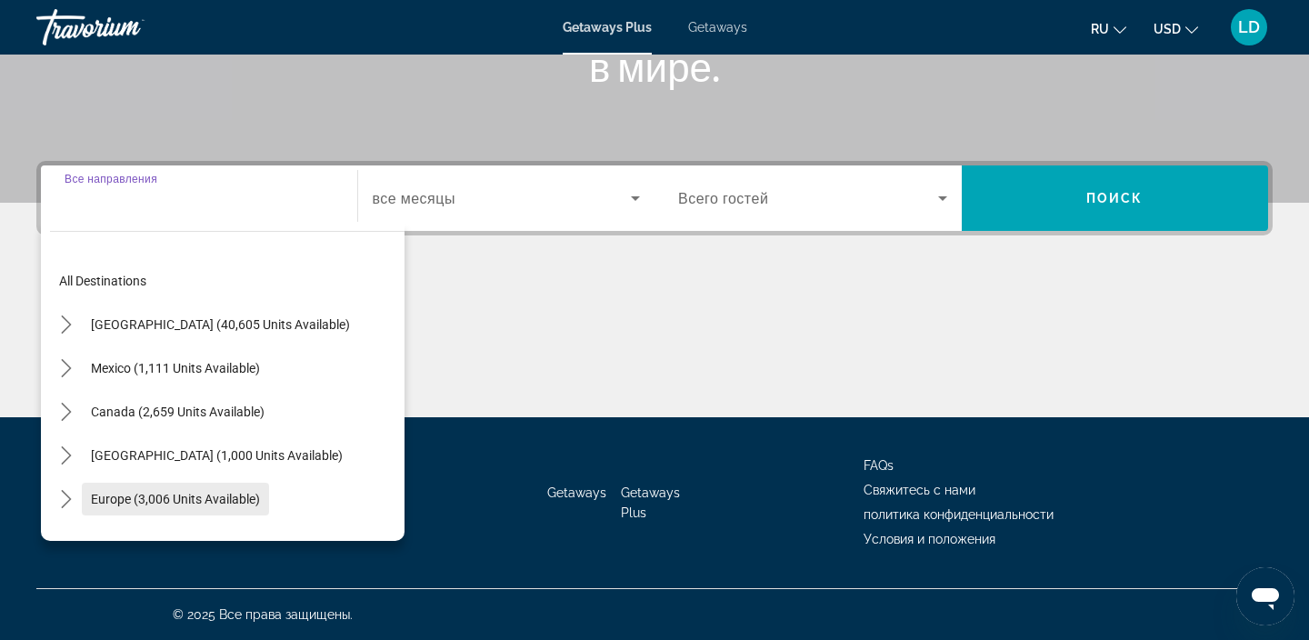
click at [98, 502] on span "Europe (3,006 units available)" at bounding box center [175, 499] width 169 height 15
type input "**********"
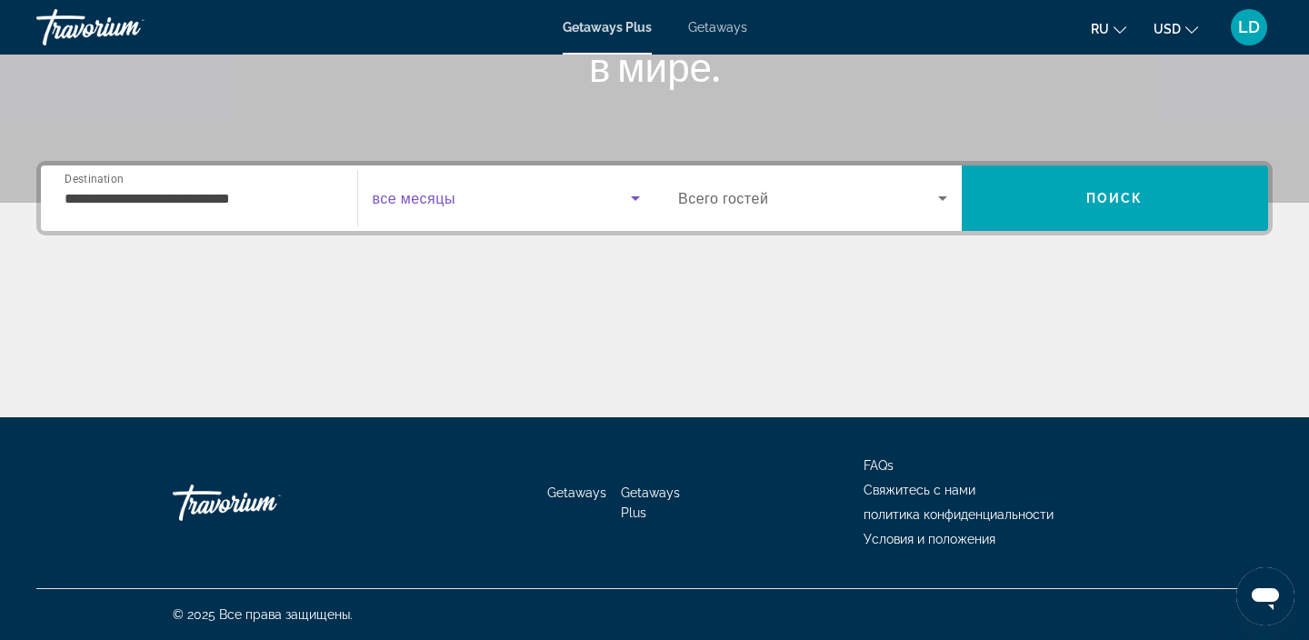
click at [494, 205] on span "Search widget" at bounding box center [502, 198] width 259 height 22
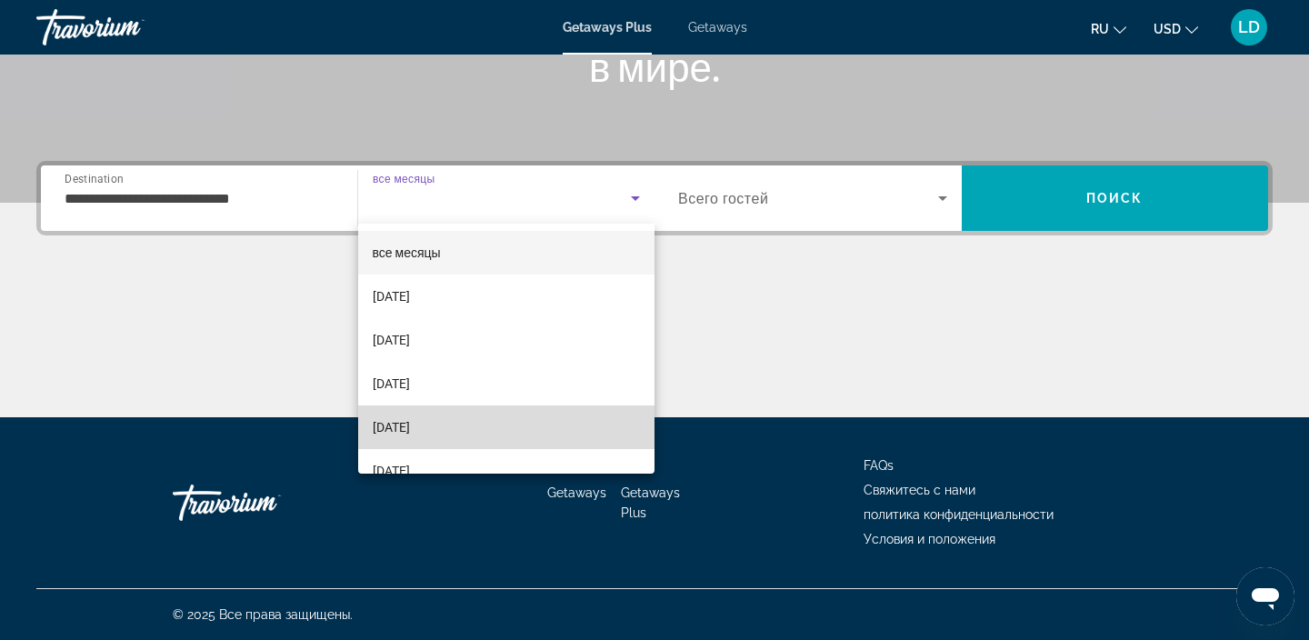
click at [410, 428] on span "[DATE]" at bounding box center [391, 427] width 37 height 22
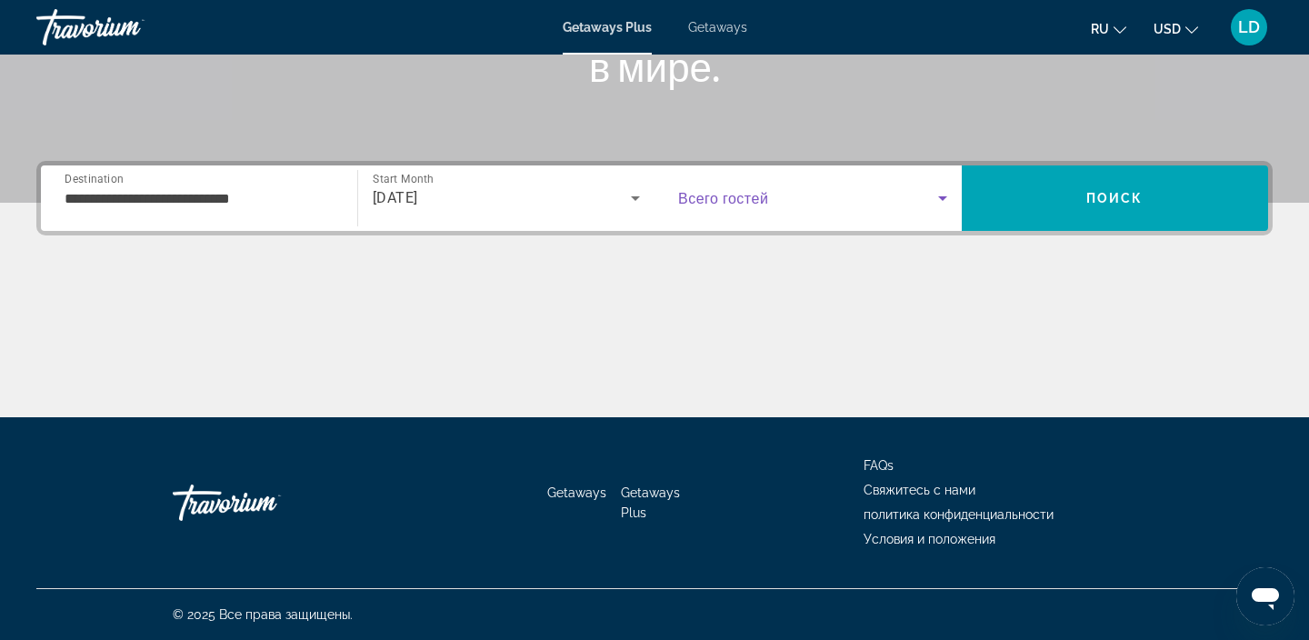
click at [944, 198] on icon "Search widget" at bounding box center [942, 198] width 9 height 5
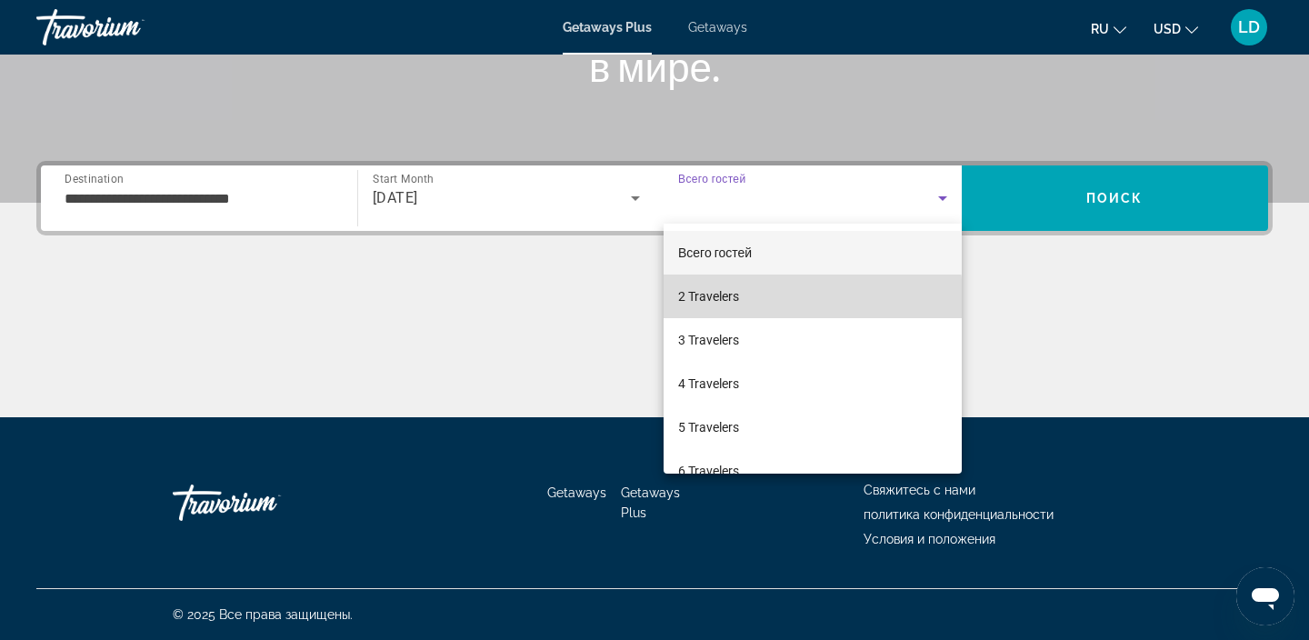
click at [712, 300] on span "2 Travelers" at bounding box center [708, 296] width 61 height 22
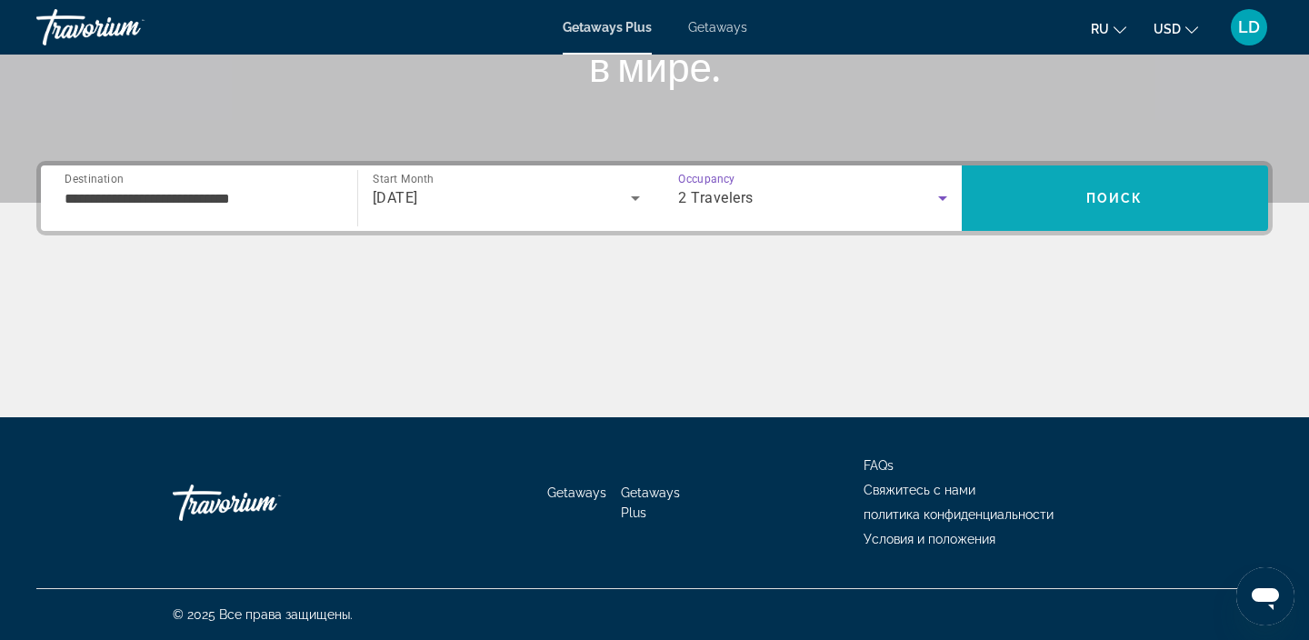
click at [1103, 193] on span "Поиск" at bounding box center [1114, 198] width 57 height 15
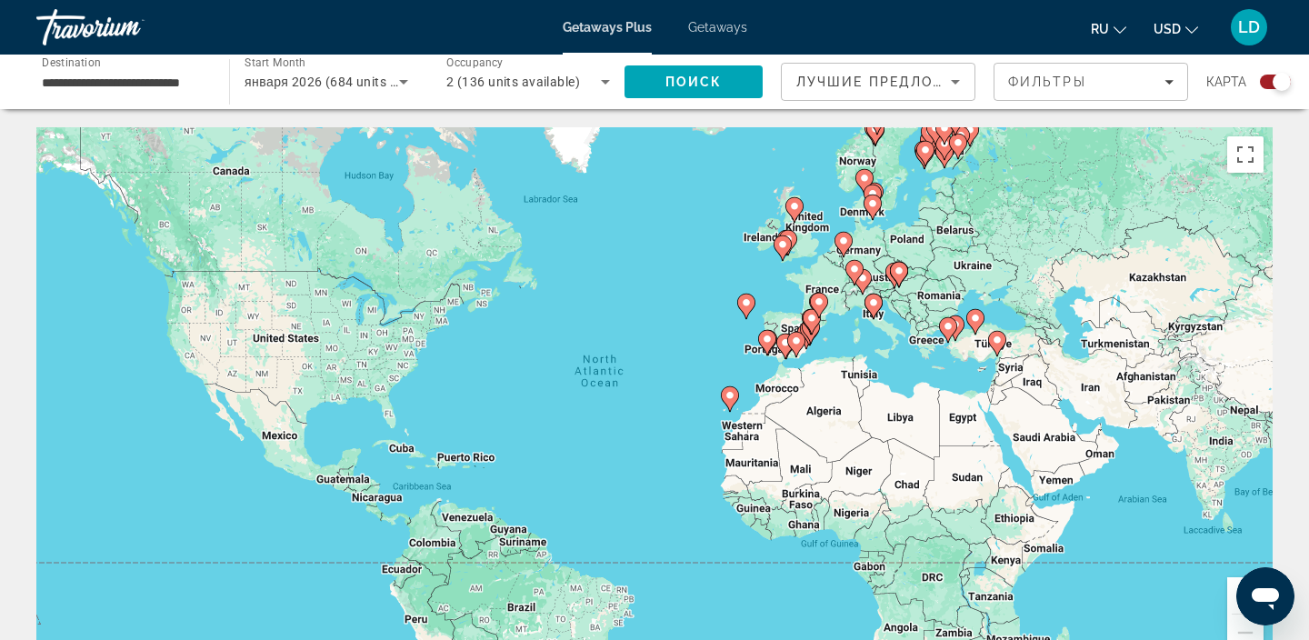
click at [885, 357] on div "To activate drag with keyboard, press Alt + Enter. Once in keyboard drag state,…" at bounding box center [654, 399] width 1236 height 545
click at [810, 337] on icon "Main content" at bounding box center [811, 331] width 16 height 24
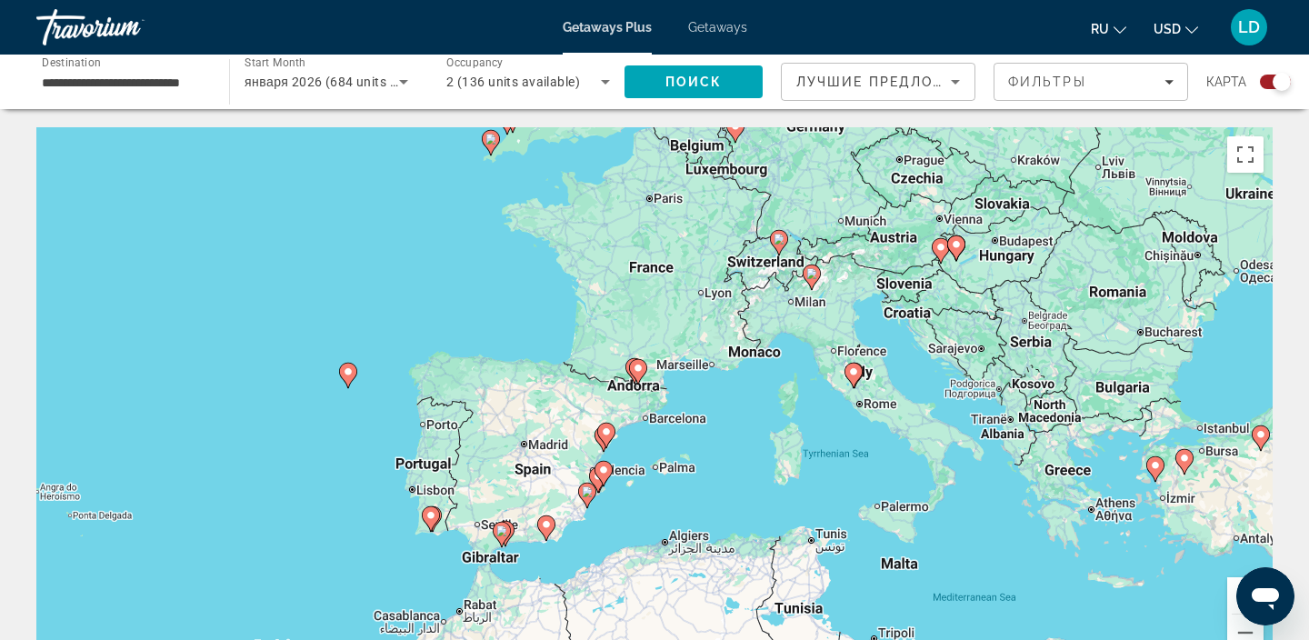
drag, startPoint x: 834, startPoint y: 320, endPoint x: 778, endPoint y: 407, distance: 103.4
click at [778, 407] on div "To activate drag with keyboard, press Alt + Enter. Once in keyboard drag state,…" at bounding box center [654, 399] width 1236 height 545
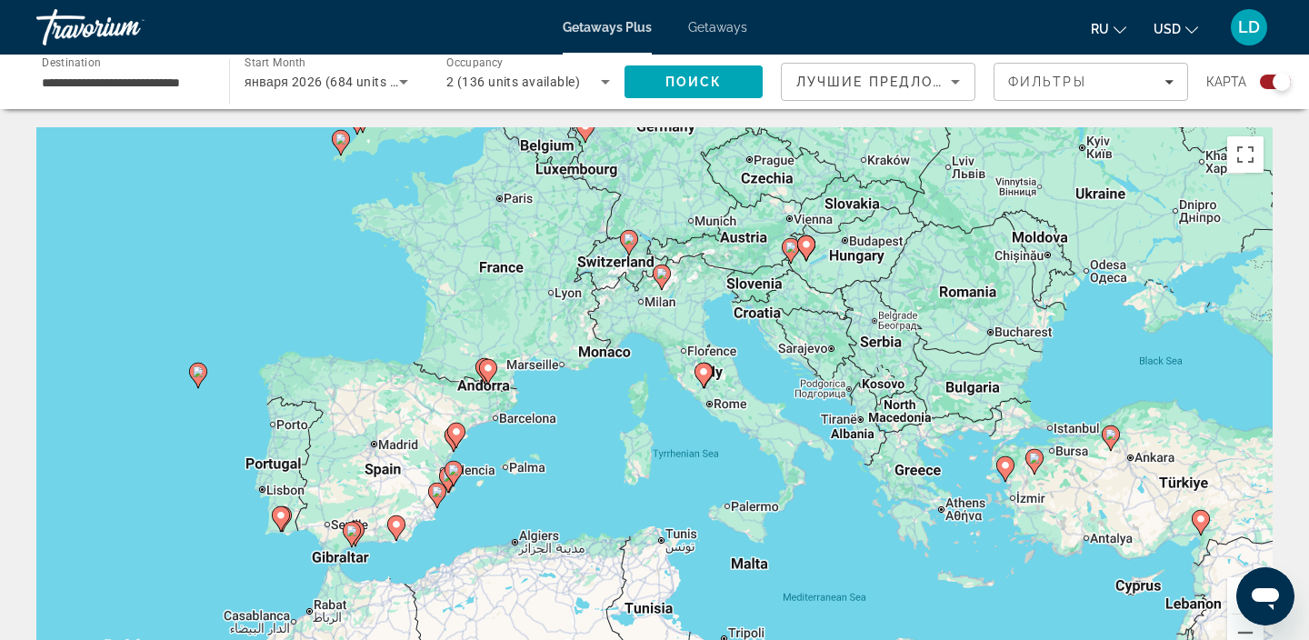
drag, startPoint x: 792, startPoint y: 490, endPoint x: 637, endPoint y: 490, distance: 154.5
click at [637, 490] on div "To activate drag with keyboard, press Alt + Enter. Once in keyboard drag state,…" at bounding box center [654, 399] width 1236 height 545
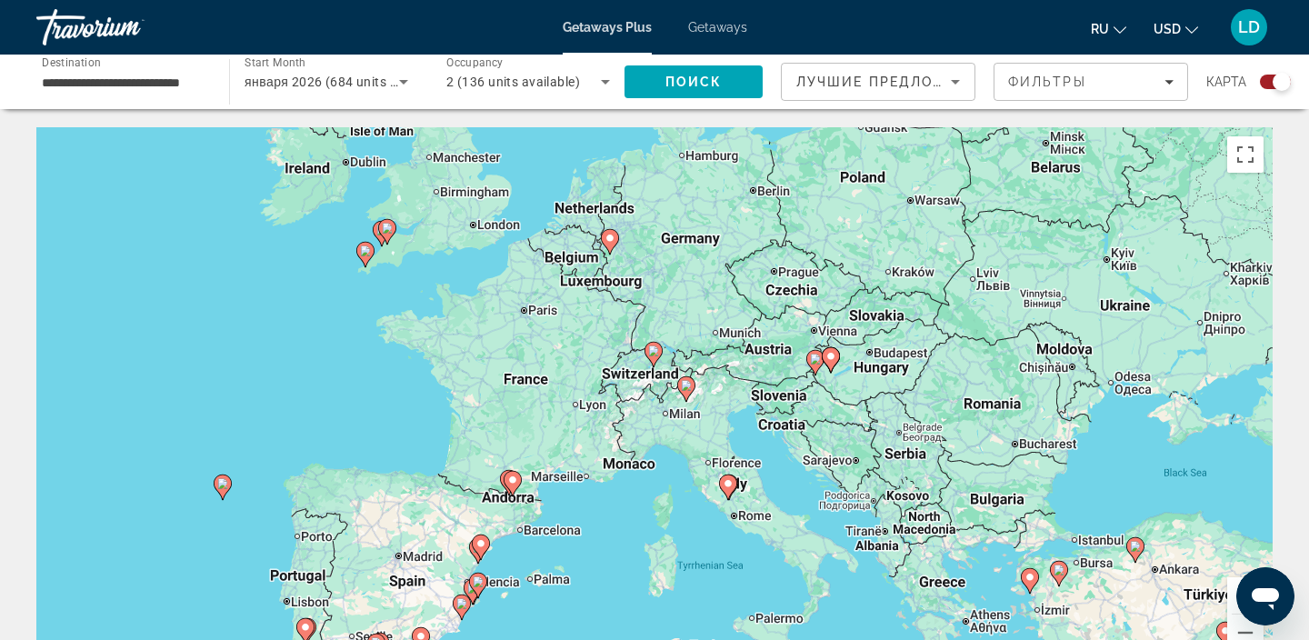
drag, startPoint x: 658, startPoint y: 394, endPoint x: 683, endPoint y: 507, distance: 116.2
click at [683, 507] on div "To activate drag with keyboard, press Alt + Enter. Once in keyboard drag state,…" at bounding box center [654, 399] width 1236 height 545
click at [654, 355] on icon "Main content" at bounding box center [653, 355] width 16 height 24
type input "**********"
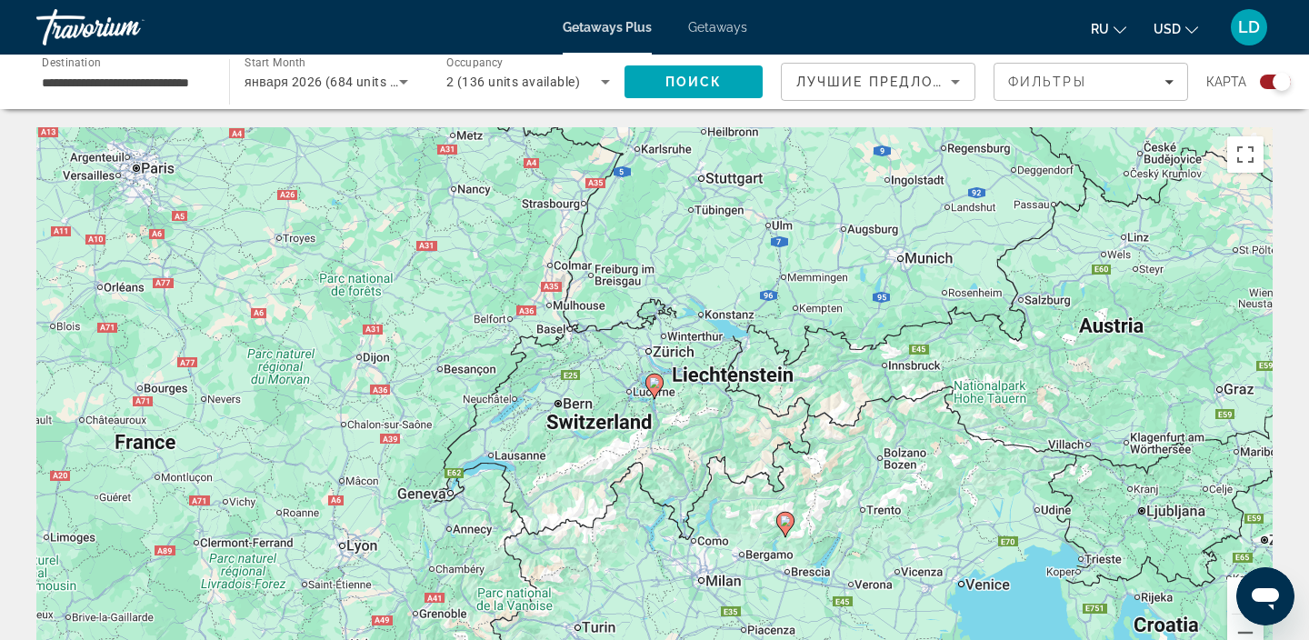
click at [656, 391] on icon "Main content" at bounding box center [654, 387] width 16 height 24
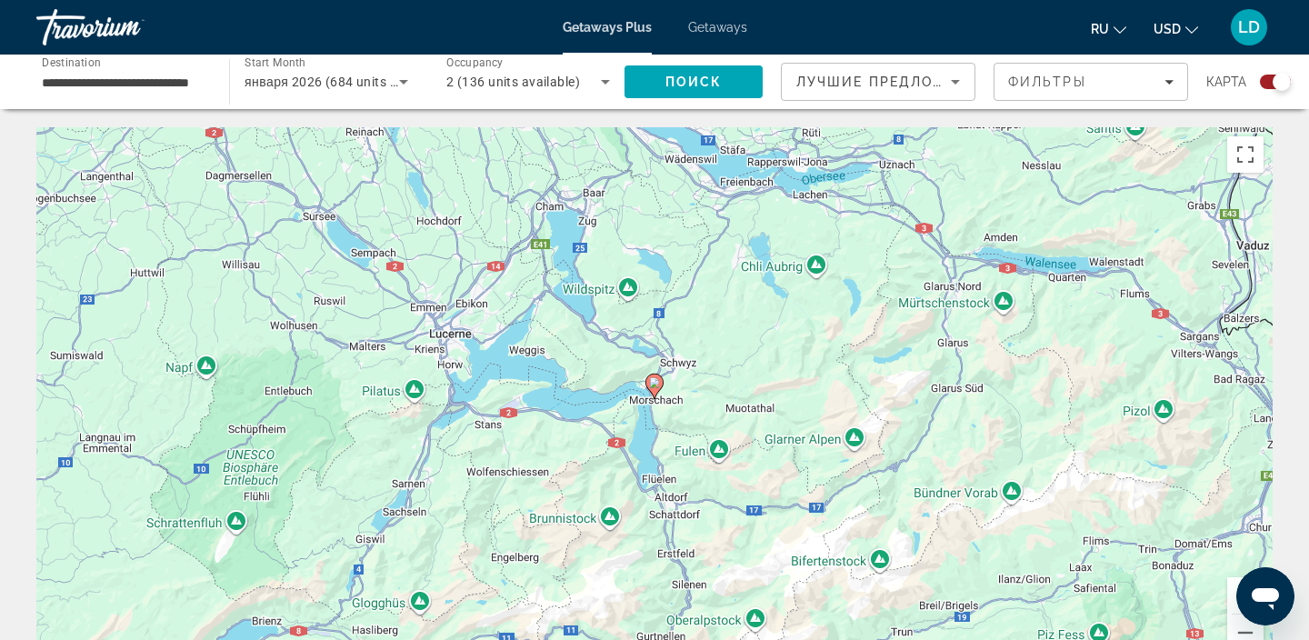
click at [653, 388] on icon "Main content" at bounding box center [654, 387] width 16 height 24
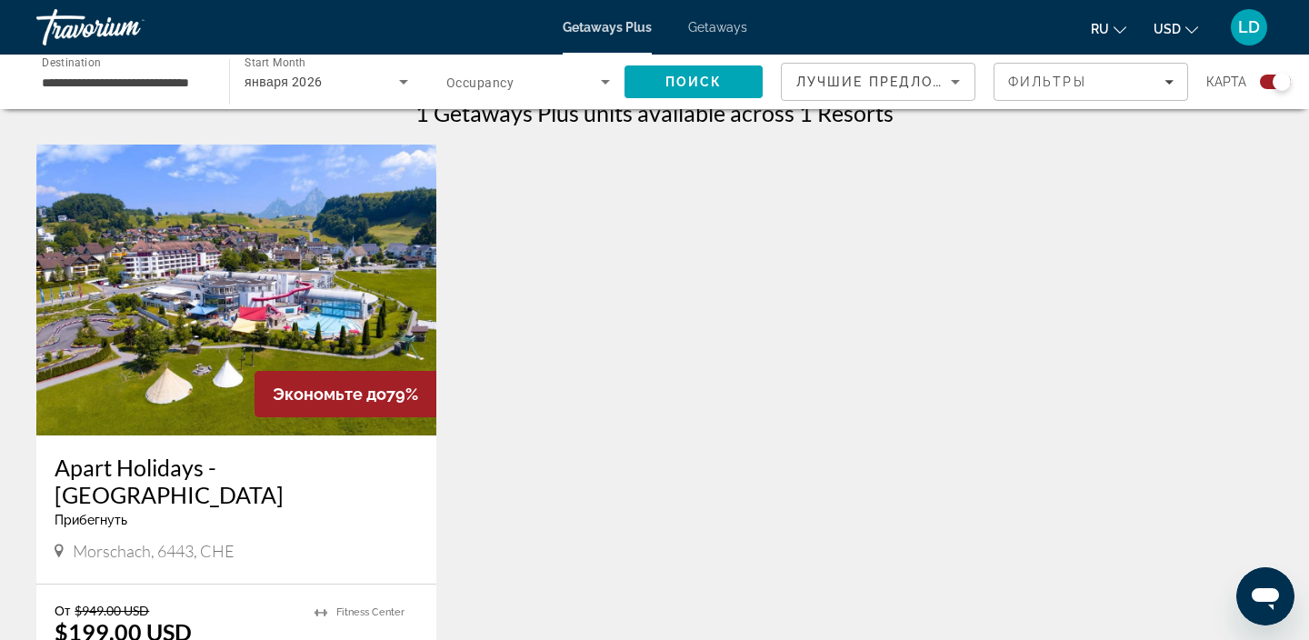
scroll to position [593, 0]
click at [195, 264] on img "Main content" at bounding box center [236, 289] width 400 height 291
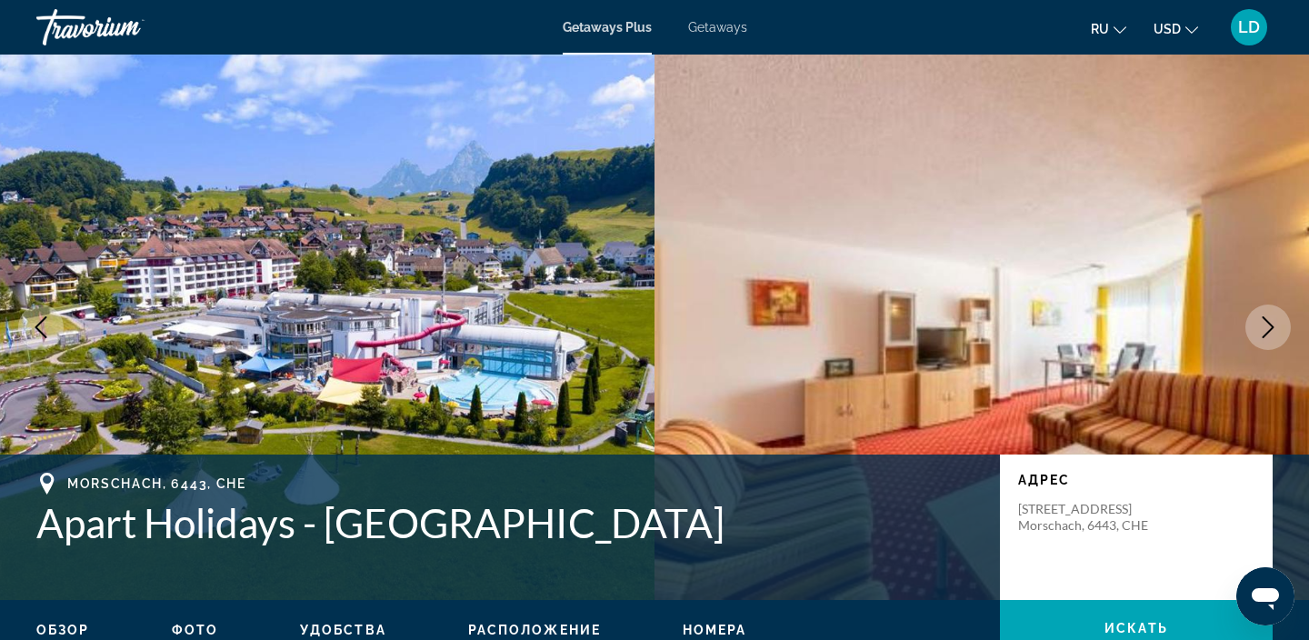
click at [1266, 322] on icon "Next image" at bounding box center [1268, 327] width 22 height 22
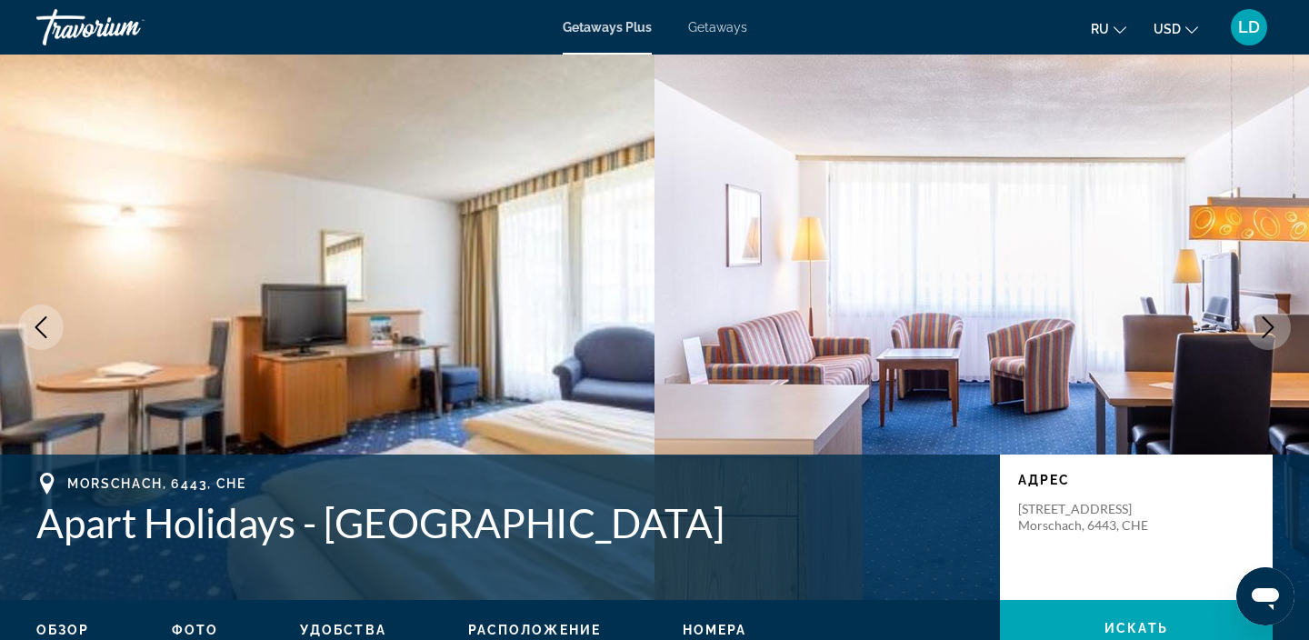
click at [1266, 322] on icon "Next image" at bounding box center [1268, 327] width 22 height 22
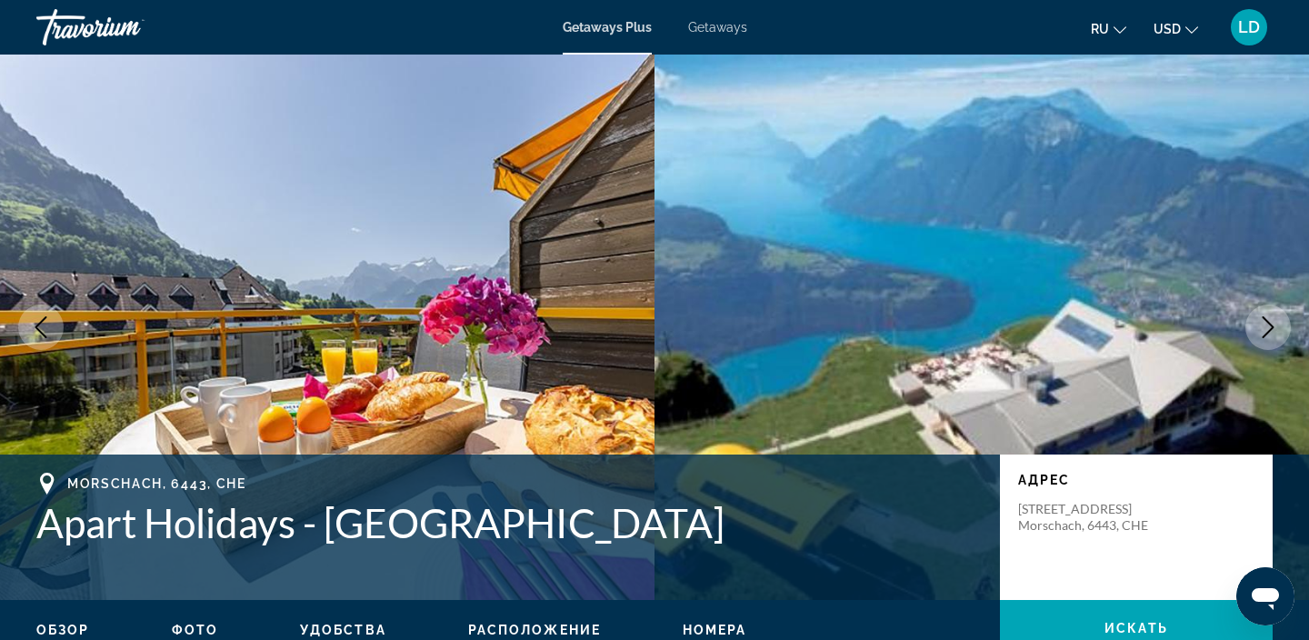
click at [1266, 322] on icon "Next image" at bounding box center [1268, 327] width 22 height 22
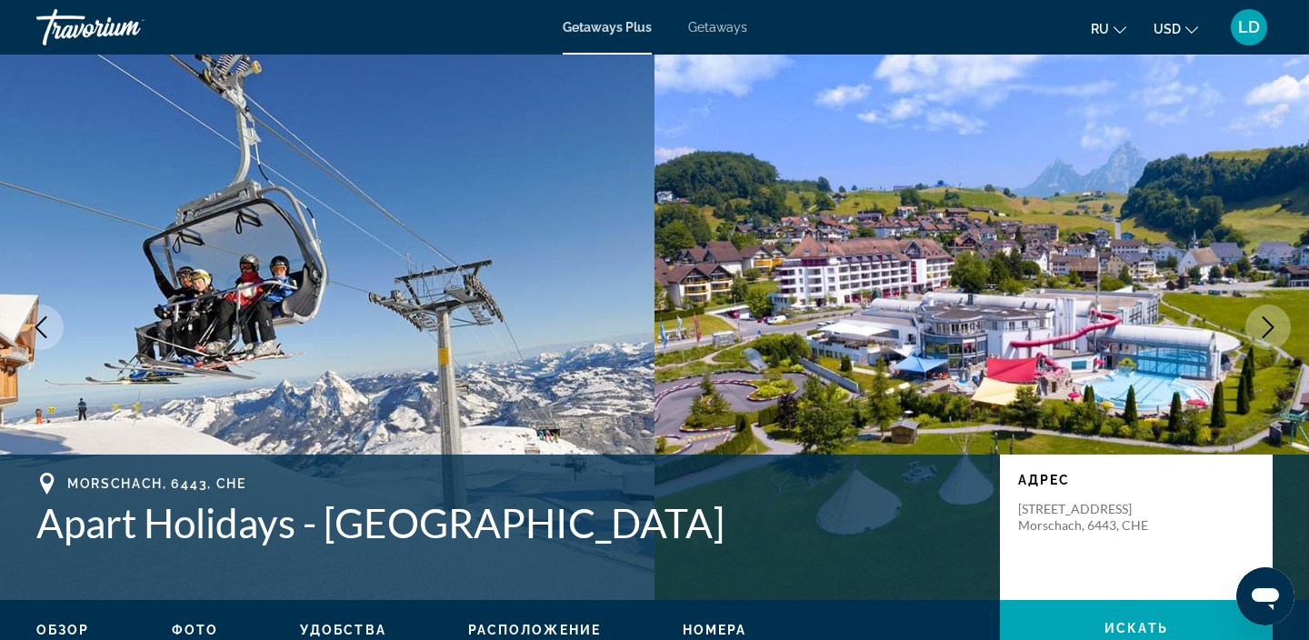
click at [1266, 325] on icon "Next image" at bounding box center [1268, 327] width 22 height 22
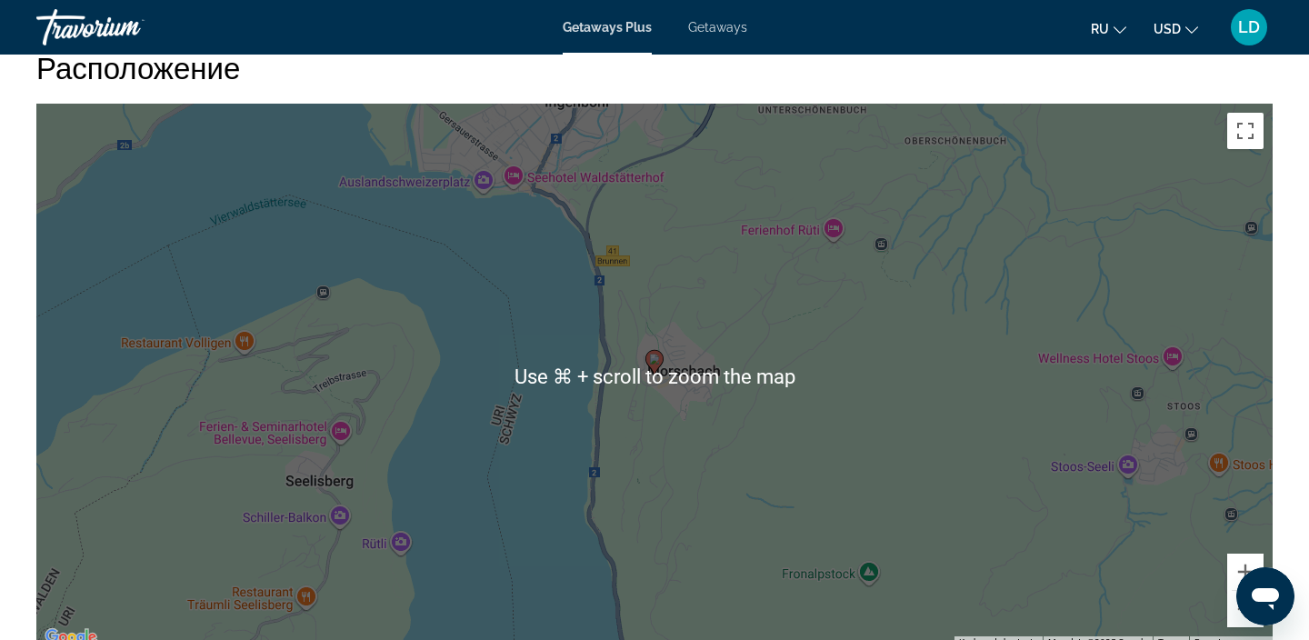
scroll to position [2272, 0]
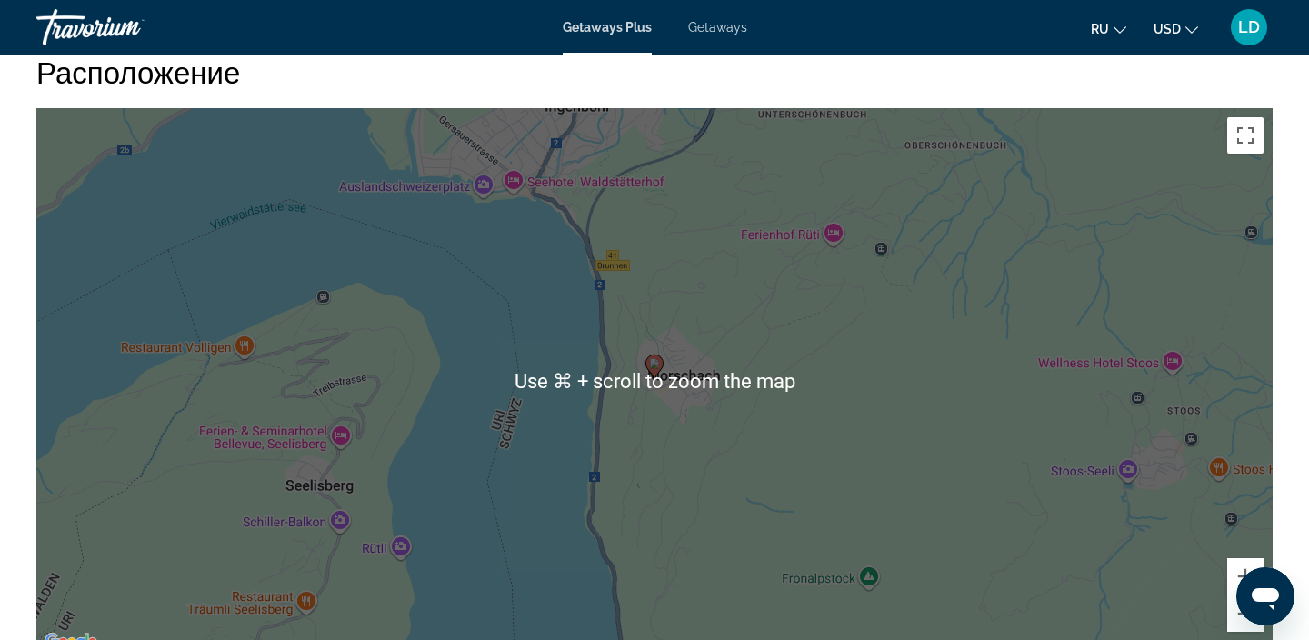
click at [1189, 450] on div "To activate drag with keyboard, press Alt + Enter. Once in keyboard drag state,…" at bounding box center [654, 380] width 1236 height 545
click at [1124, 520] on div "To activate drag with keyboard, press Alt + Enter. Once in keyboard drag state,…" at bounding box center [654, 380] width 1236 height 545
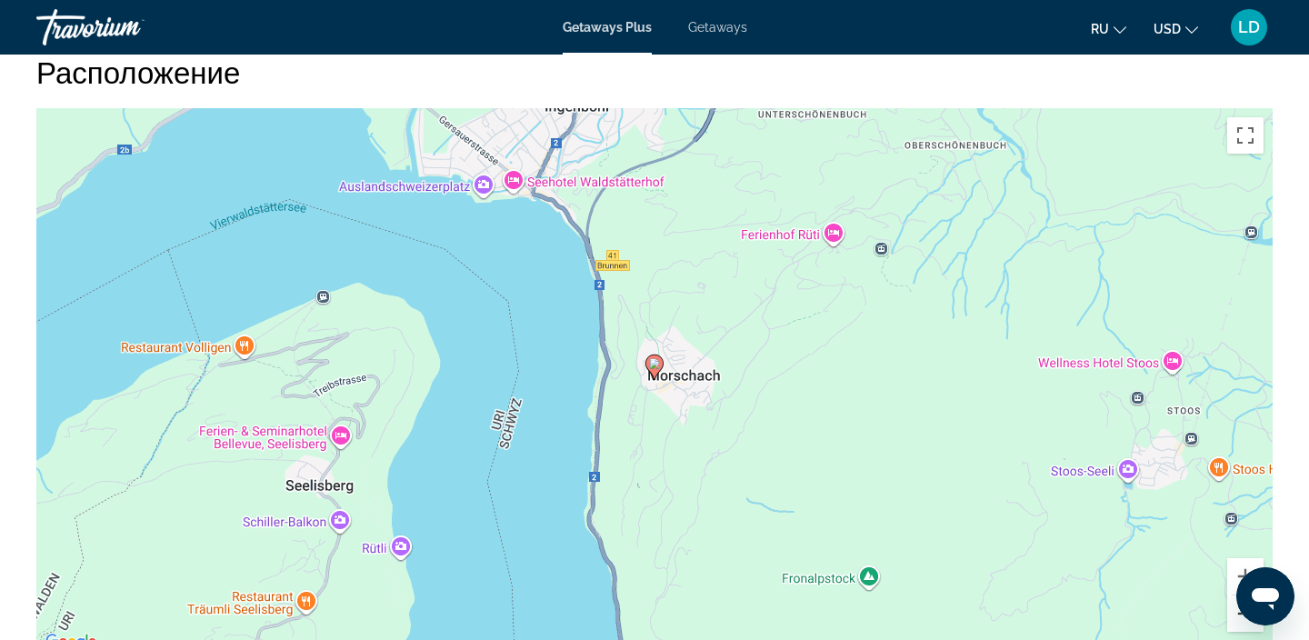
click at [1243, 628] on button "Zoom out" at bounding box center [1245, 613] width 36 height 36
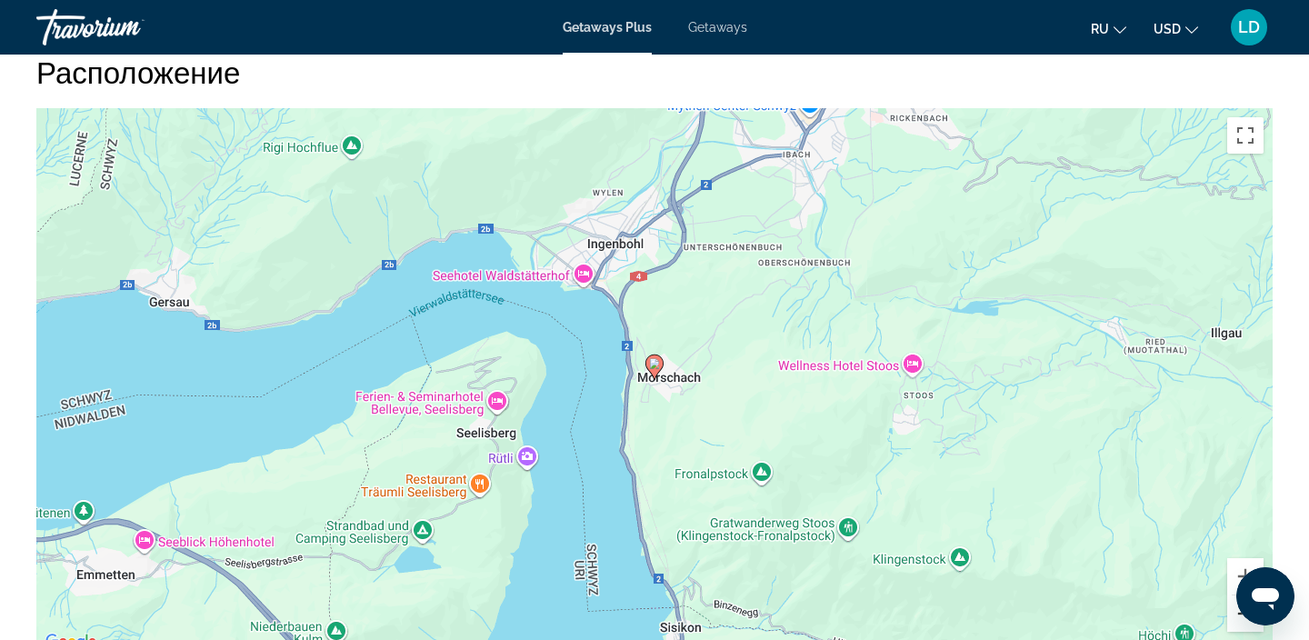
click at [1243, 628] on button "Zoom out" at bounding box center [1245, 613] width 36 height 36
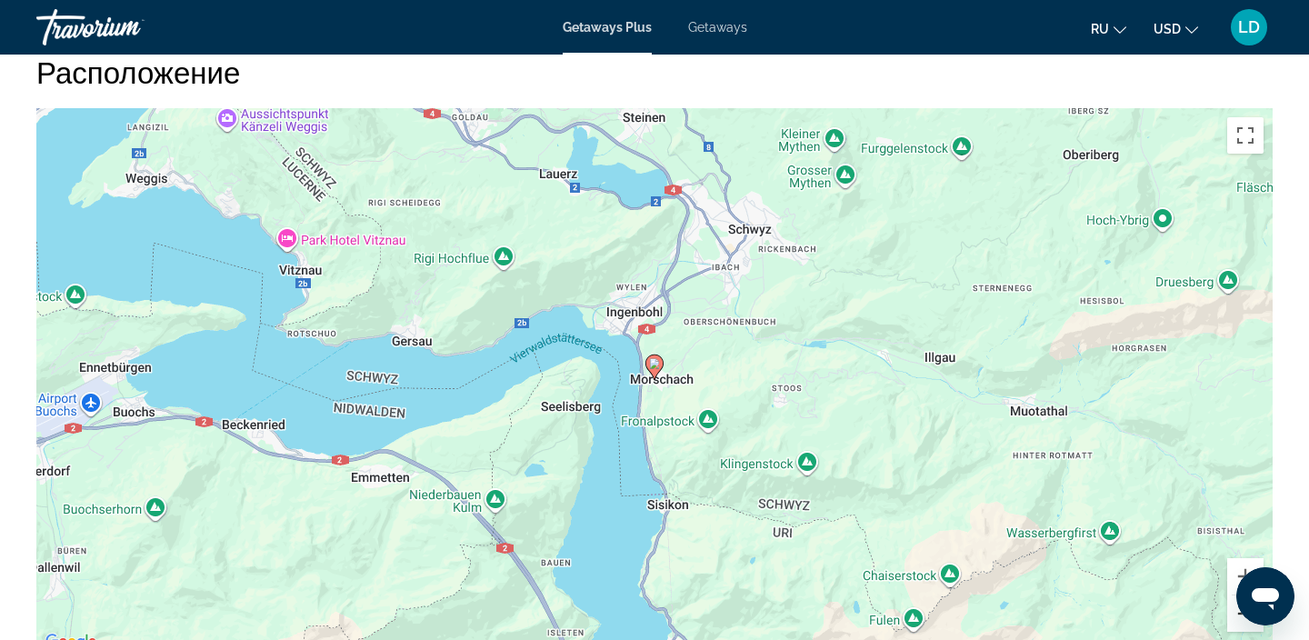
click at [1243, 628] on button "Zoom out" at bounding box center [1245, 613] width 36 height 36
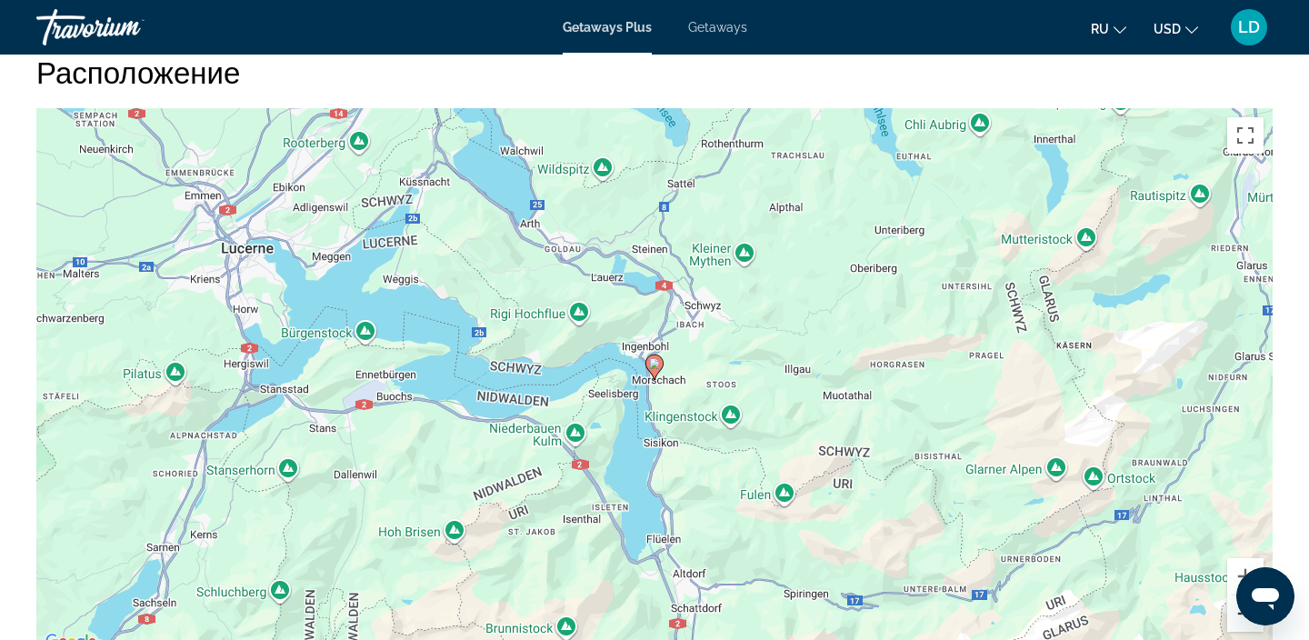
click at [1243, 628] on button "Zoom out" at bounding box center [1245, 613] width 36 height 36
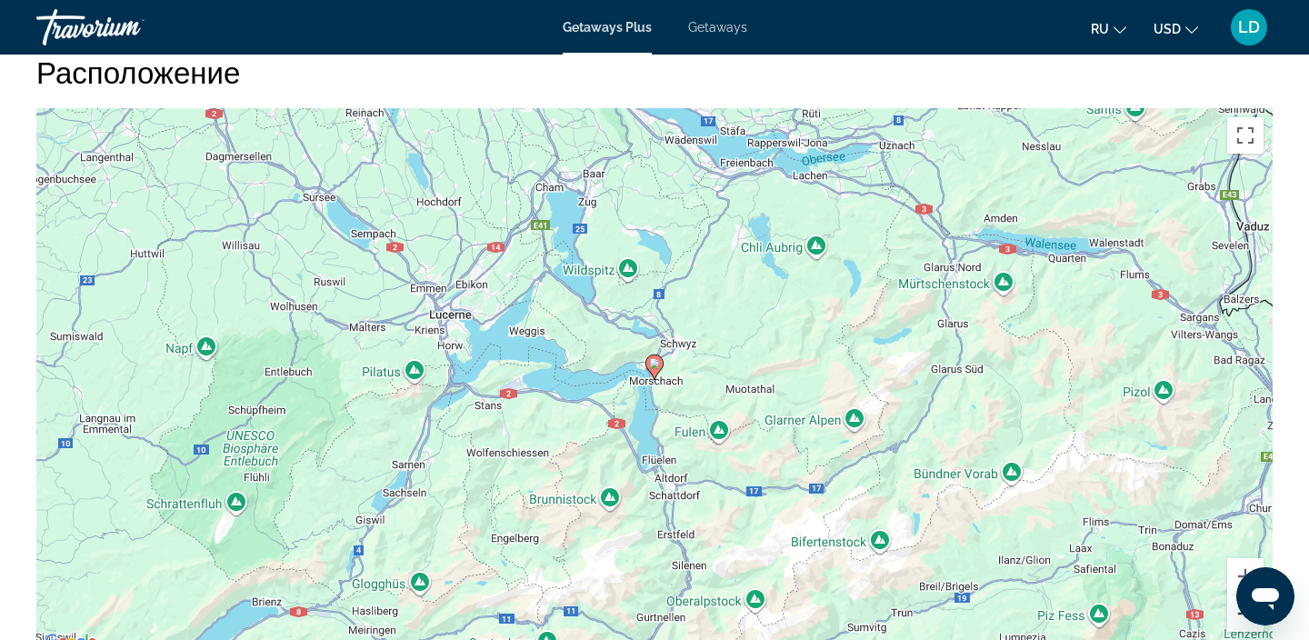
click at [1243, 628] on button "Zoom out" at bounding box center [1245, 613] width 36 height 36
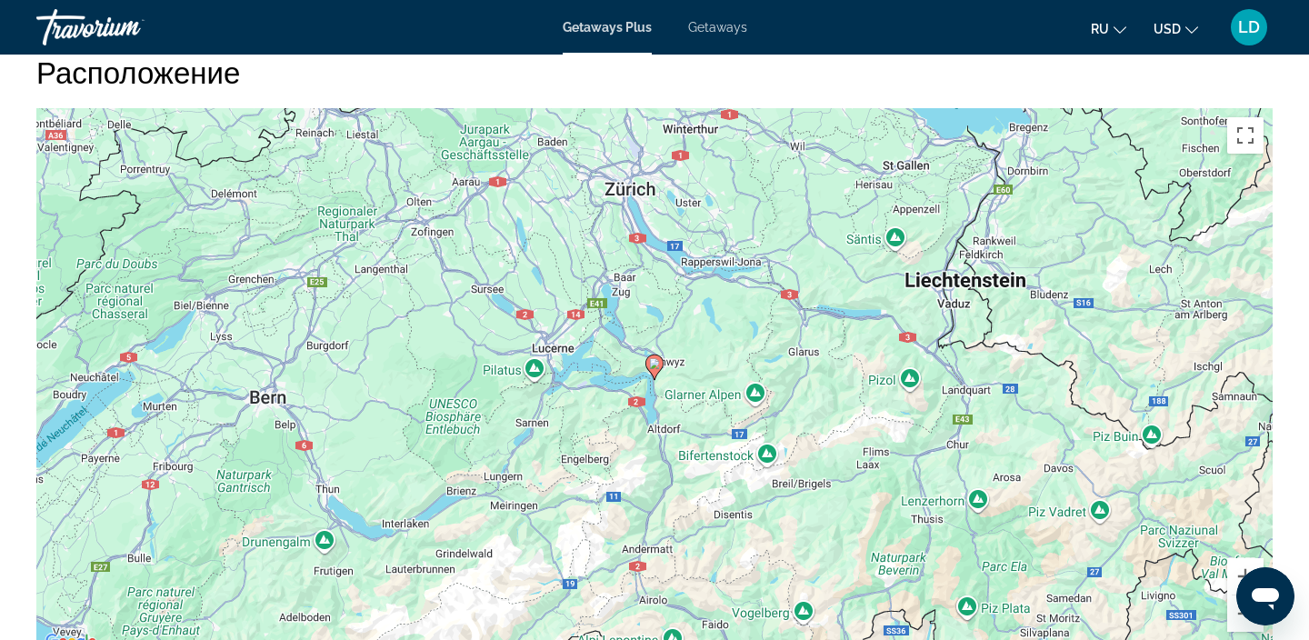
click at [654, 366] on image "Main content" at bounding box center [654, 363] width 11 height 11
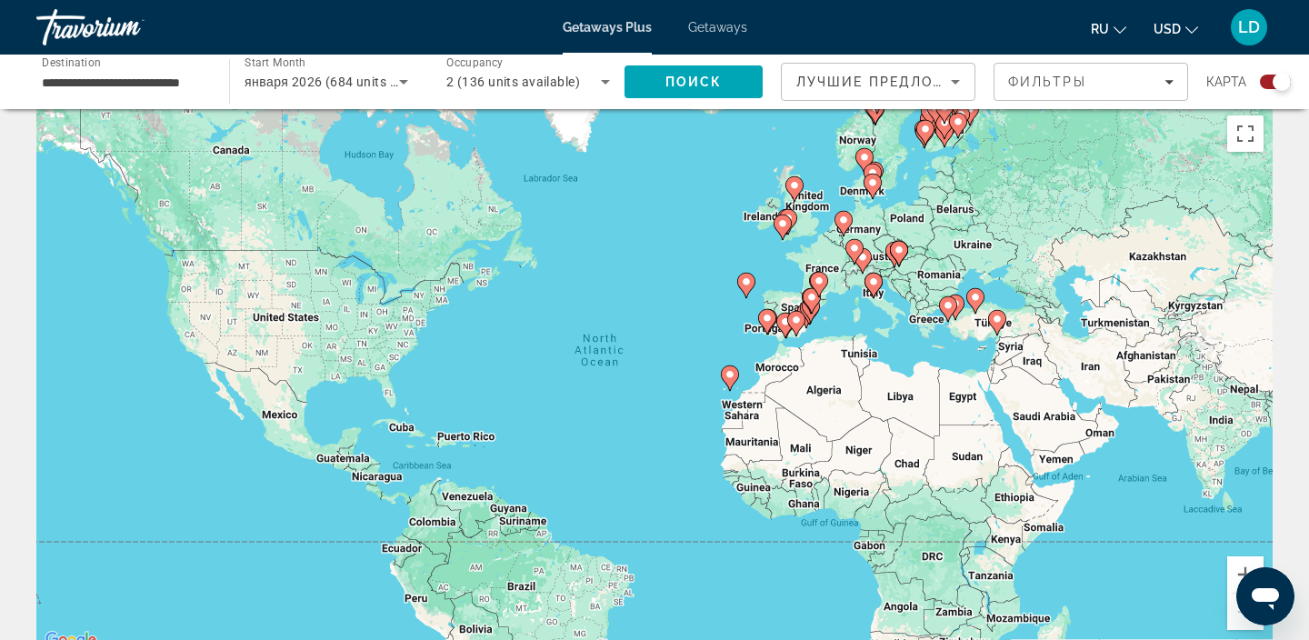
scroll to position [19, 0]
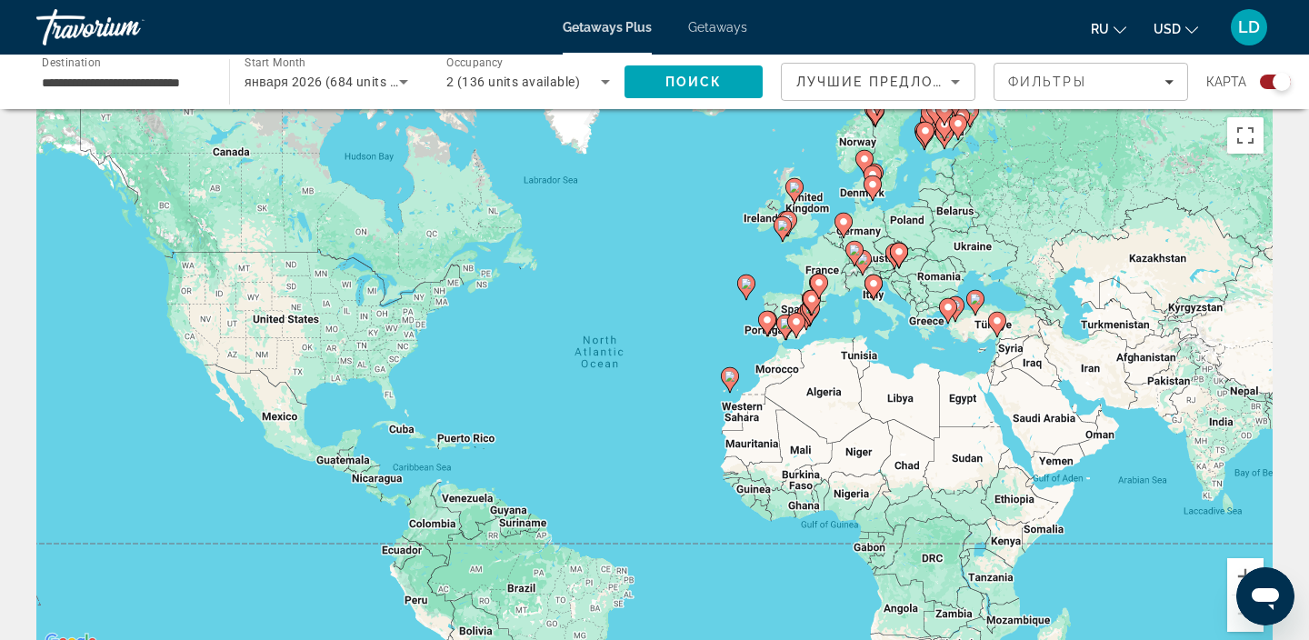
click at [874, 288] on image "Main content" at bounding box center [873, 283] width 11 height 11
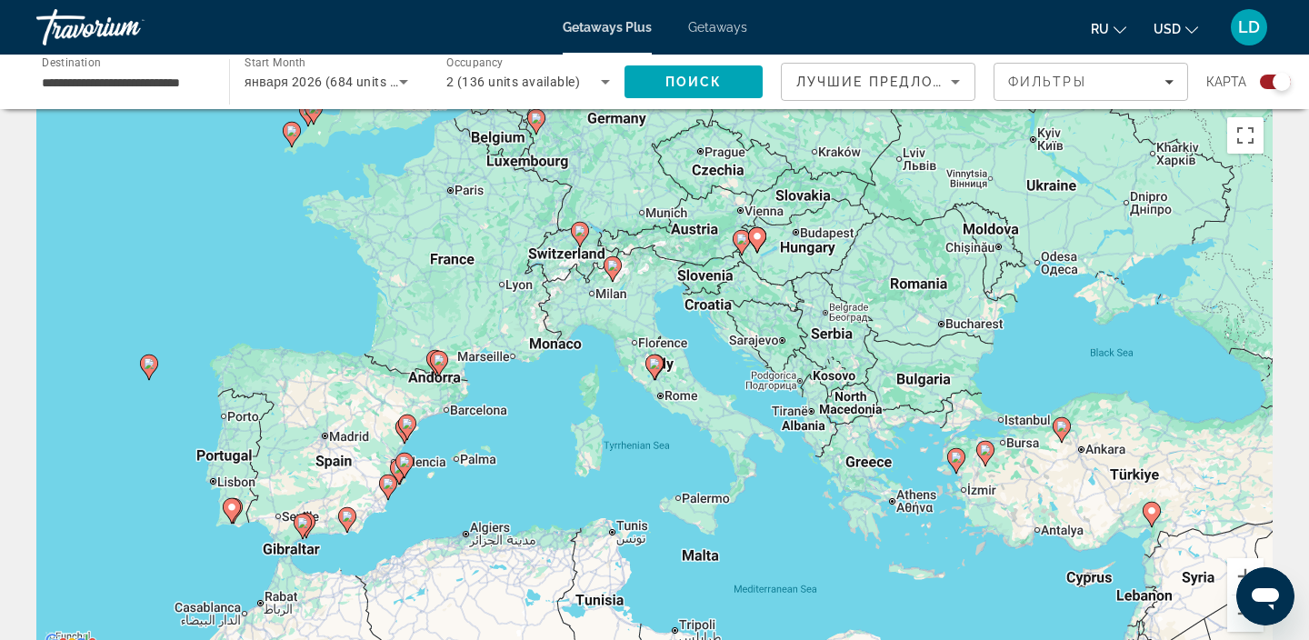
click at [655, 377] on gmp-advanced-marker "Main content" at bounding box center [654, 367] width 18 height 27
type input "**********"
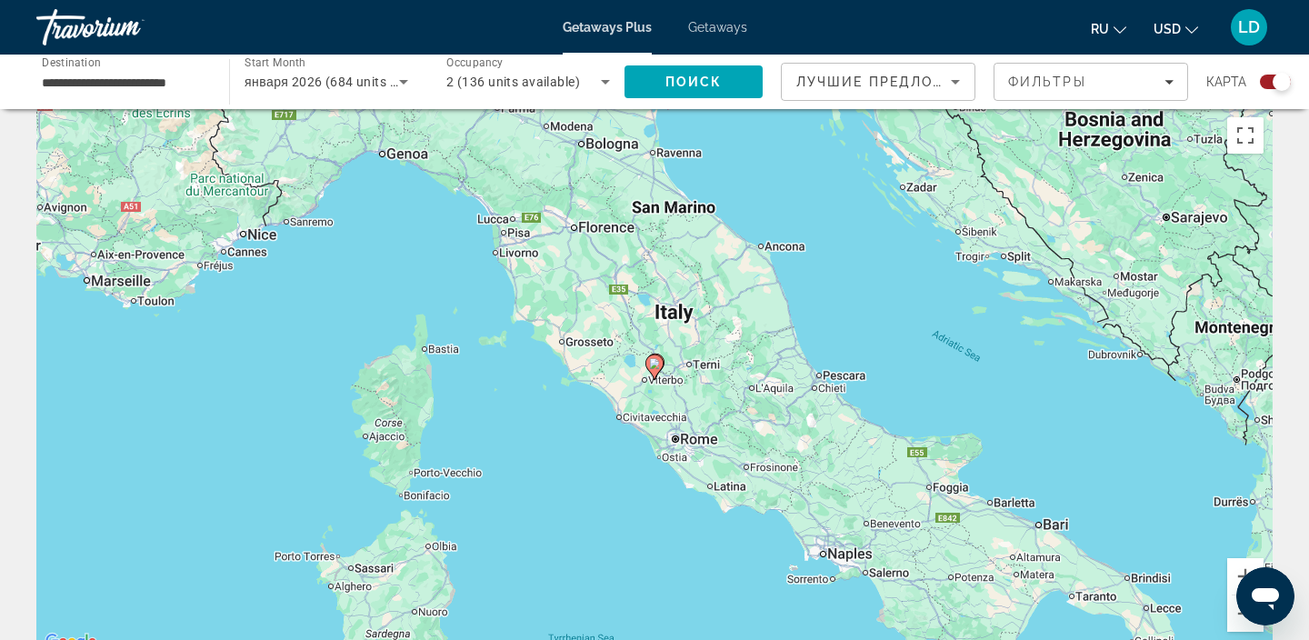
click at [658, 376] on gmp-advanced-marker "Main content" at bounding box center [654, 367] width 18 height 27
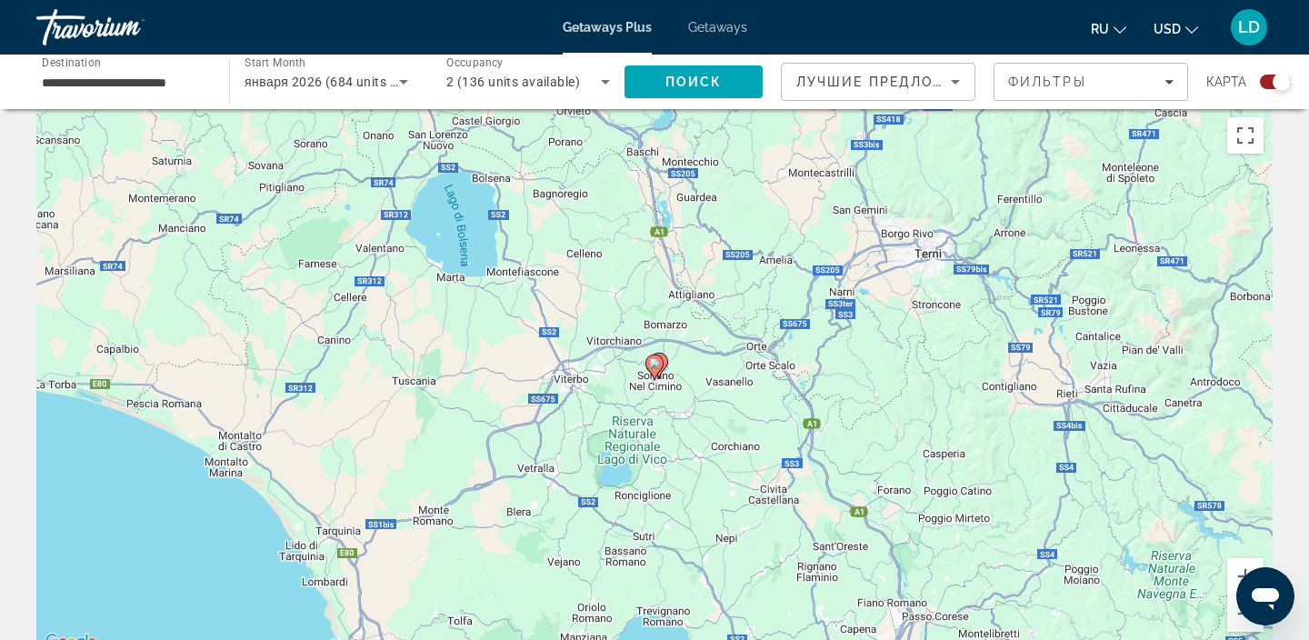
click at [656, 365] on image "Main content" at bounding box center [654, 363] width 11 height 11
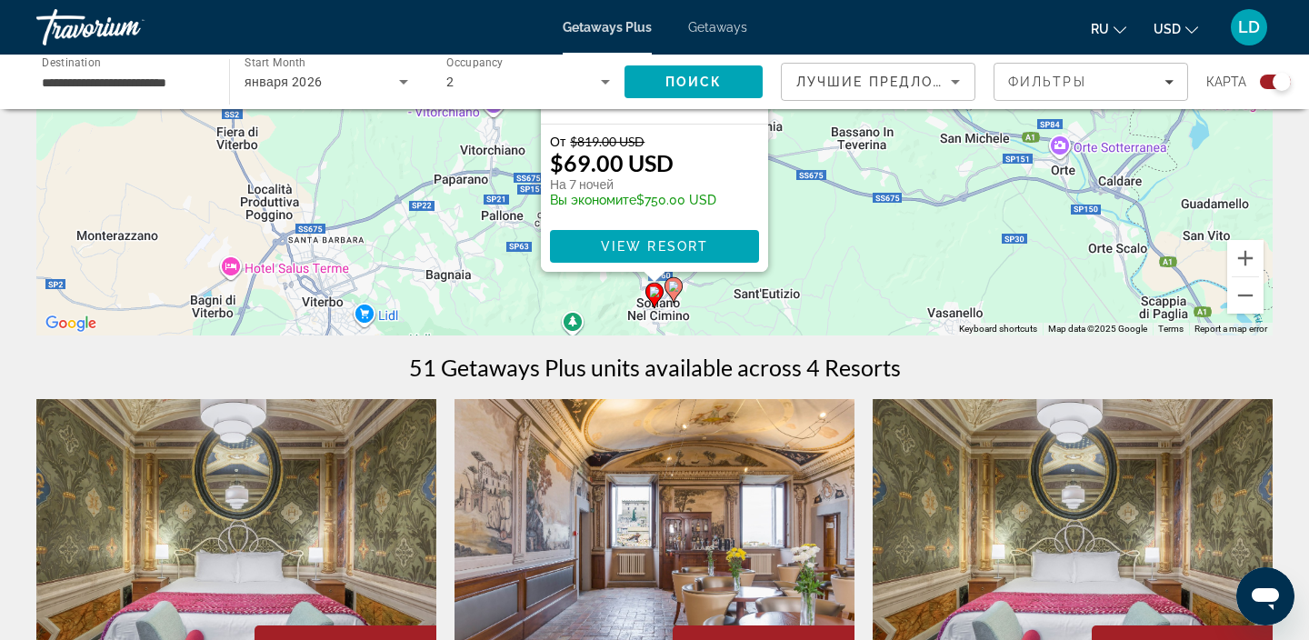
scroll to position [339, 0]
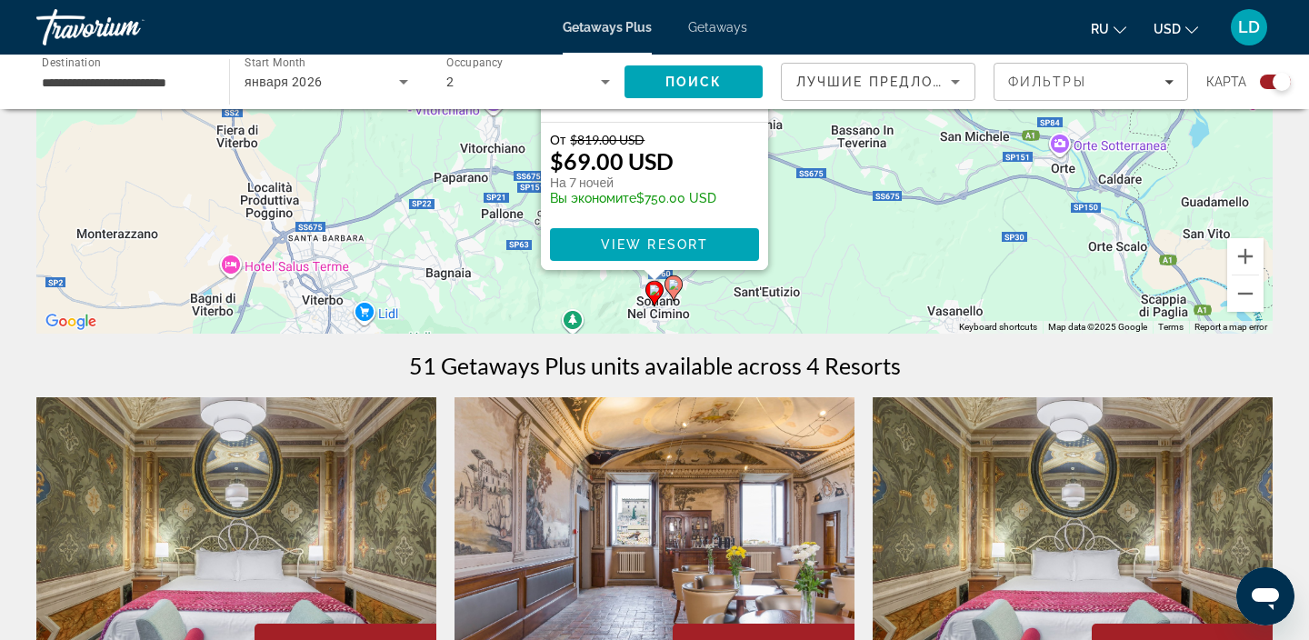
click at [672, 285] on image "Main content" at bounding box center [673, 284] width 11 height 11
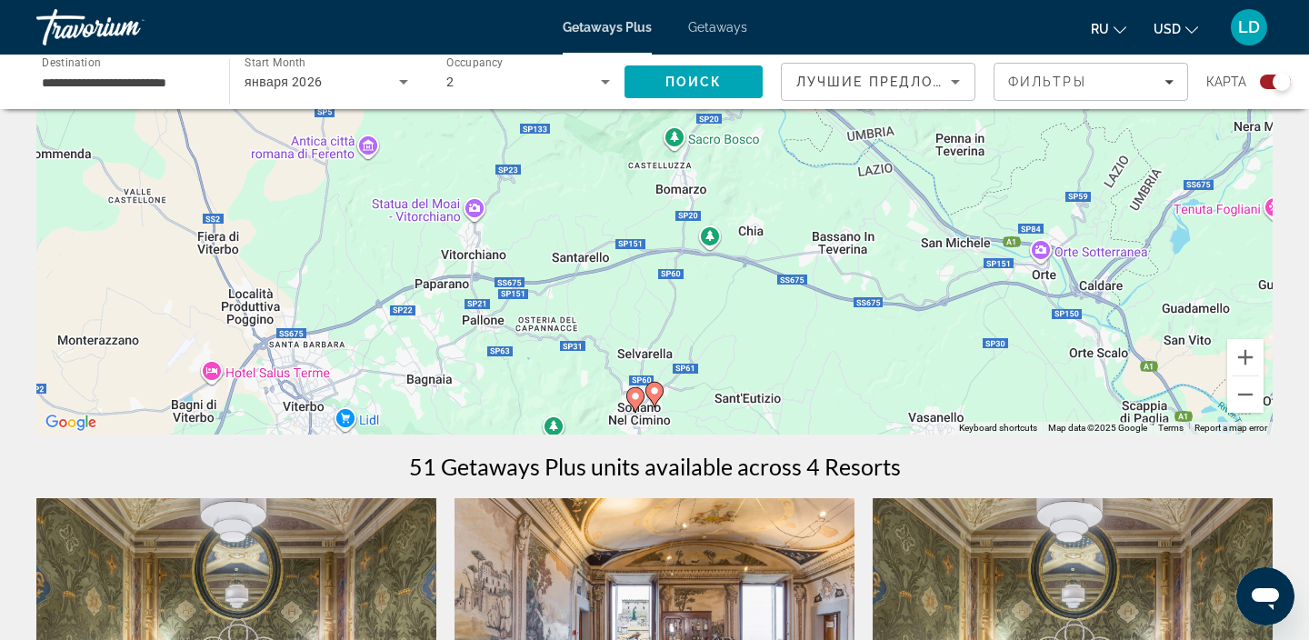
scroll to position [255, 0]
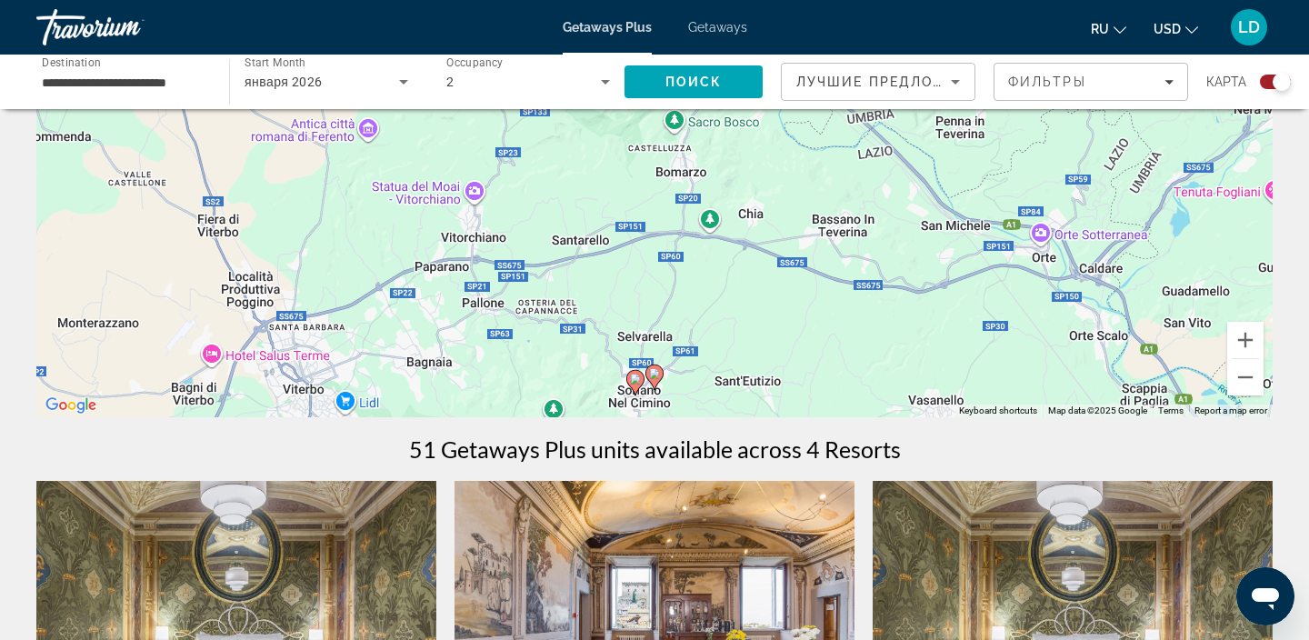
click at [634, 382] on image "Main content" at bounding box center [635, 379] width 11 height 11
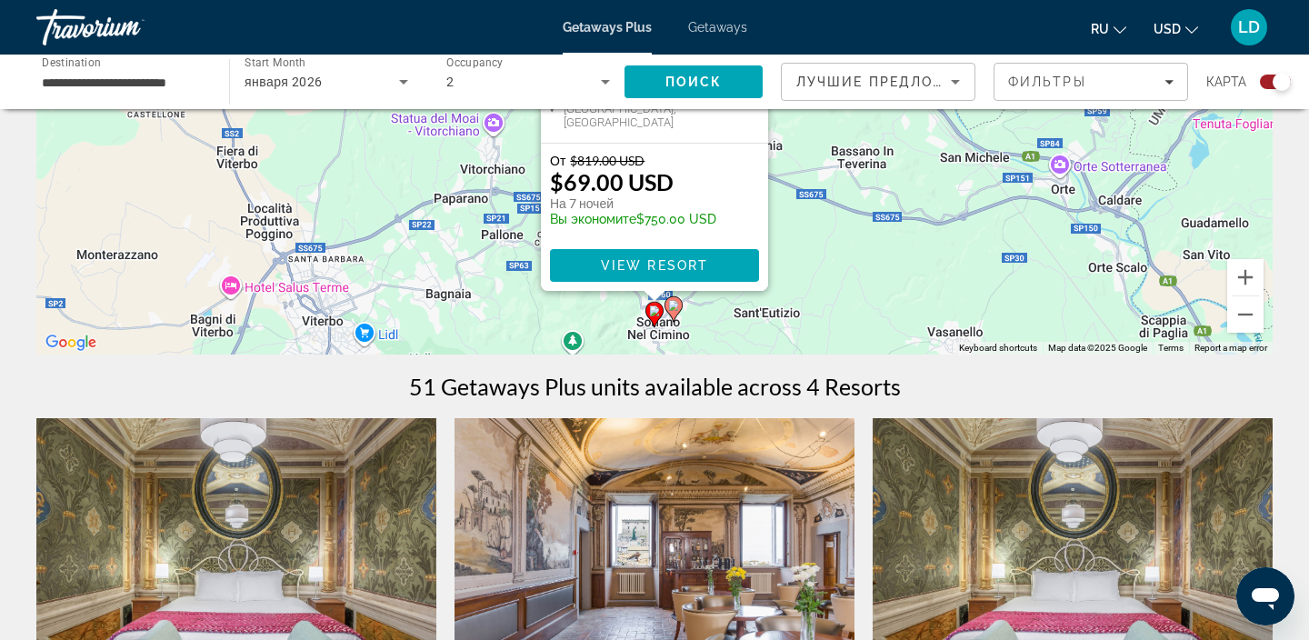
scroll to position [319, 0]
click at [675, 302] on image "Main content" at bounding box center [673, 304] width 11 height 11
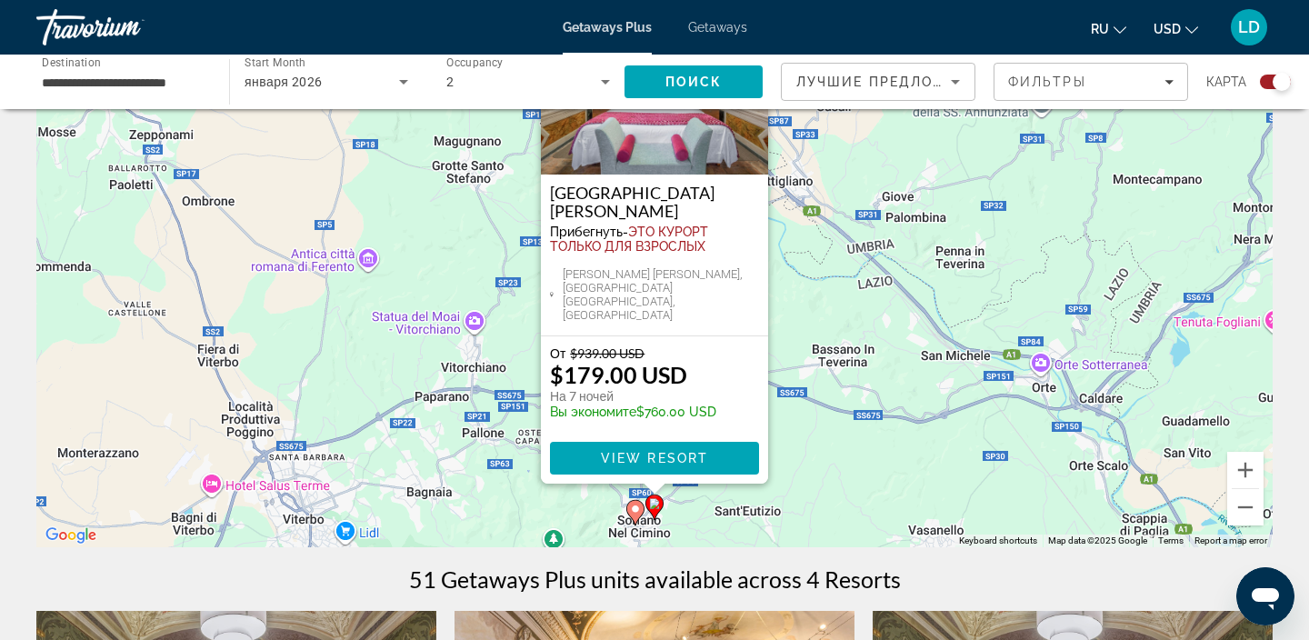
scroll to position [126, 0]
click at [653, 452] on span "View Resort" at bounding box center [654, 457] width 107 height 15
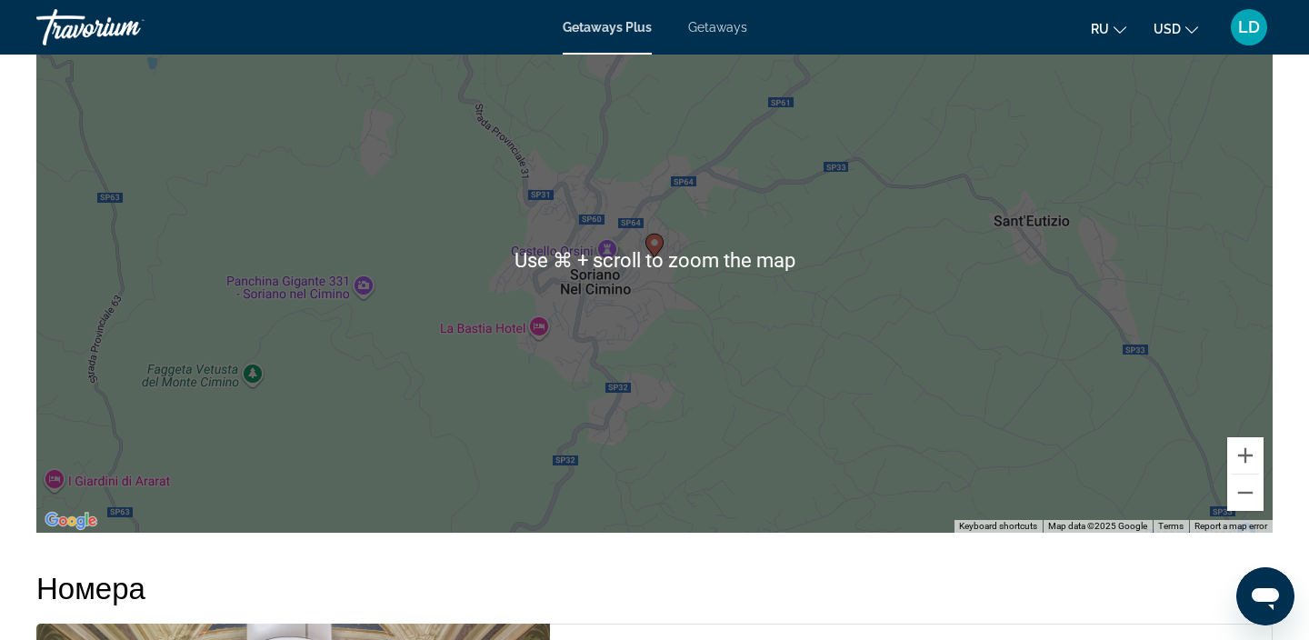
scroll to position [2651, 0]
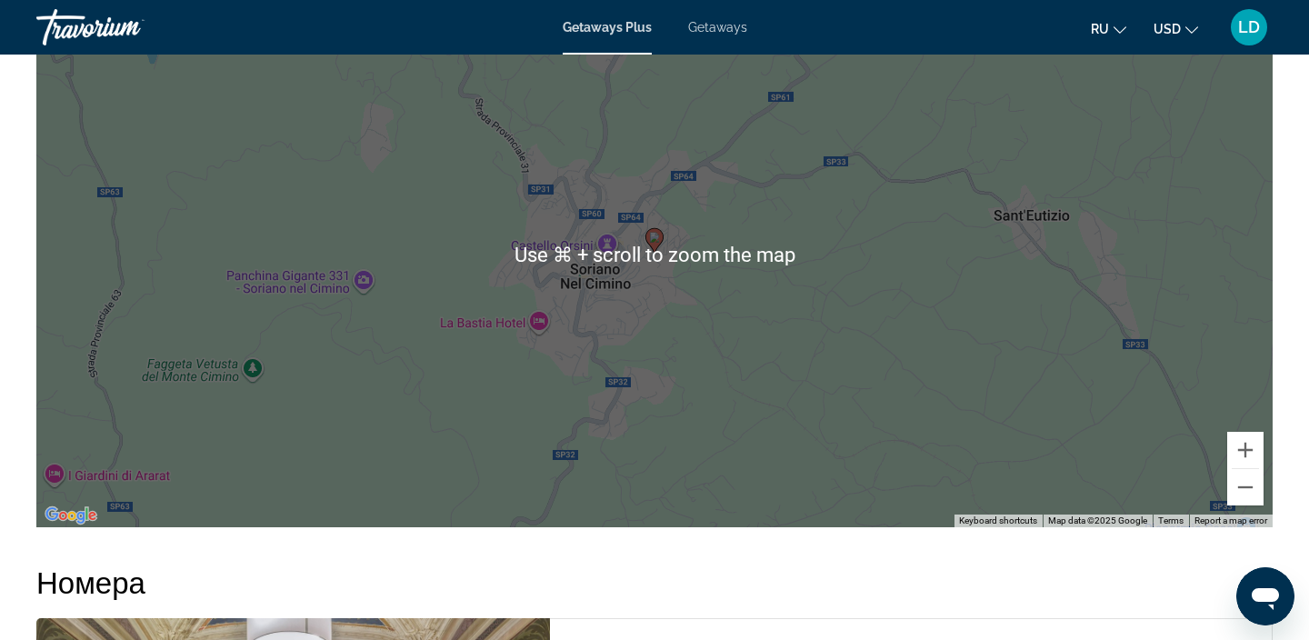
click at [787, 380] on div "To activate drag with keyboard, press Alt + Enter. Once in keyboard drag state,…" at bounding box center [654, 254] width 1236 height 545
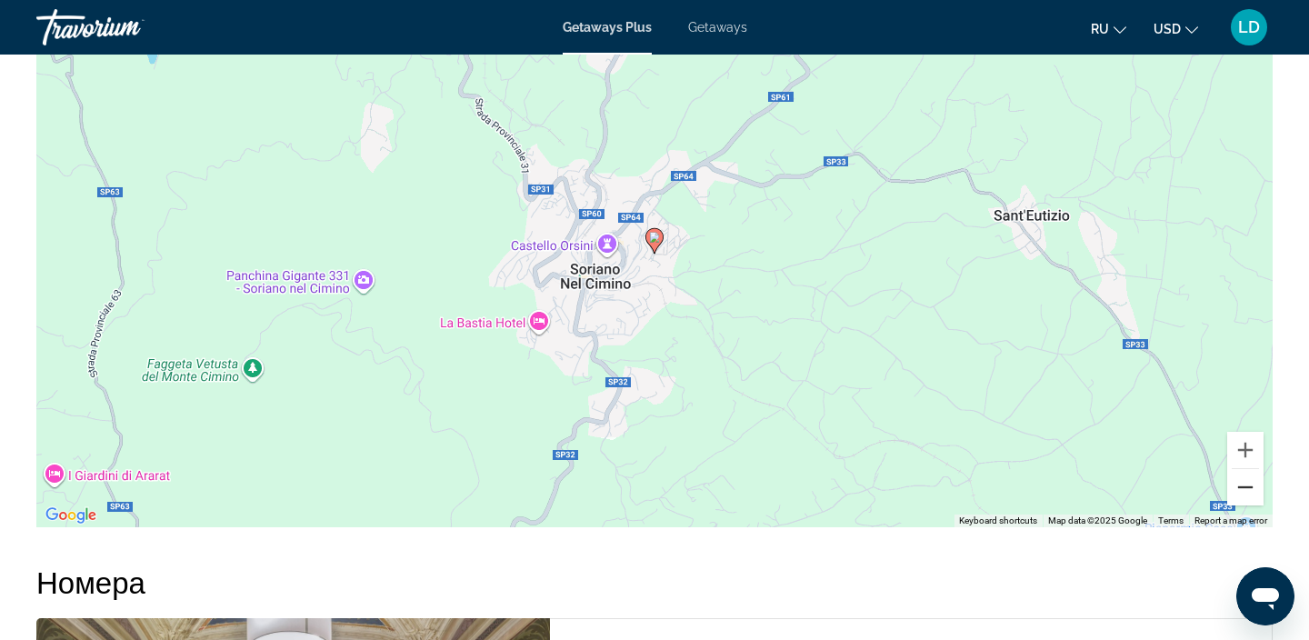
click at [1250, 479] on button "Zoom out" at bounding box center [1245, 487] width 36 height 36
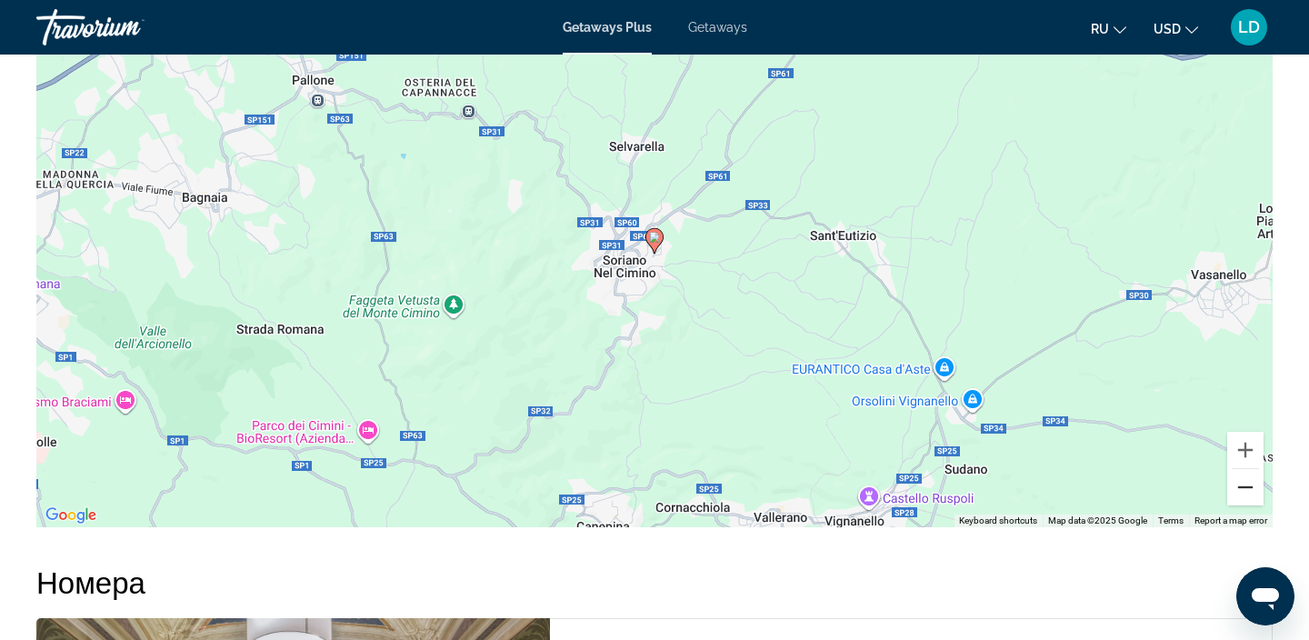
click at [1250, 479] on button "Zoom out" at bounding box center [1245, 487] width 36 height 36
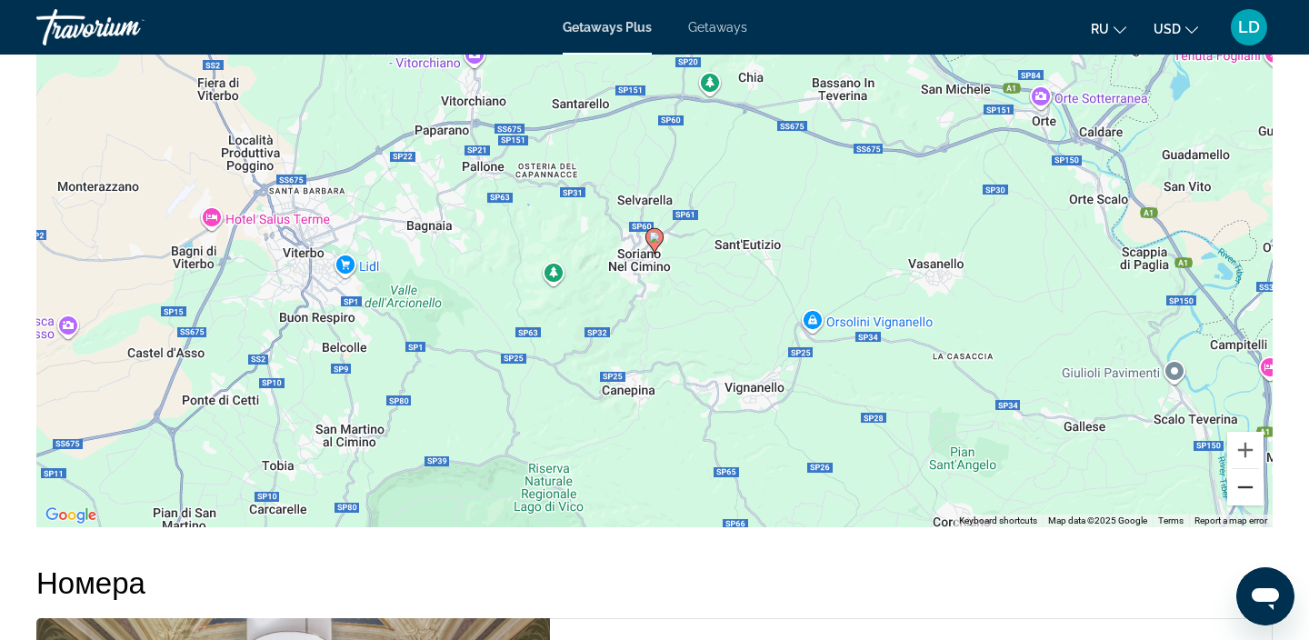
click at [1250, 479] on button "Zoom out" at bounding box center [1245, 487] width 36 height 36
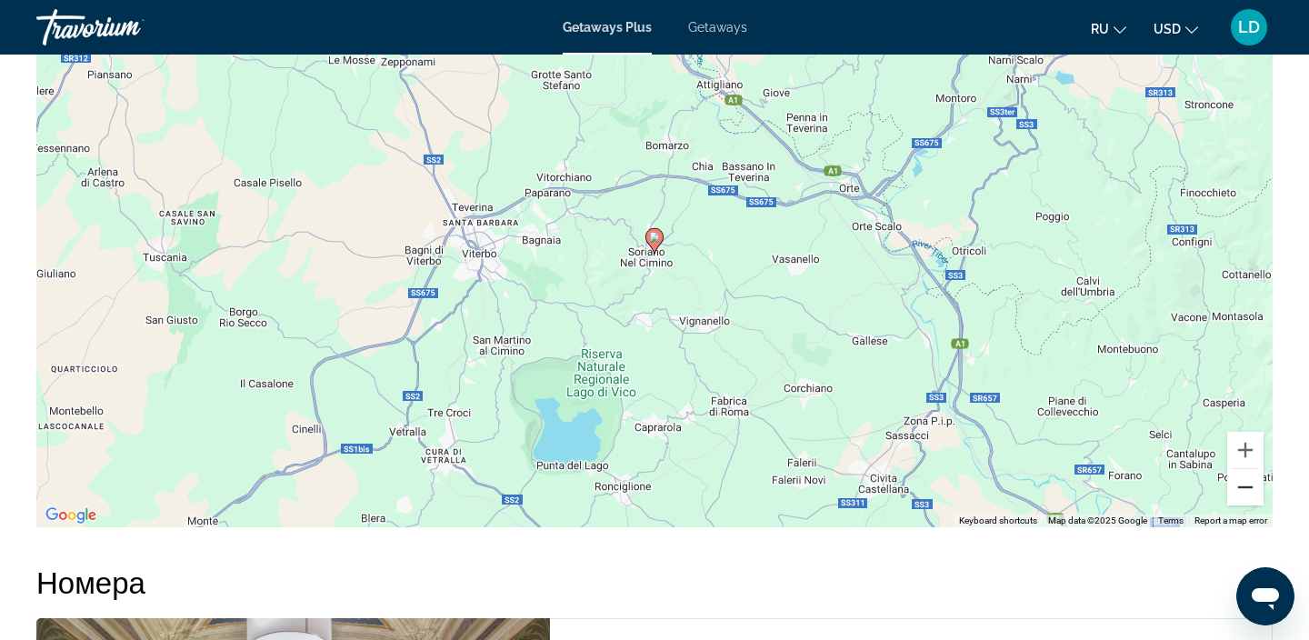
click at [1250, 479] on button "Zoom out" at bounding box center [1245, 487] width 36 height 36
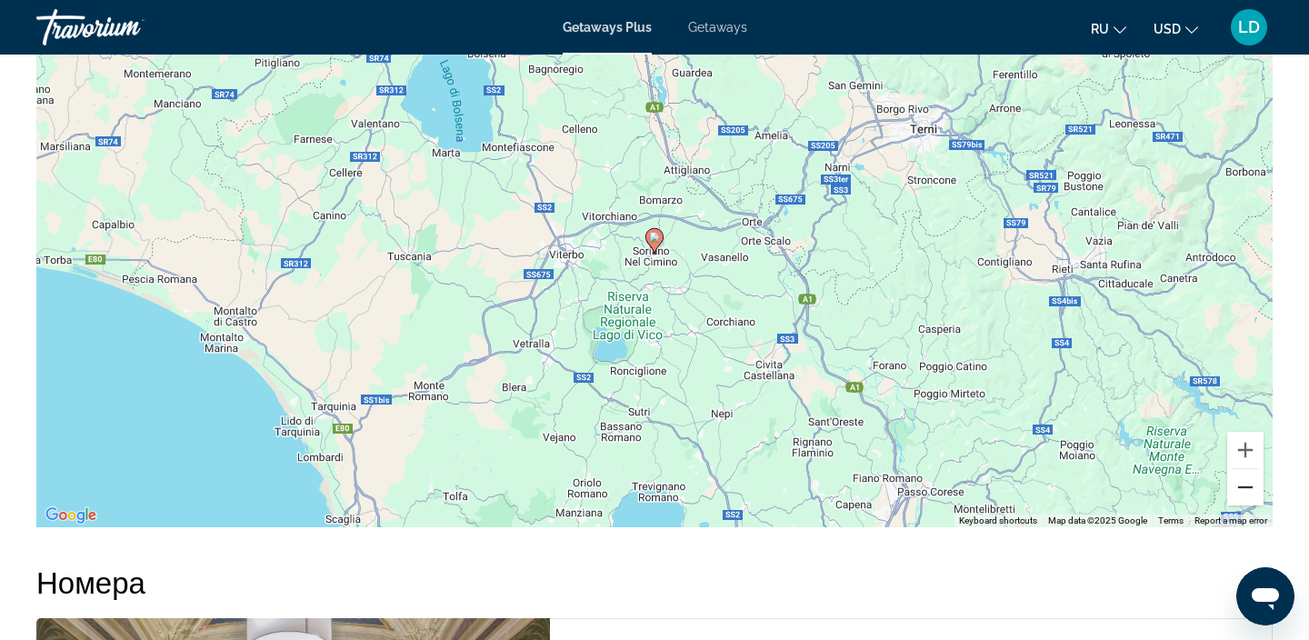
click at [1250, 480] on button "Zoom out" at bounding box center [1245, 487] width 36 height 36
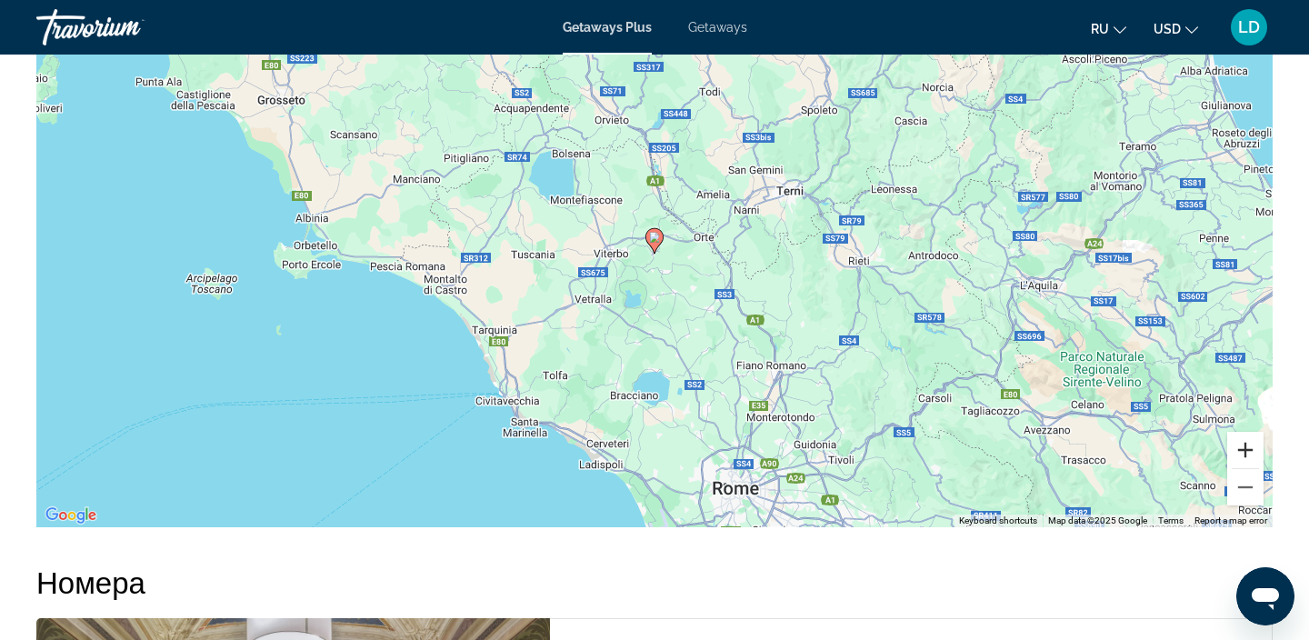
click at [1248, 442] on button "Zoom in" at bounding box center [1245, 450] width 36 height 36
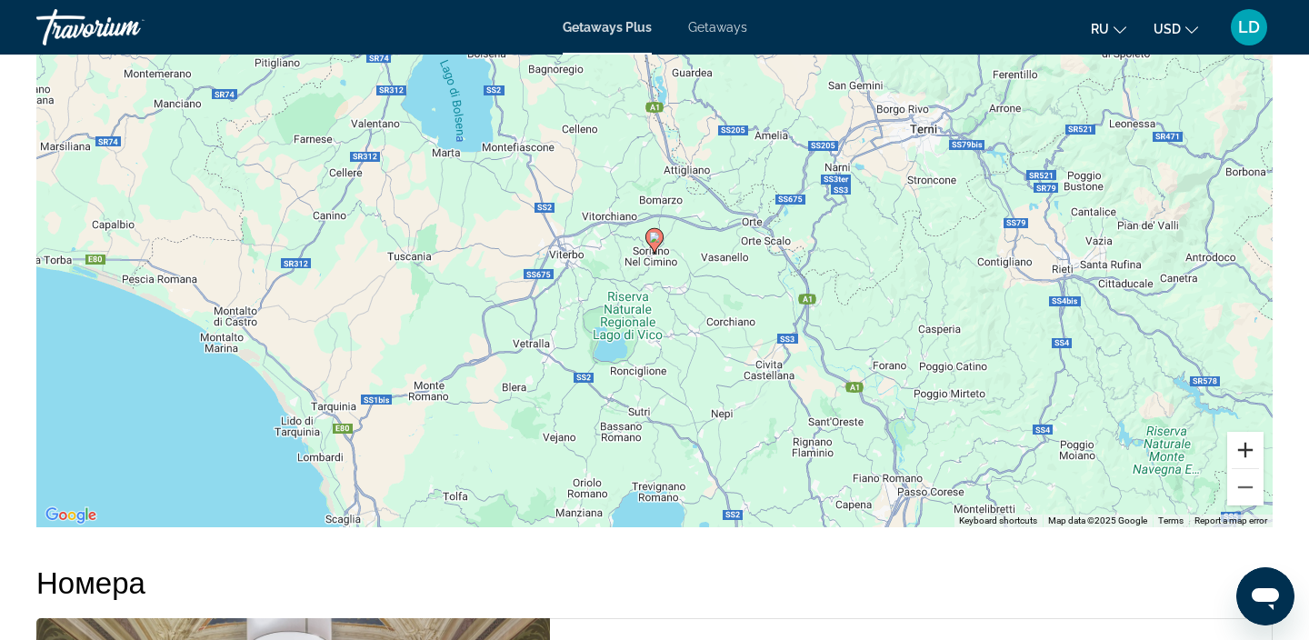
click at [1248, 443] on button "Zoom in" at bounding box center [1245, 450] width 36 height 36
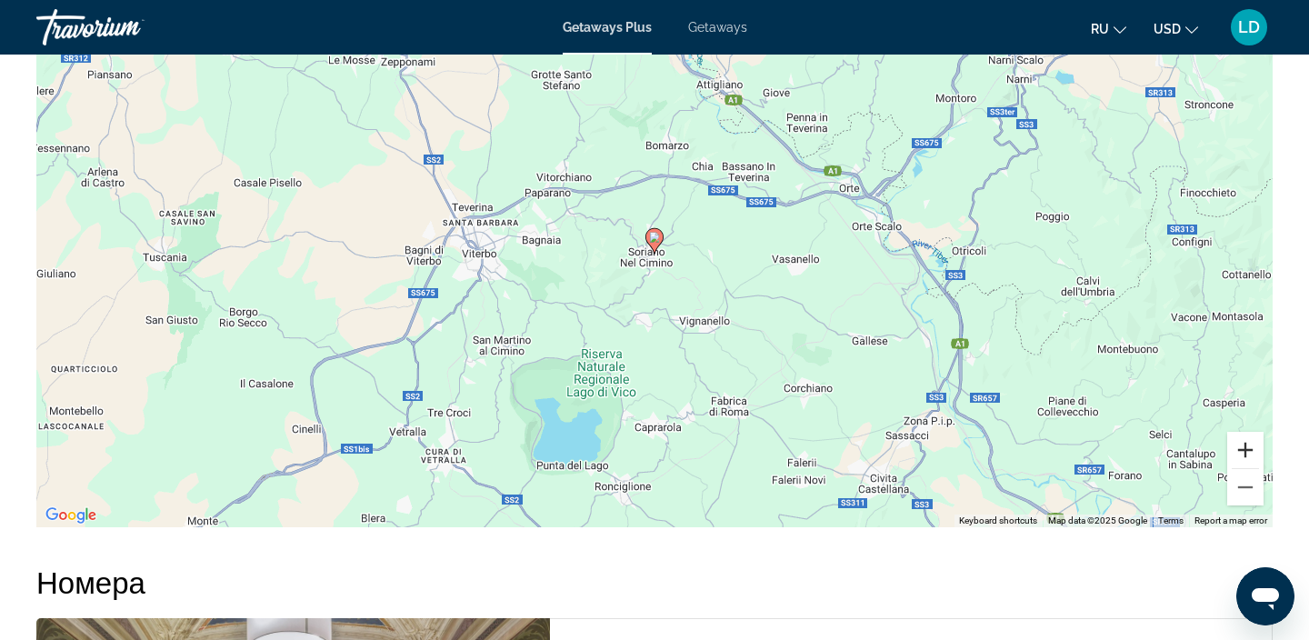
click at [1248, 444] on button "Zoom in" at bounding box center [1245, 450] width 36 height 36
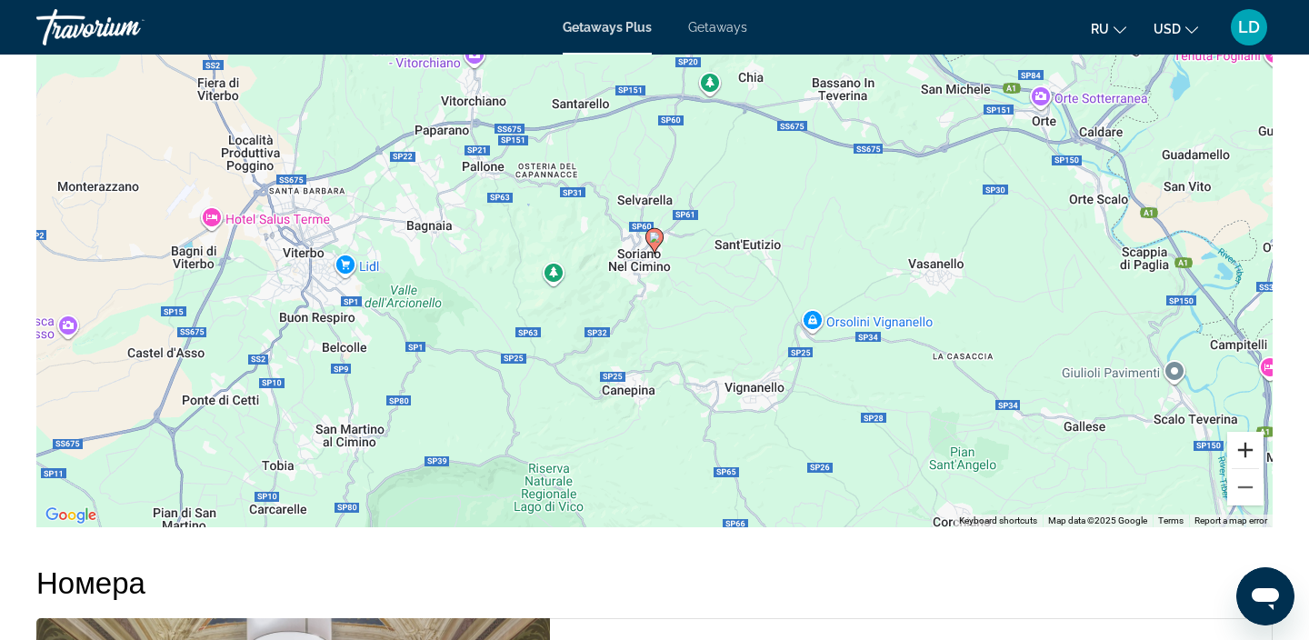
click at [1248, 444] on button "Zoom in" at bounding box center [1245, 450] width 36 height 36
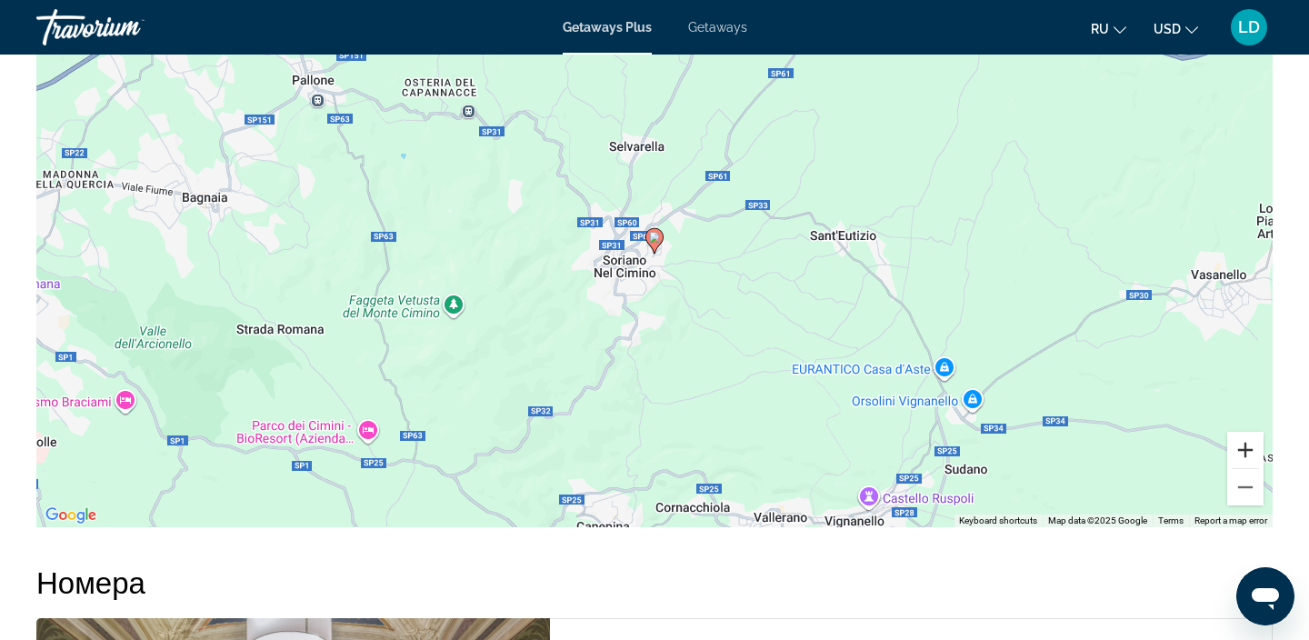
click at [1249, 445] on button "Zoom in" at bounding box center [1245, 450] width 36 height 36
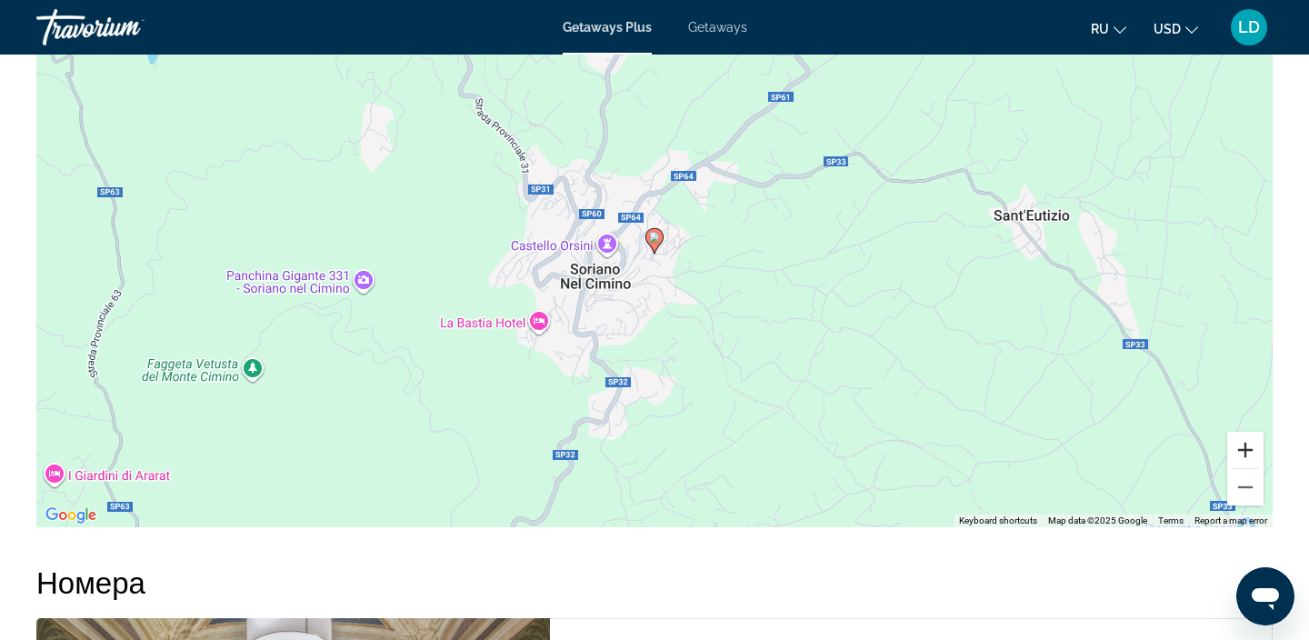
click at [1249, 447] on button "Zoom in" at bounding box center [1245, 450] width 36 height 36
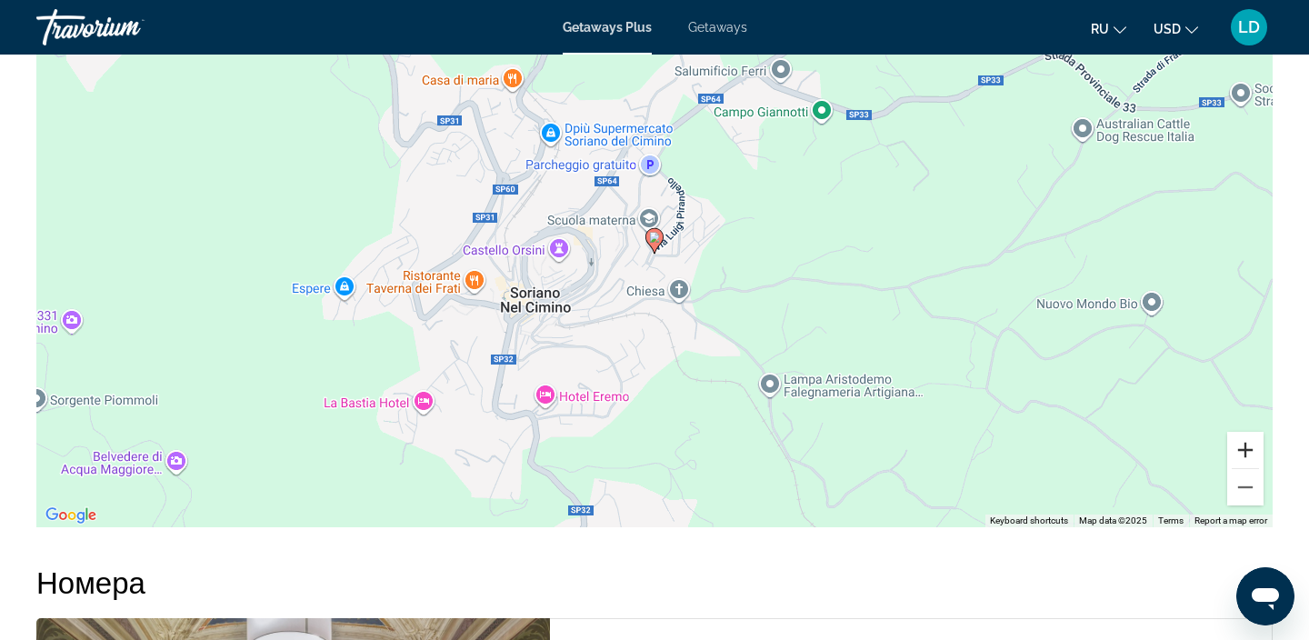
click at [1249, 447] on button "Zoom in" at bounding box center [1245, 450] width 36 height 36
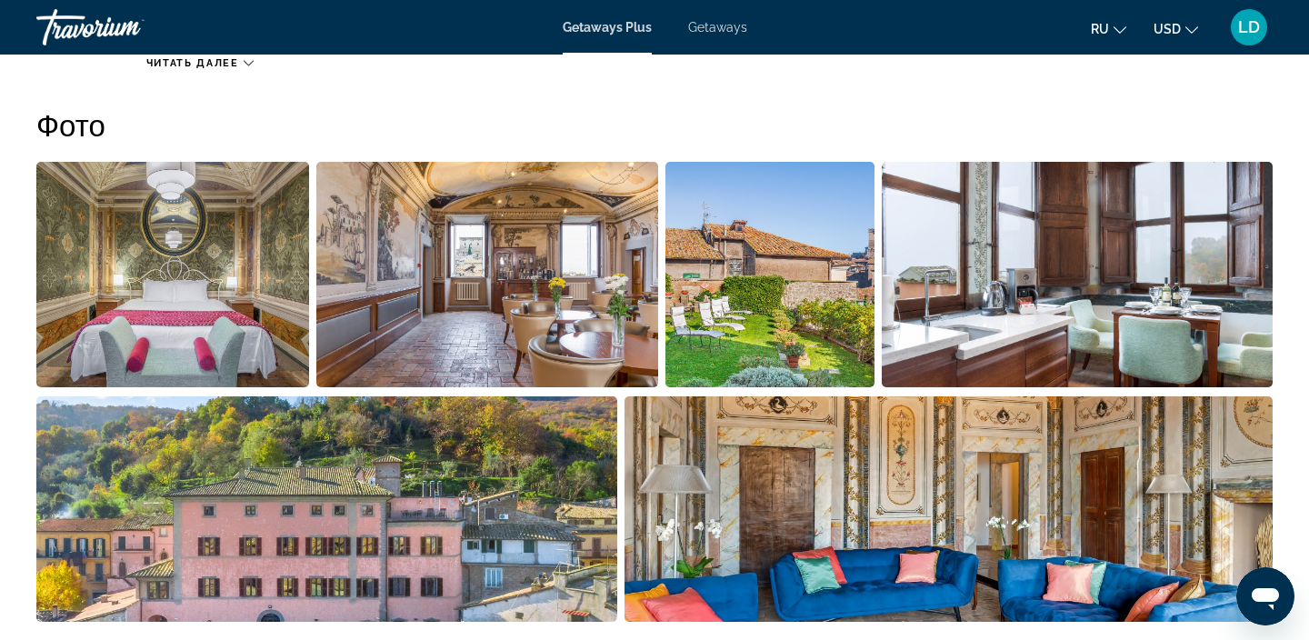
scroll to position [344, 0]
